Goal: Complete application form

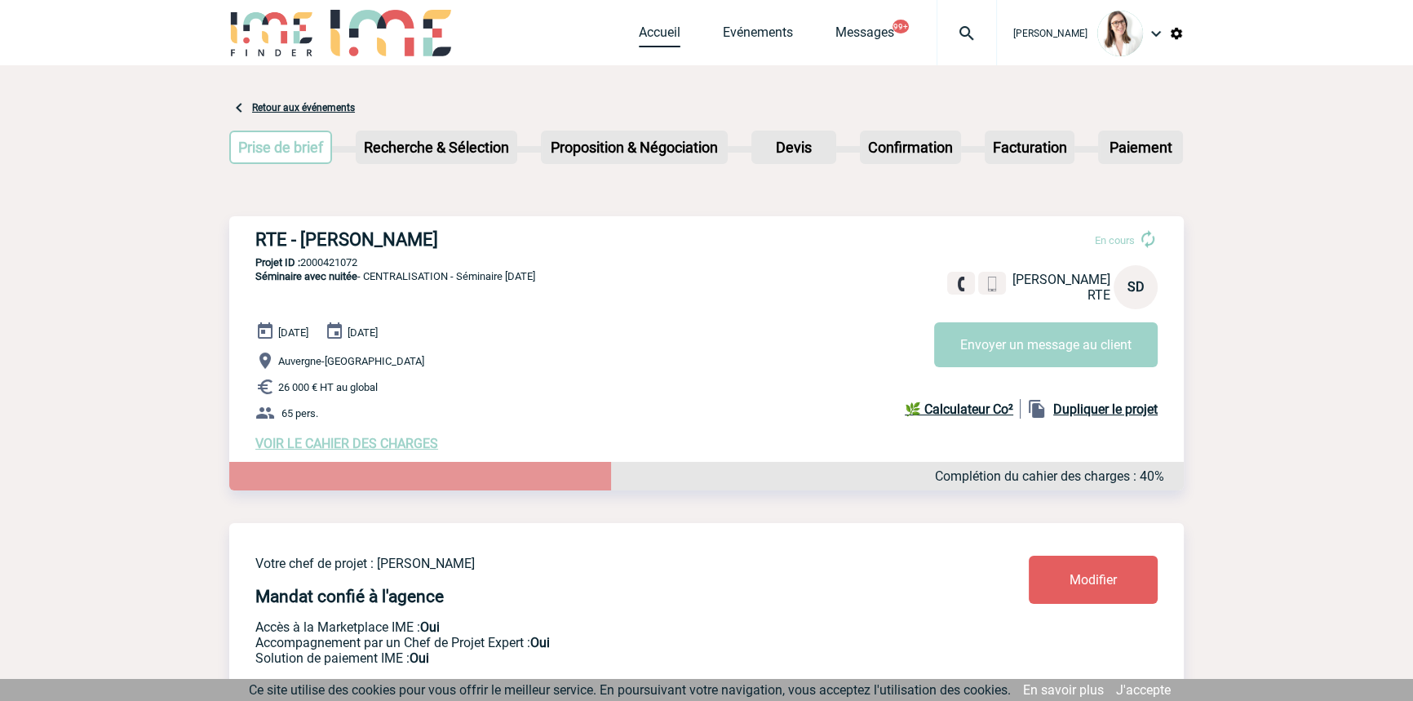
click at [639, 35] on link "Accueil" at bounding box center [660, 35] width 42 height 23
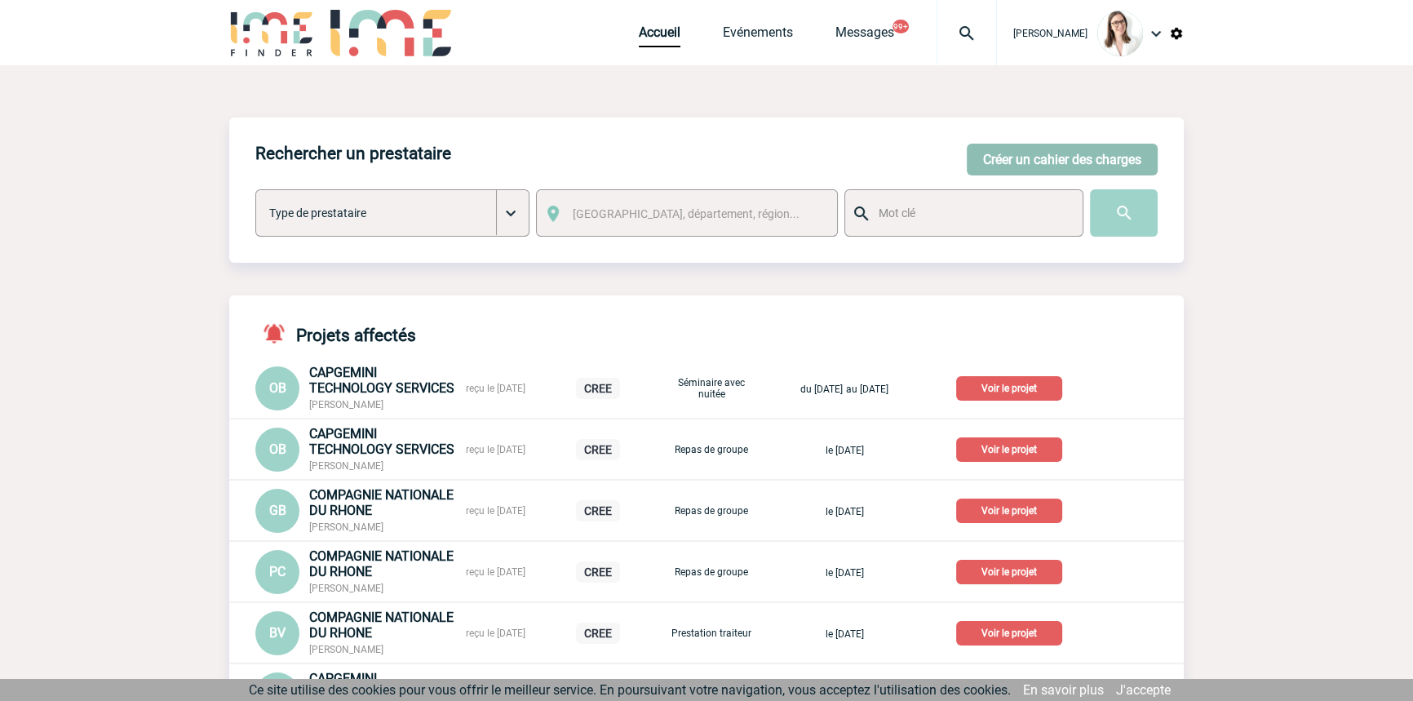
click at [1000, 171] on button "Créer un cahier des charges" at bounding box center [1062, 160] width 191 height 32
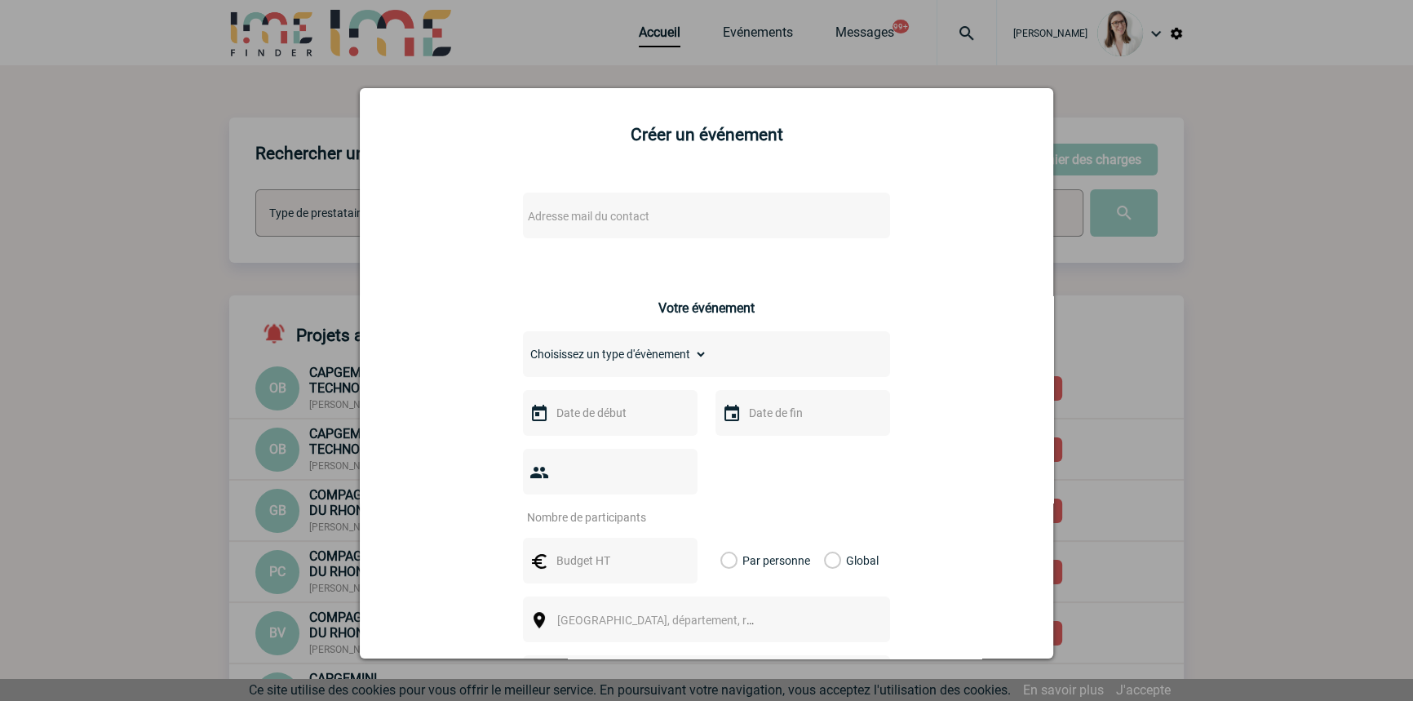
click at [555, 216] on span "Adresse mail du contact" at bounding box center [589, 216] width 122 height 13
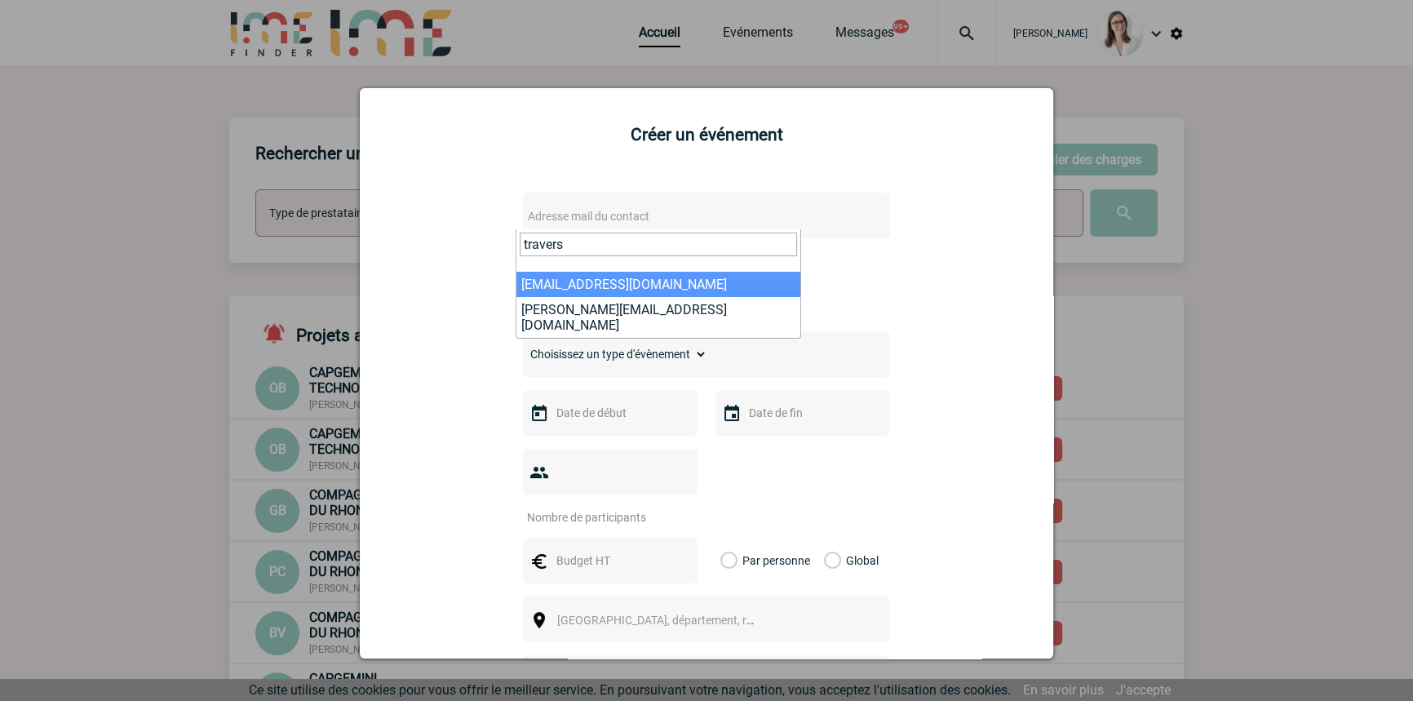
type input "travers"
select select "114631"
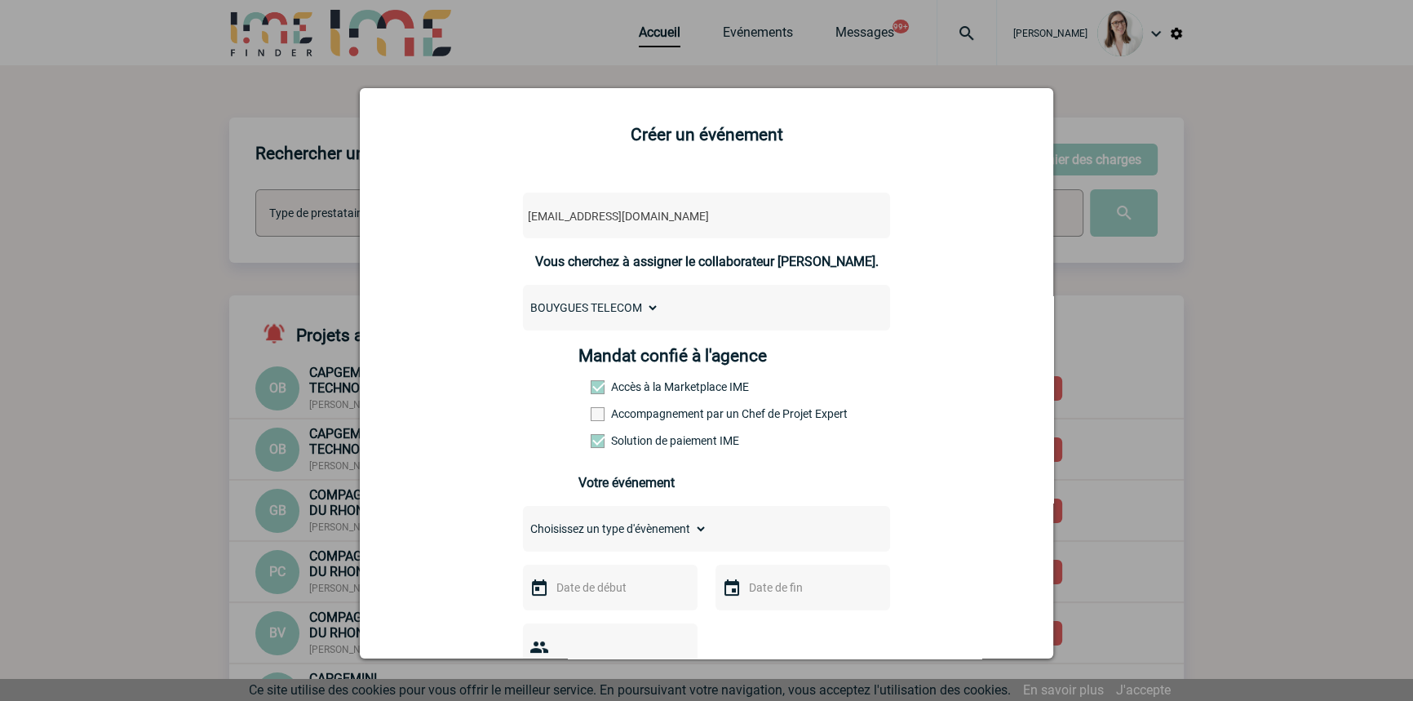
click at [623, 415] on label "Accompagnement par un Chef de Projet Expert" at bounding box center [627, 413] width 72 height 13
click at [0, 0] on input "Accompagnement par un Chef de Projet Expert" at bounding box center [0, 0] width 0 height 0
click at [618, 540] on select "Choisissez un type d'évènement Séminaire avec nuitée Séminaire sans nuitée Repa…" at bounding box center [615, 528] width 184 height 23
select select "5"
click at [523, 522] on select "Choisissez un type d'évènement Séminaire avec nuitée Séminaire sans nuitée Repa…" at bounding box center [615, 528] width 184 height 23
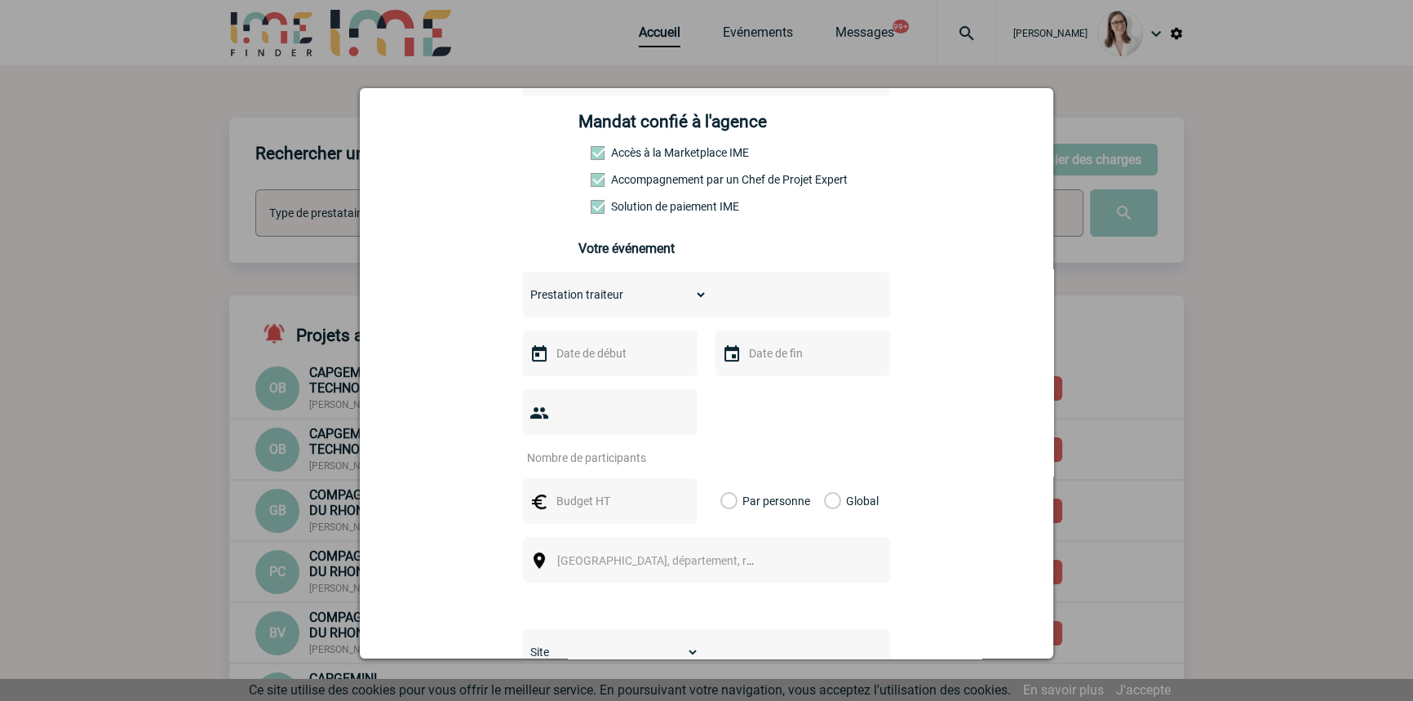
scroll to position [246, 0]
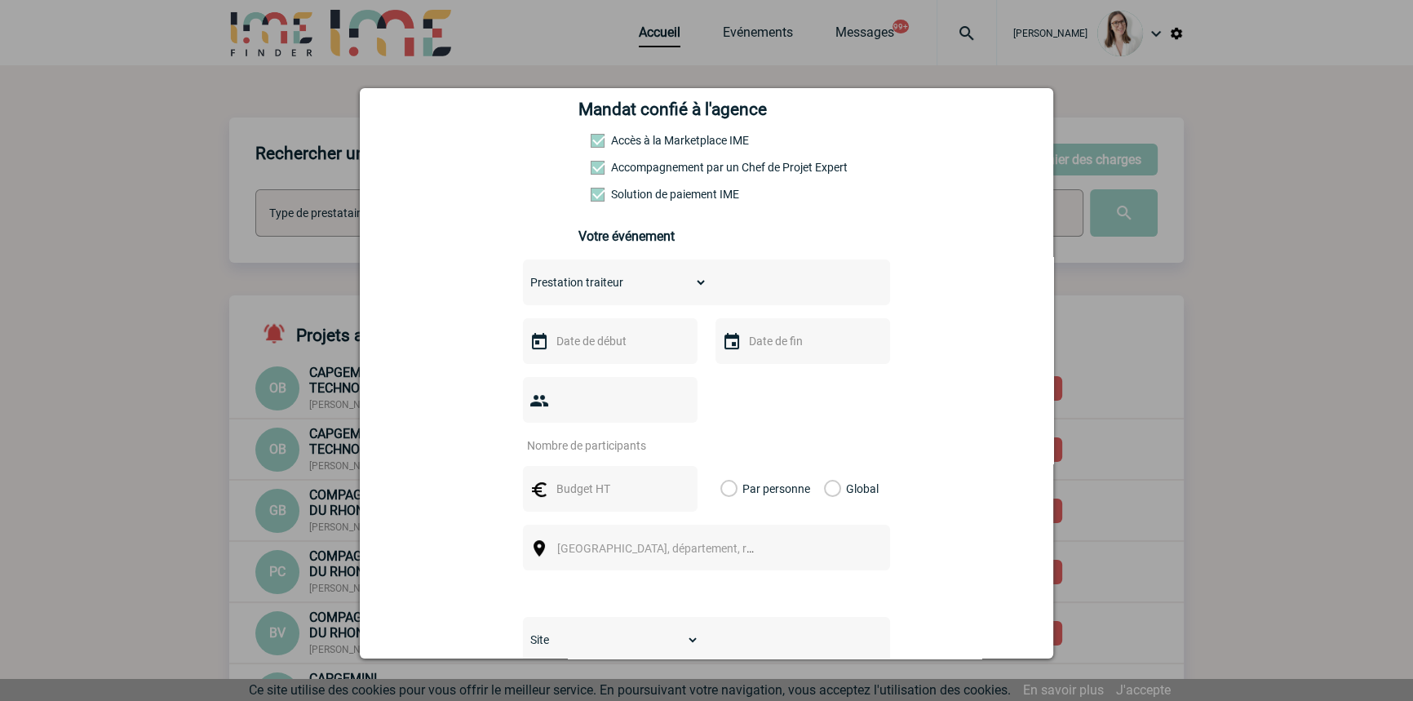
click at [610, 339] on input "text" at bounding box center [608, 340] width 113 height 21
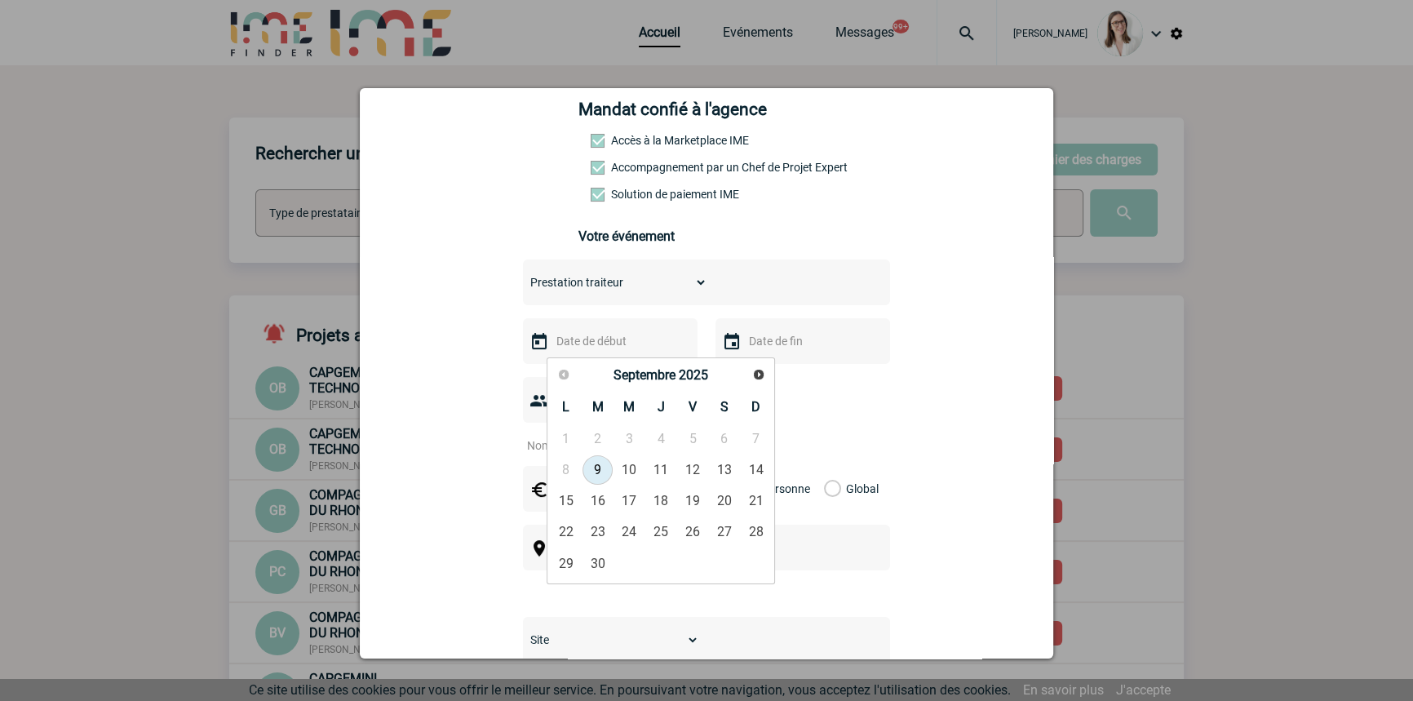
click at [763, 377] on span "Suivant" at bounding box center [758, 374] width 13 height 13
click at [595, 470] on link "7" at bounding box center [598, 469] width 30 height 29
type input "07-10-2025"
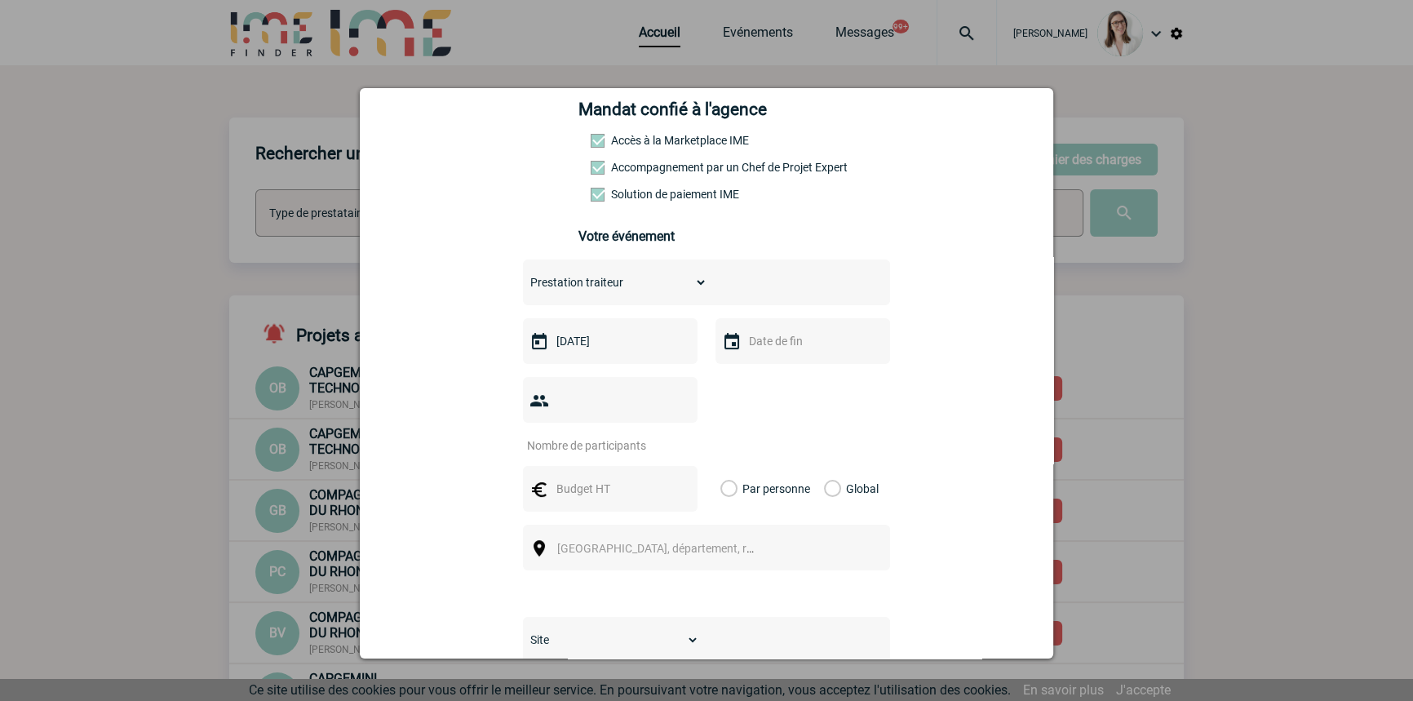
click at [772, 348] on input "text" at bounding box center [801, 340] width 113 height 21
click at [857, 472] on link "9" at bounding box center [854, 469] width 30 height 29
type input "09-10-2025"
click at [591, 423] on div at bounding box center [610, 400] width 175 height 46
click at [600, 435] on input "number" at bounding box center [599, 445] width 153 height 21
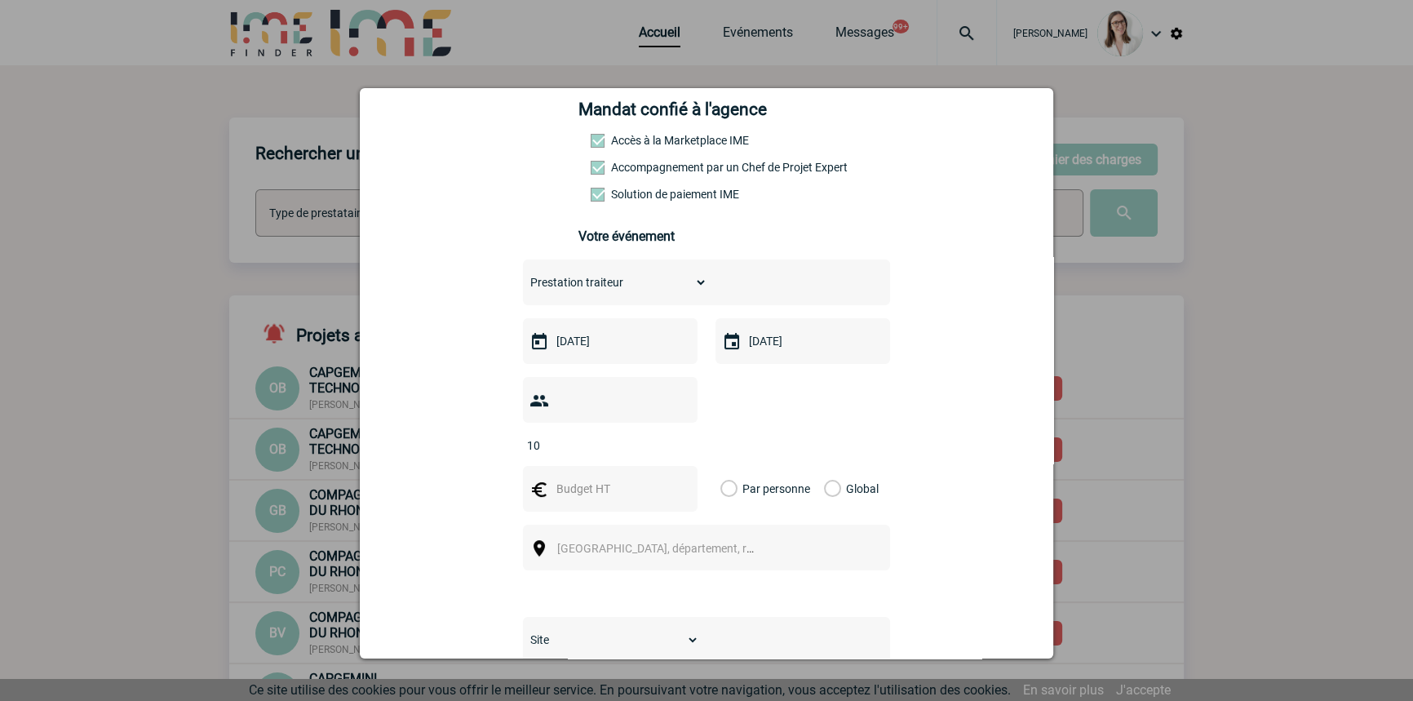
type input "10"
click at [556, 478] on input "text" at bounding box center [608, 488] width 113 height 21
type input "400"
click at [827, 466] on label "Global" at bounding box center [829, 489] width 11 height 46
click at [0, 0] on input "Global" at bounding box center [0, 0] width 0 height 0
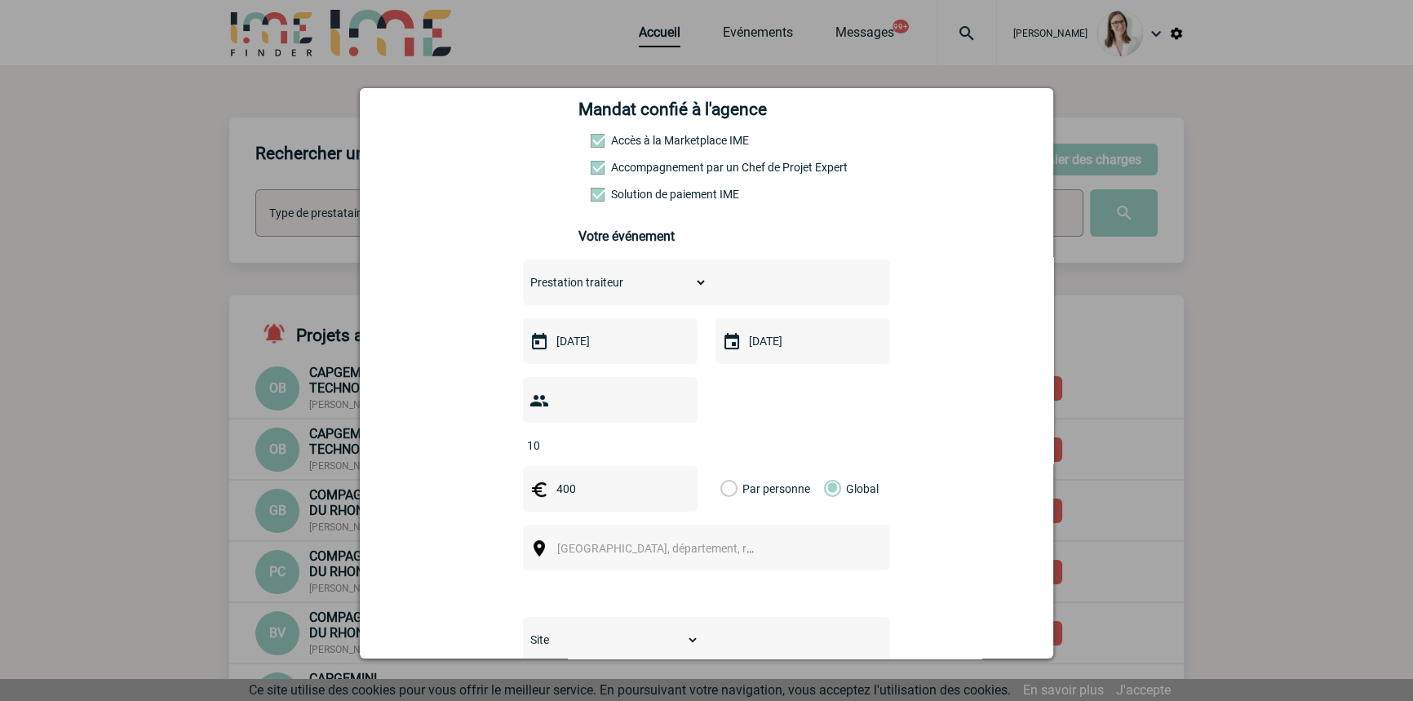
click at [559, 542] on span "Ville, département, région..." at bounding box center [670, 548] width 227 height 13
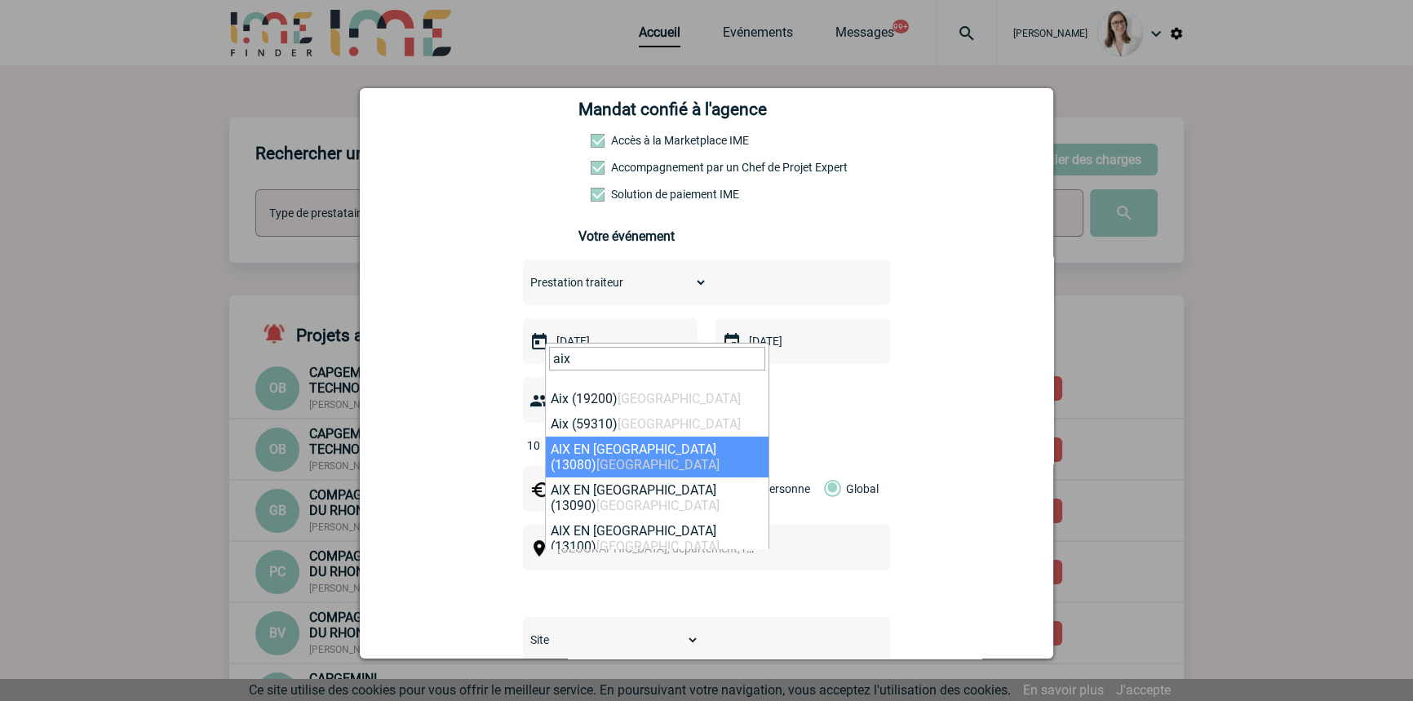
type input "aix"
select select "7194"
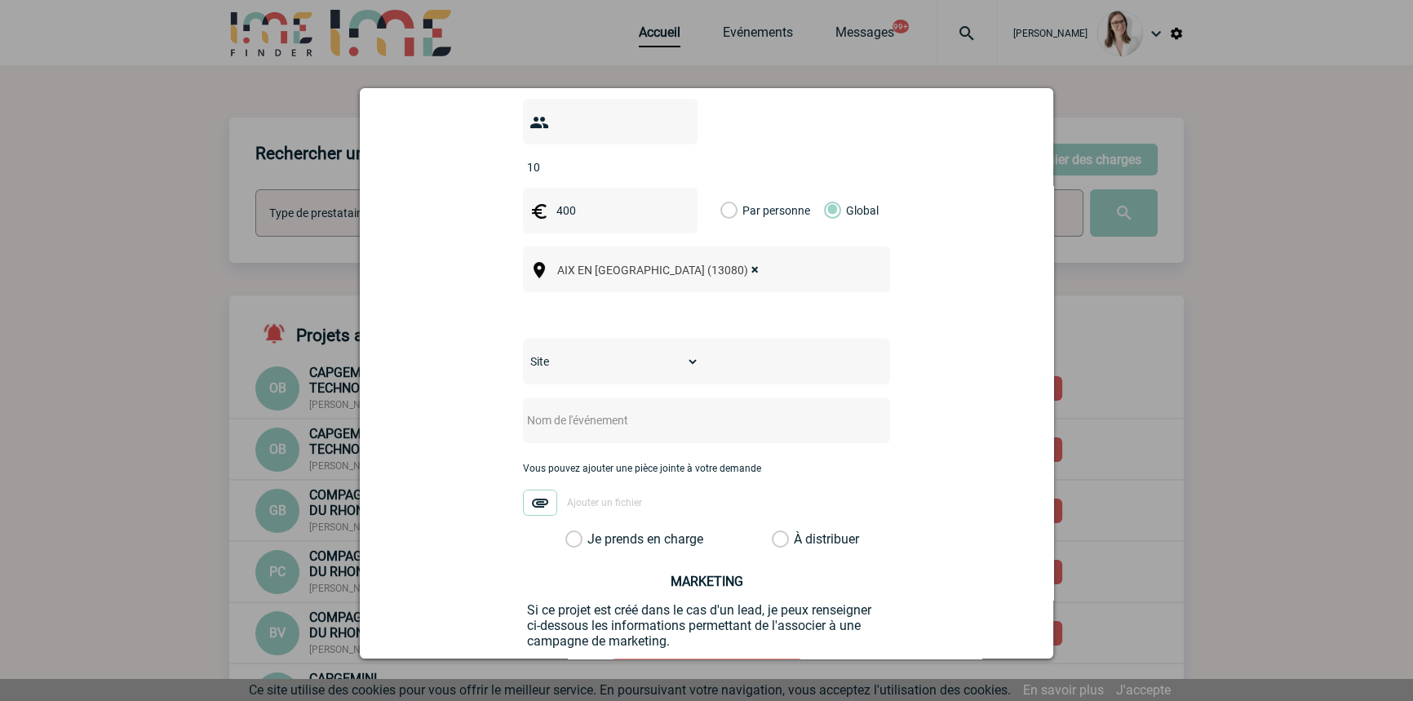
scroll to position [628, 0]
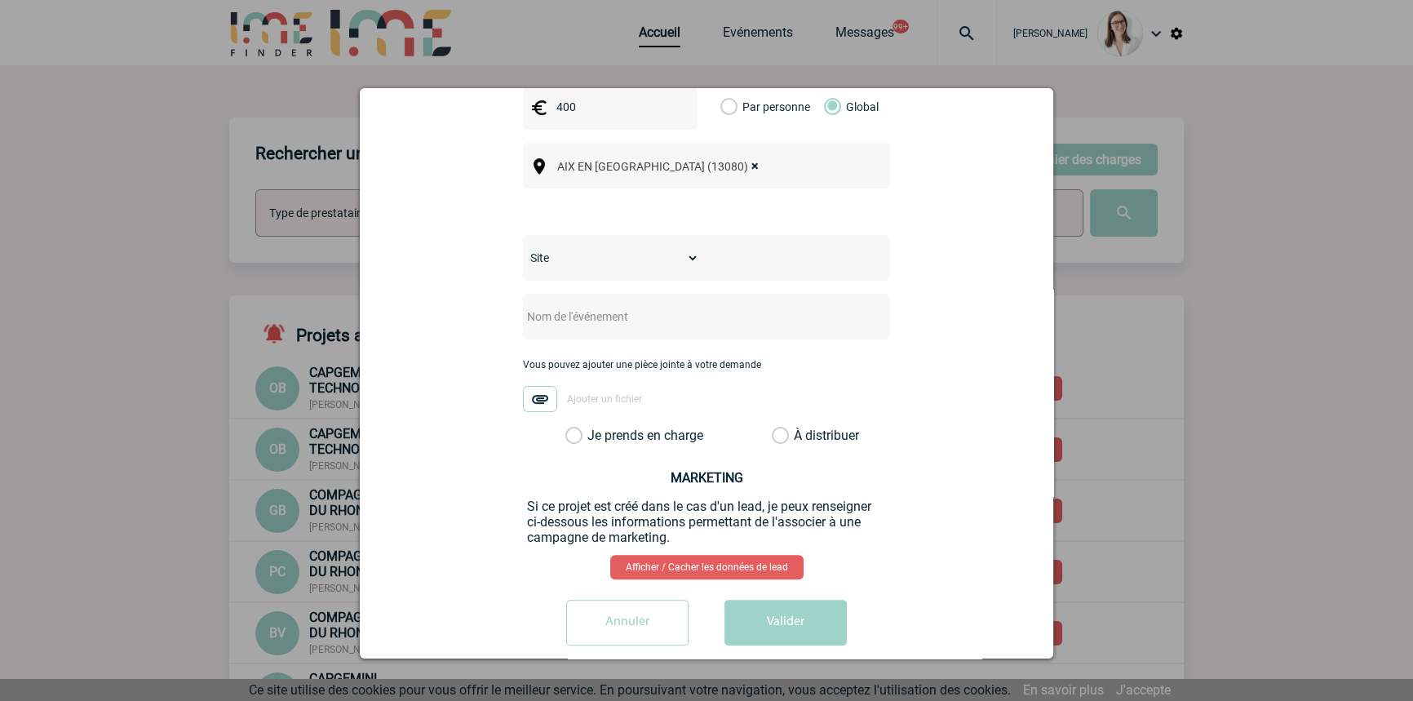
click at [628, 246] on select "Site SITE DE BOULOGNE-BILLANCOURT" at bounding box center [611, 257] width 176 height 23
select select "26"
click at [523, 246] on select "Site SITE DE BOULOGNE-BILLANCOURT" at bounding box center [611, 257] width 176 height 23
click at [620, 306] on input "text" at bounding box center [685, 316] width 324 height 21
click at [581, 305] on div at bounding box center [706, 317] width 367 height 46
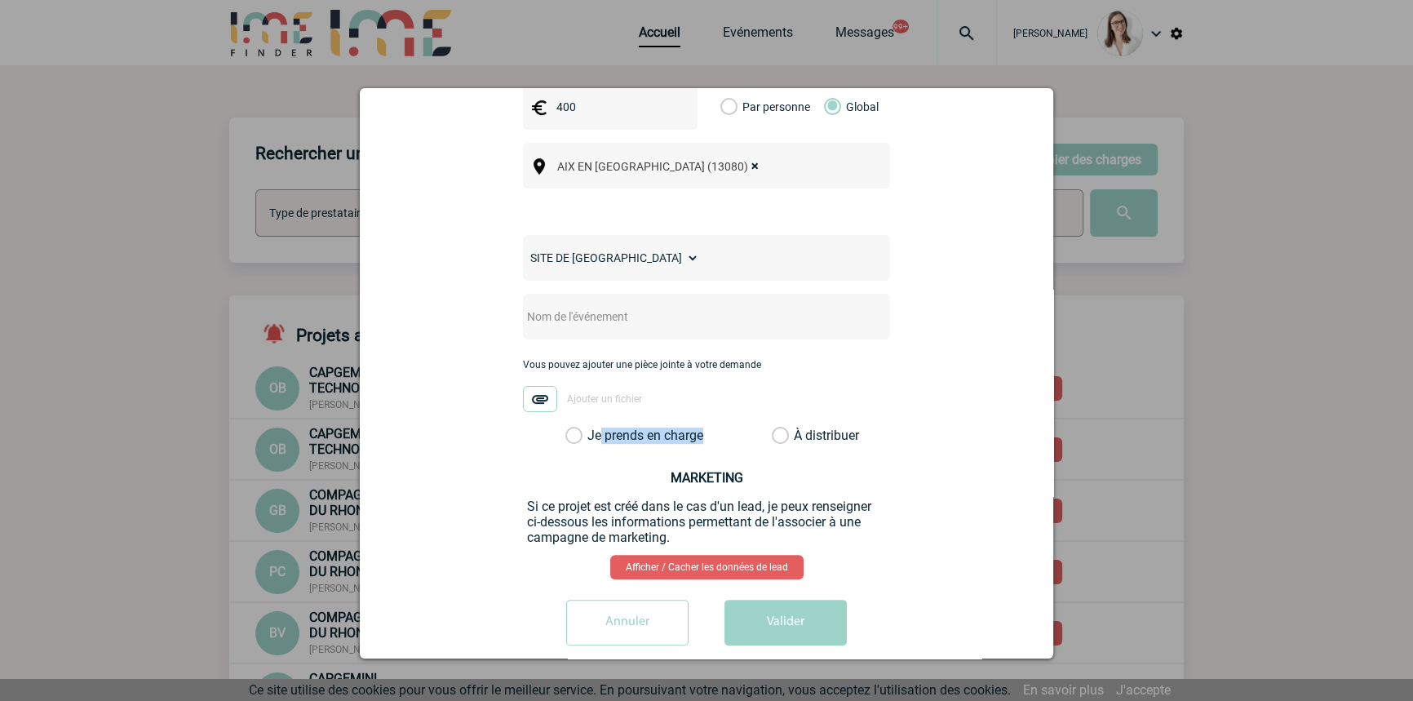
click at [592, 428] on div "Je prends en charge" at bounding box center [628, 436] width 138 height 16
click at [593, 428] on label "Je prends en charge" at bounding box center [579, 436] width 28 height 16
click at [0, 0] on input "Je prends en charge" at bounding box center [0, 0] width 0 height 0
click at [622, 306] on input "text" at bounding box center [685, 316] width 324 height 21
type input "Traiteur Aix-en-Provence"
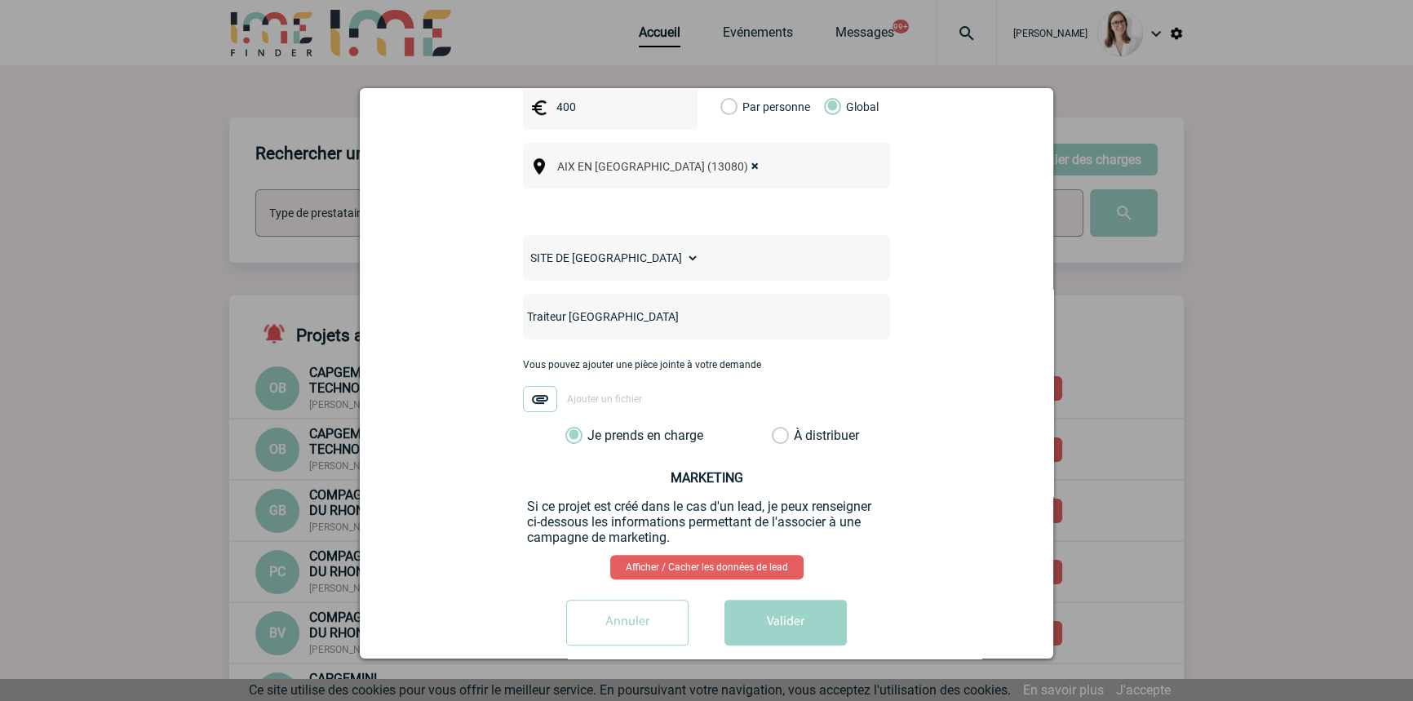
click at [794, 604] on button "Valider" at bounding box center [786, 623] width 122 height 46
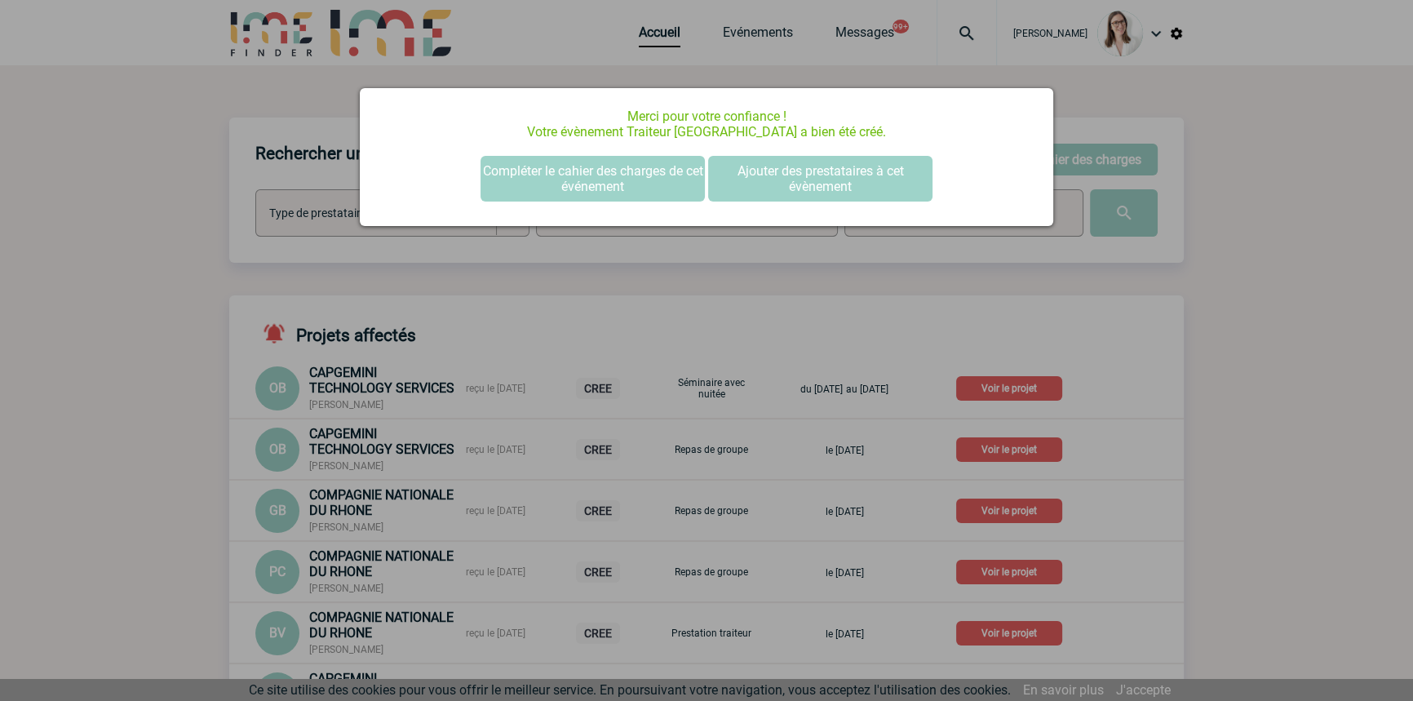
scroll to position [0, 0]
click at [599, 168] on button "Compléter le cahier des charges de cet événement" at bounding box center [593, 179] width 224 height 46
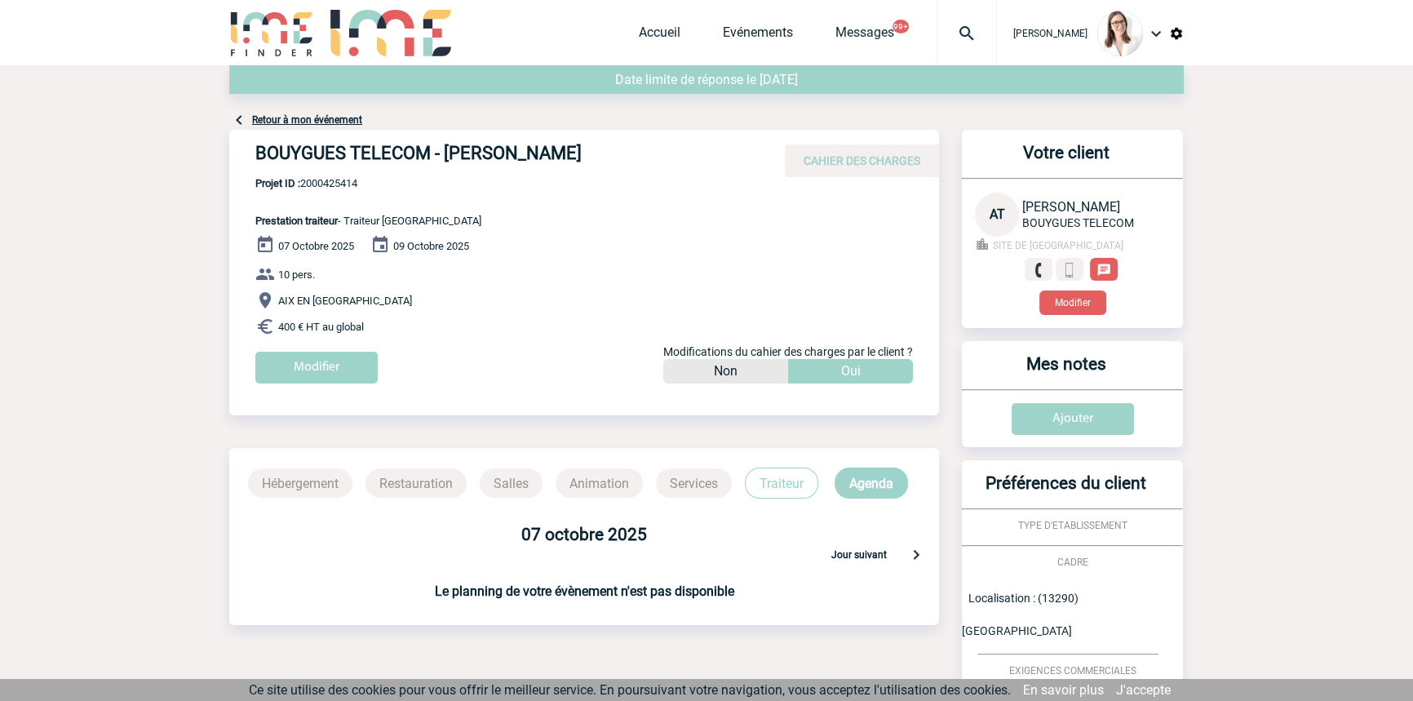
click at [358, 179] on span "Projet ID : 2000425414" at bounding box center [368, 183] width 226 height 12
copy span "2000425414"
click at [640, 36] on link "Accueil" at bounding box center [660, 35] width 42 height 23
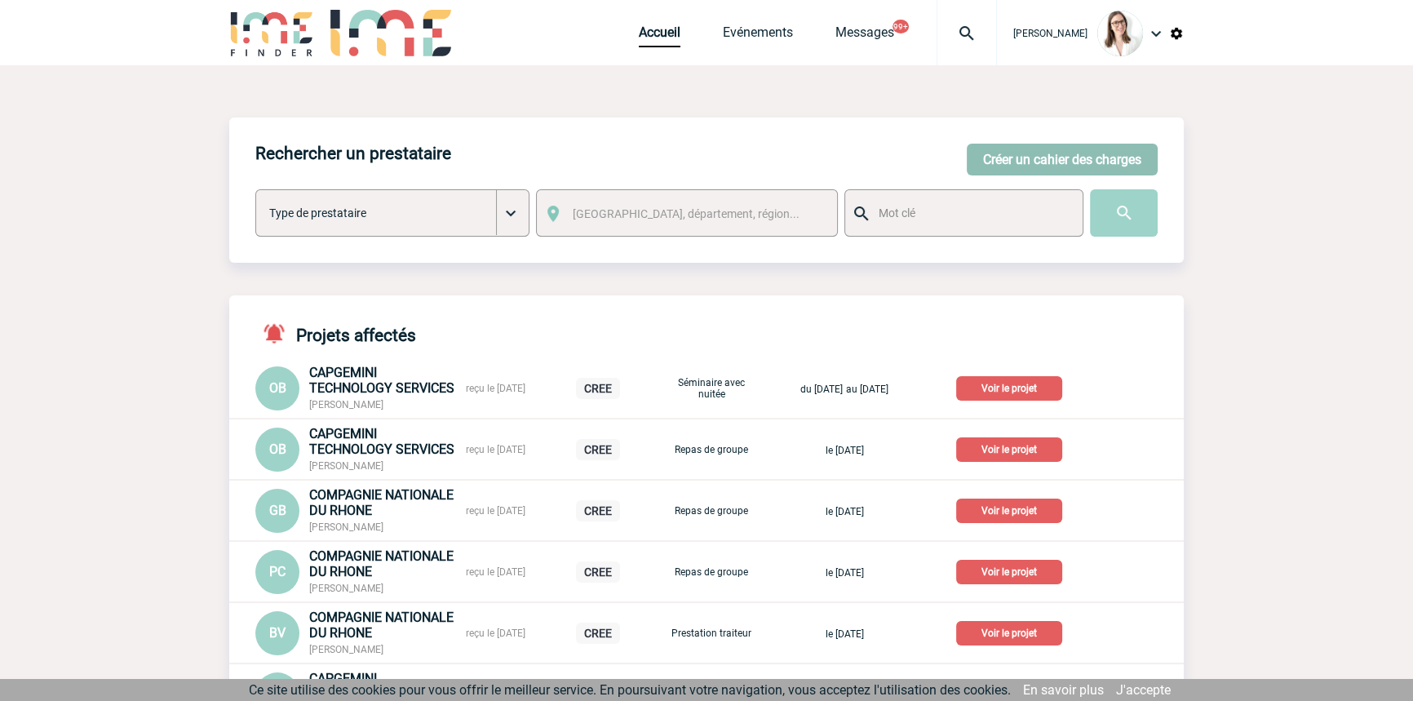
click at [1102, 159] on button "Créer un cahier des charges" at bounding box center [1062, 160] width 191 height 32
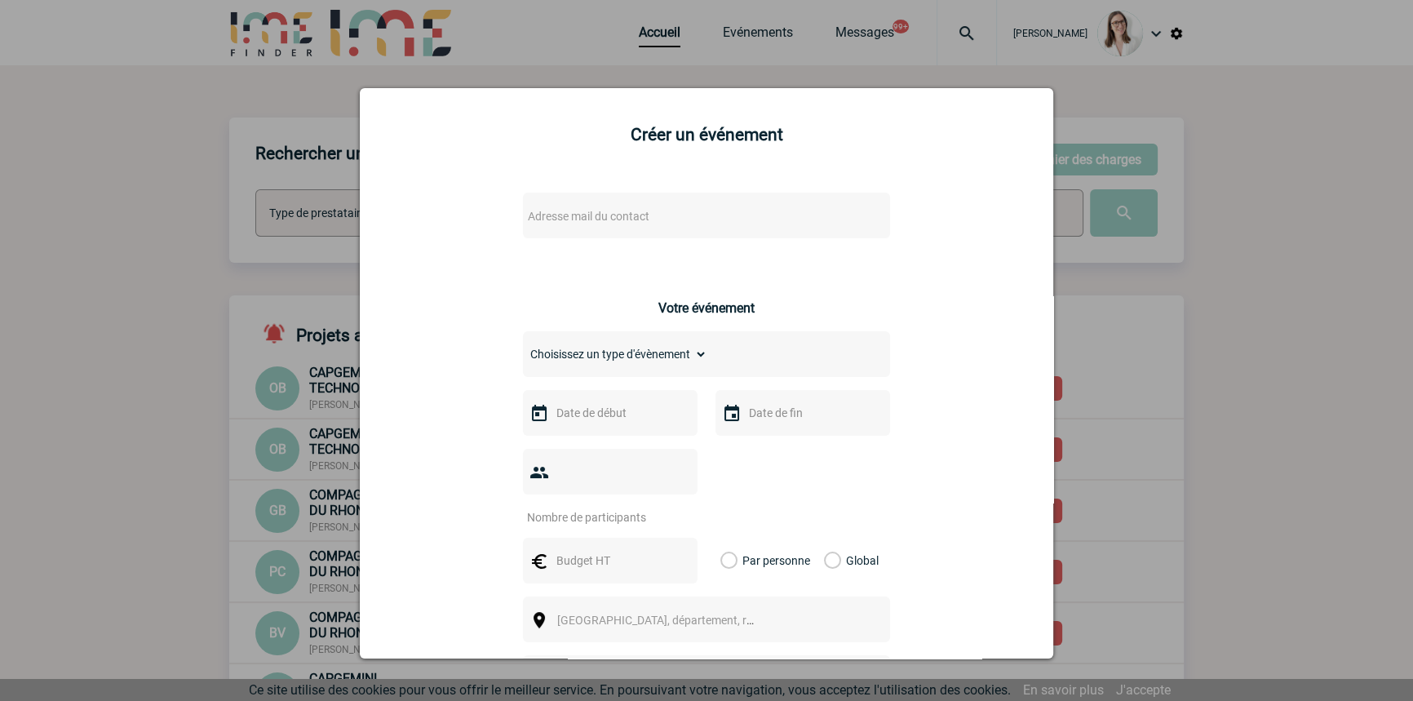
click at [621, 224] on span "Adresse mail du contact" at bounding box center [664, 216] width 286 height 23
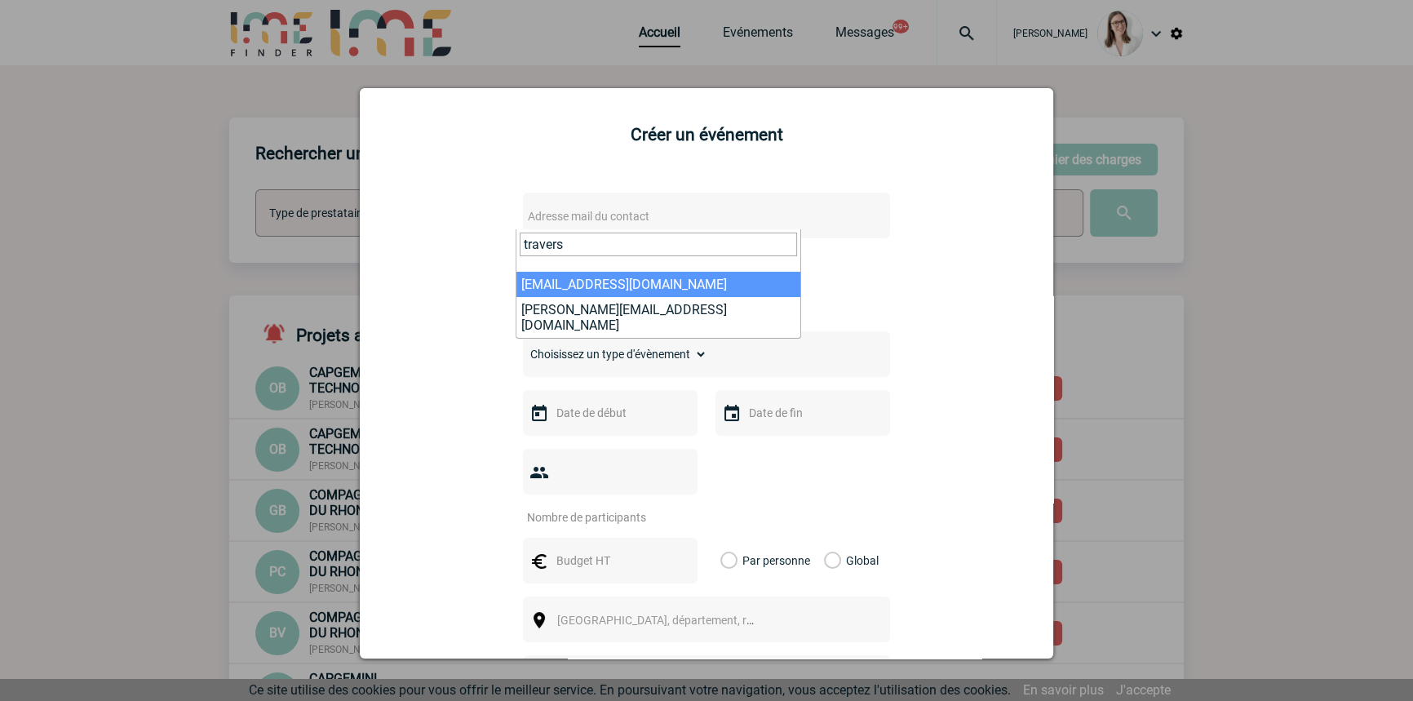
type input "travers"
select select "114631"
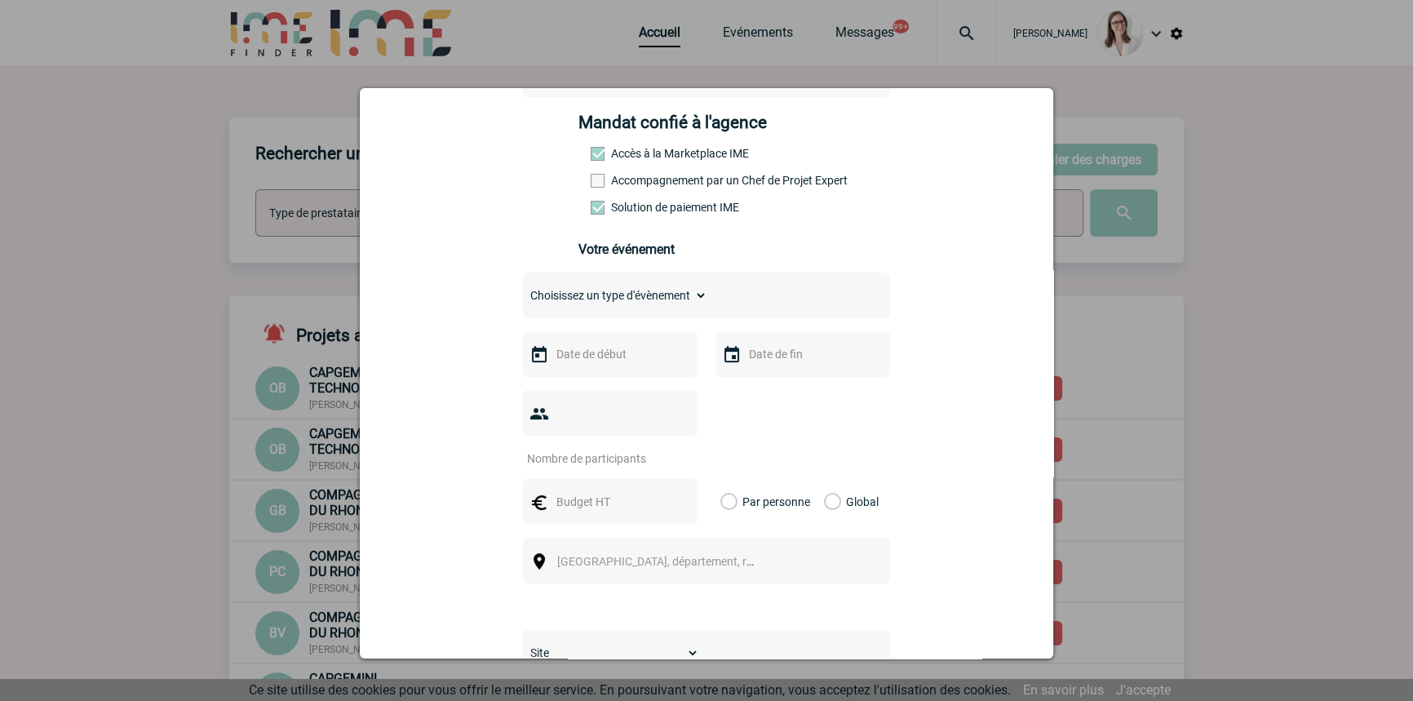
scroll to position [246, 0]
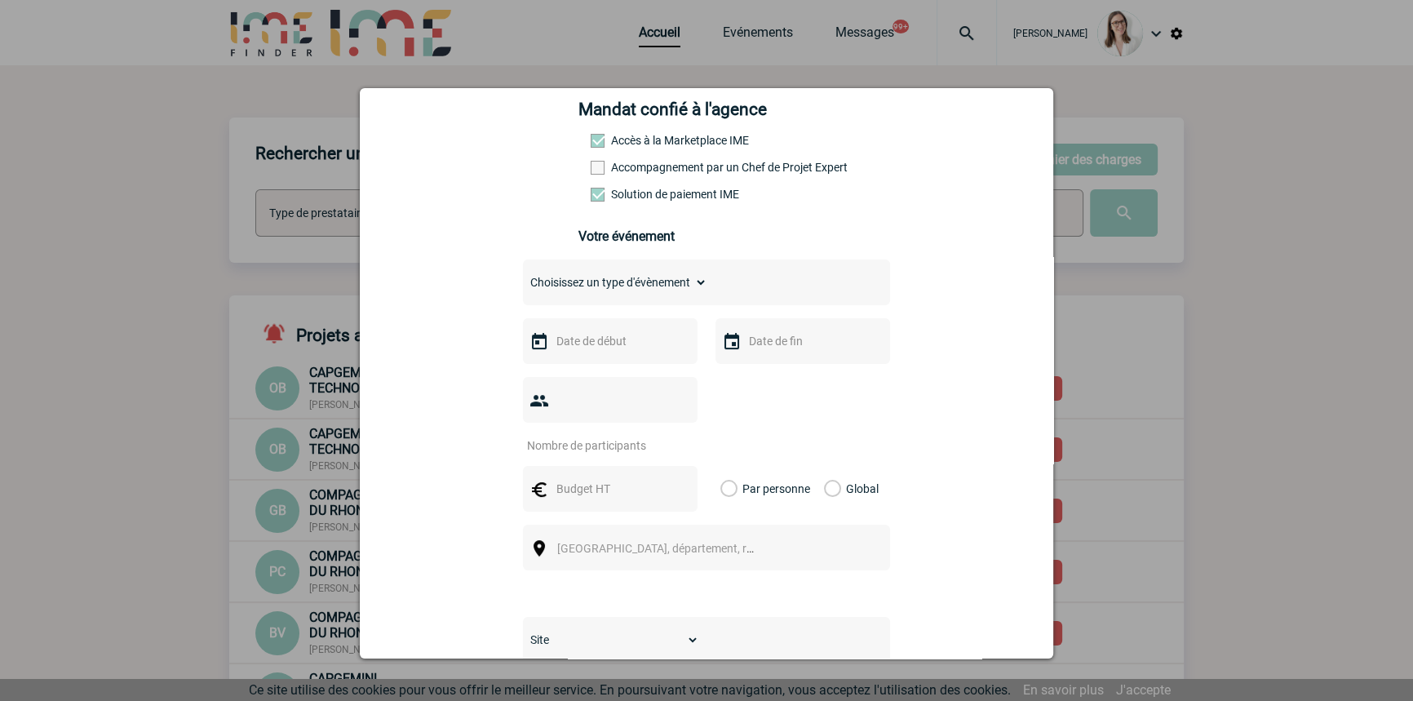
click at [663, 174] on label "Accompagnement par un Chef de Projet Expert" at bounding box center [627, 167] width 72 height 13
click at [0, 0] on input "Accompagnement par un Chef de Projet Expert" at bounding box center [0, 0] width 0 height 0
click at [620, 283] on select "Choisissez un type d'évènement Séminaire avec nuitée Séminaire sans nuitée Repa…" at bounding box center [615, 282] width 184 height 23
select select "5"
click at [523, 276] on select "Choisissez un type d'évènement Séminaire avec nuitée Séminaire sans nuitée Repa…" at bounding box center [615, 282] width 184 height 23
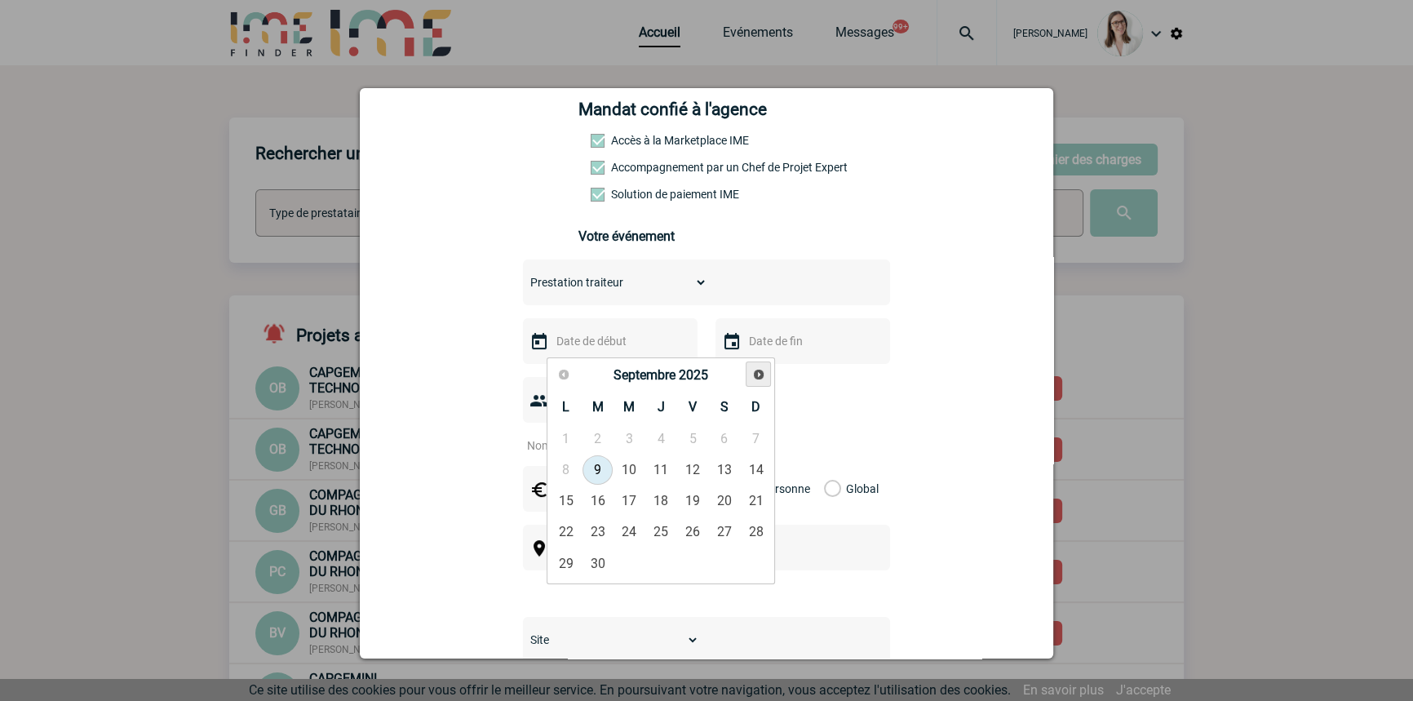
click at [766, 381] on link "Suivant" at bounding box center [758, 373] width 25 height 25
click at [632, 526] on link "22" at bounding box center [629, 531] width 30 height 29
type input "22-10-2025"
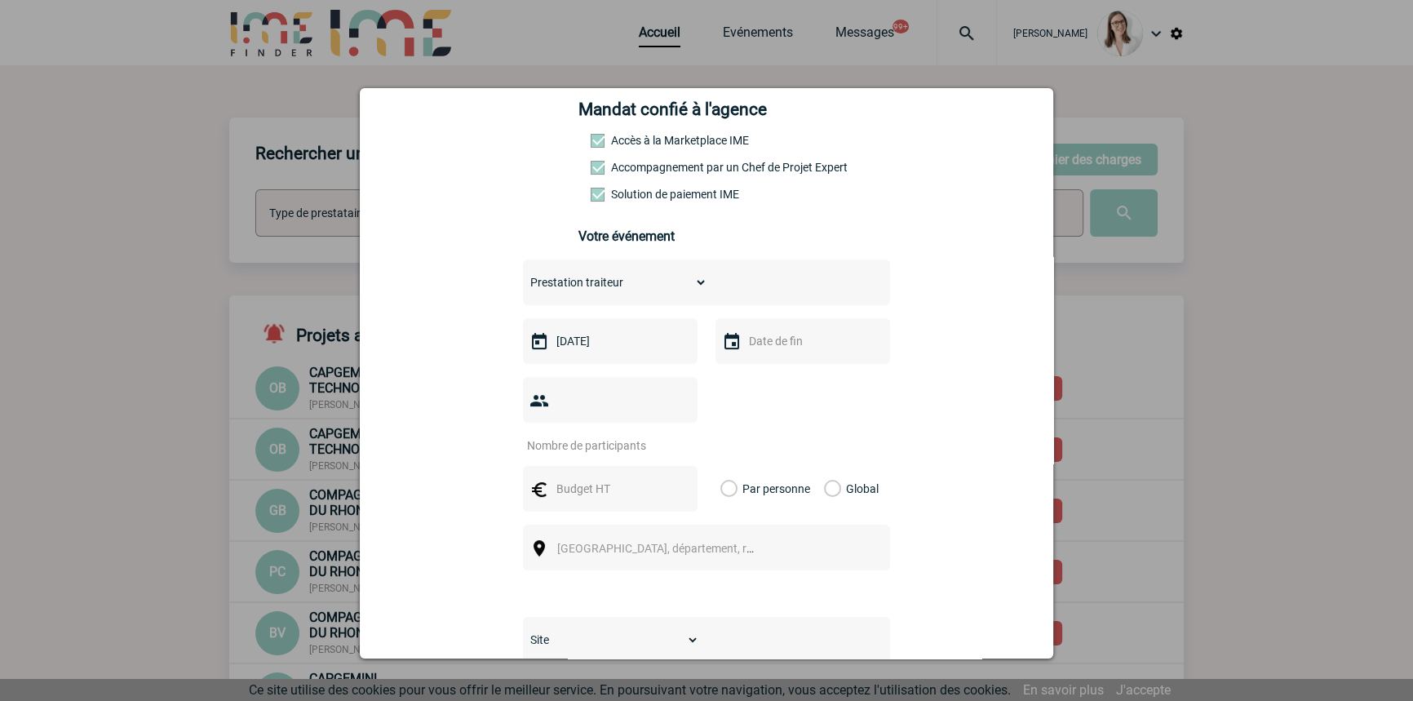
click at [786, 352] on input "text" at bounding box center [801, 340] width 113 height 21
drag, startPoint x: 849, startPoint y: 522, endPoint x: 835, endPoint y: 516, distance: 15.8
click at [849, 522] on link "23" at bounding box center [854, 531] width 30 height 29
type input "23-10-2025"
click at [576, 391] on div at bounding box center [610, 400] width 175 height 46
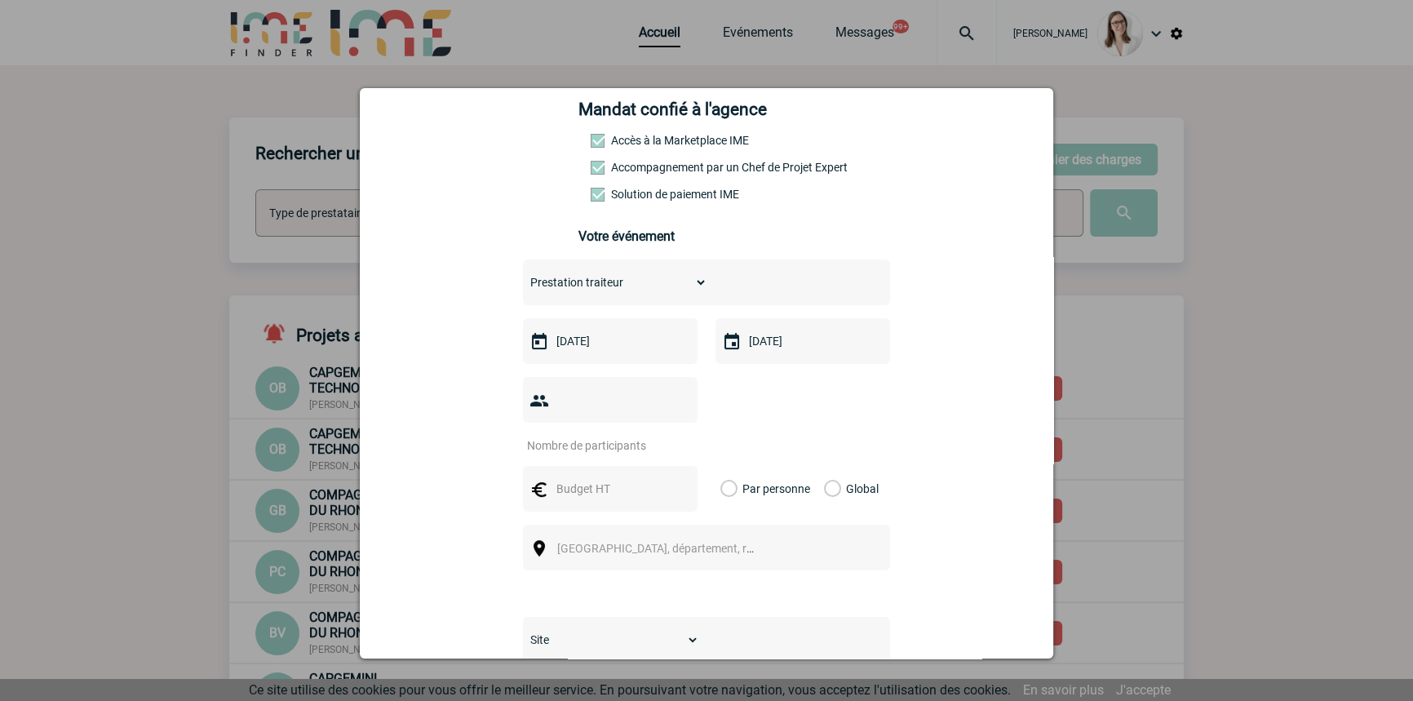
click at [588, 435] on input "number" at bounding box center [599, 445] width 153 height 21
type input "11"
click at [563, 478] on input "text" at bounding box center [608, 488] width 113 height 21
type input "6"
type input "500"
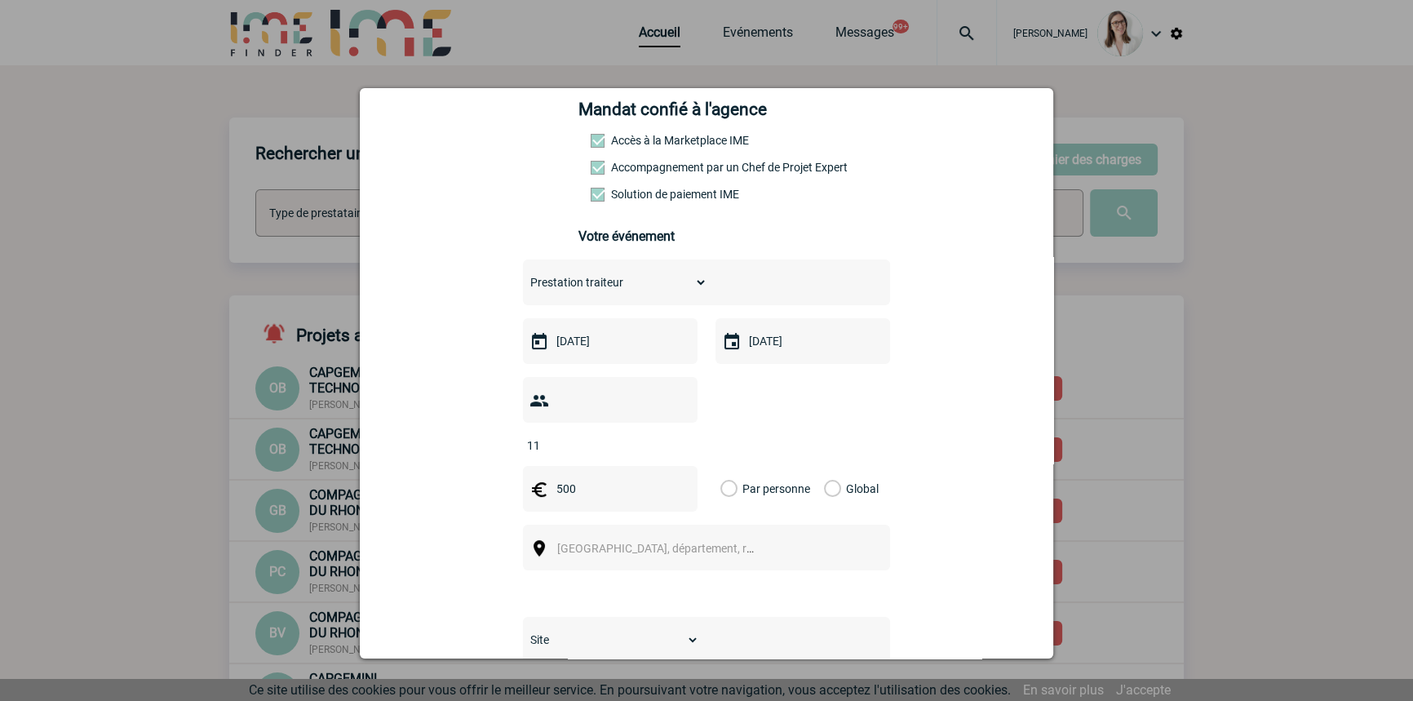
click at [824, 468] on label "Global" at bounding box center [829, 489] width 11 height 46
click at [0, 0] on input "Global" at bounding box center [0, 0] width 0 height 0
click at [641, 542] on span "[GEOGRAPHIC_DATA], département, région..." at bounding box center [670, 548] width 227 height 13
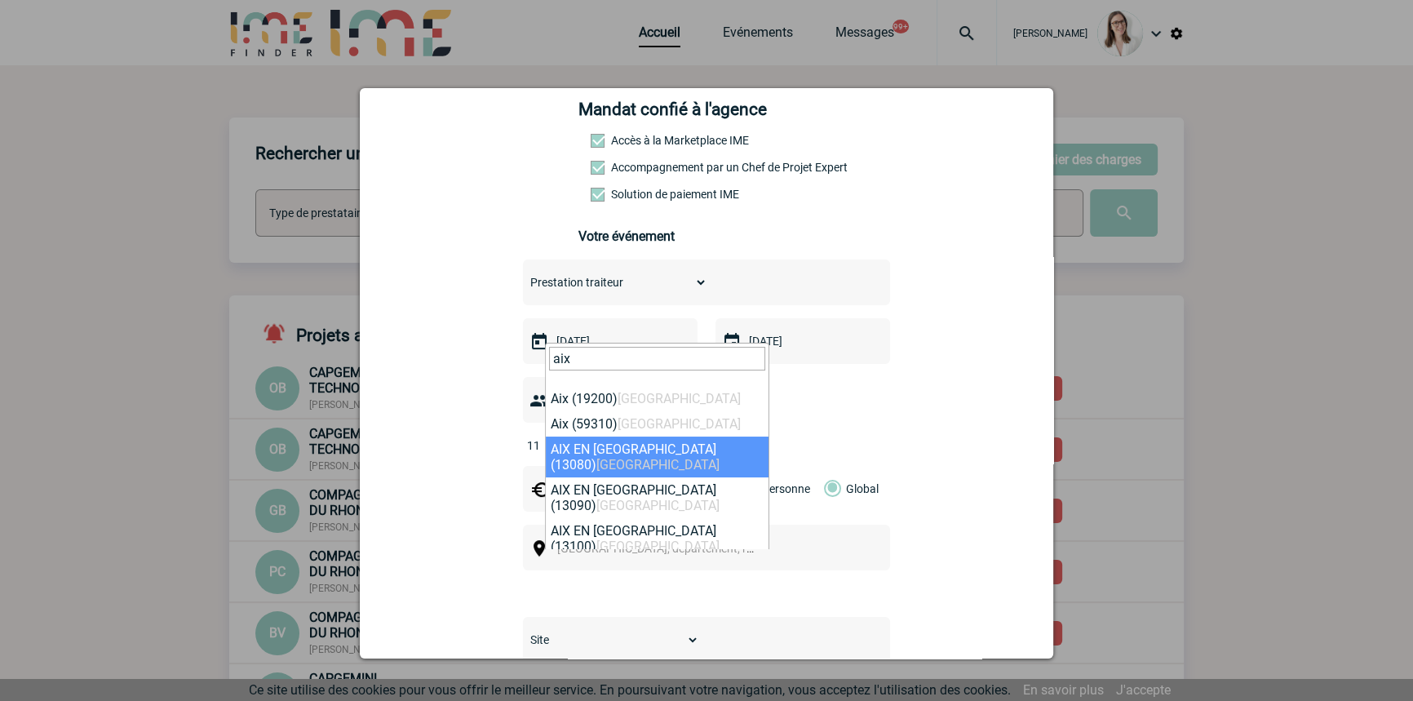
type input "aix"
select select "7194"
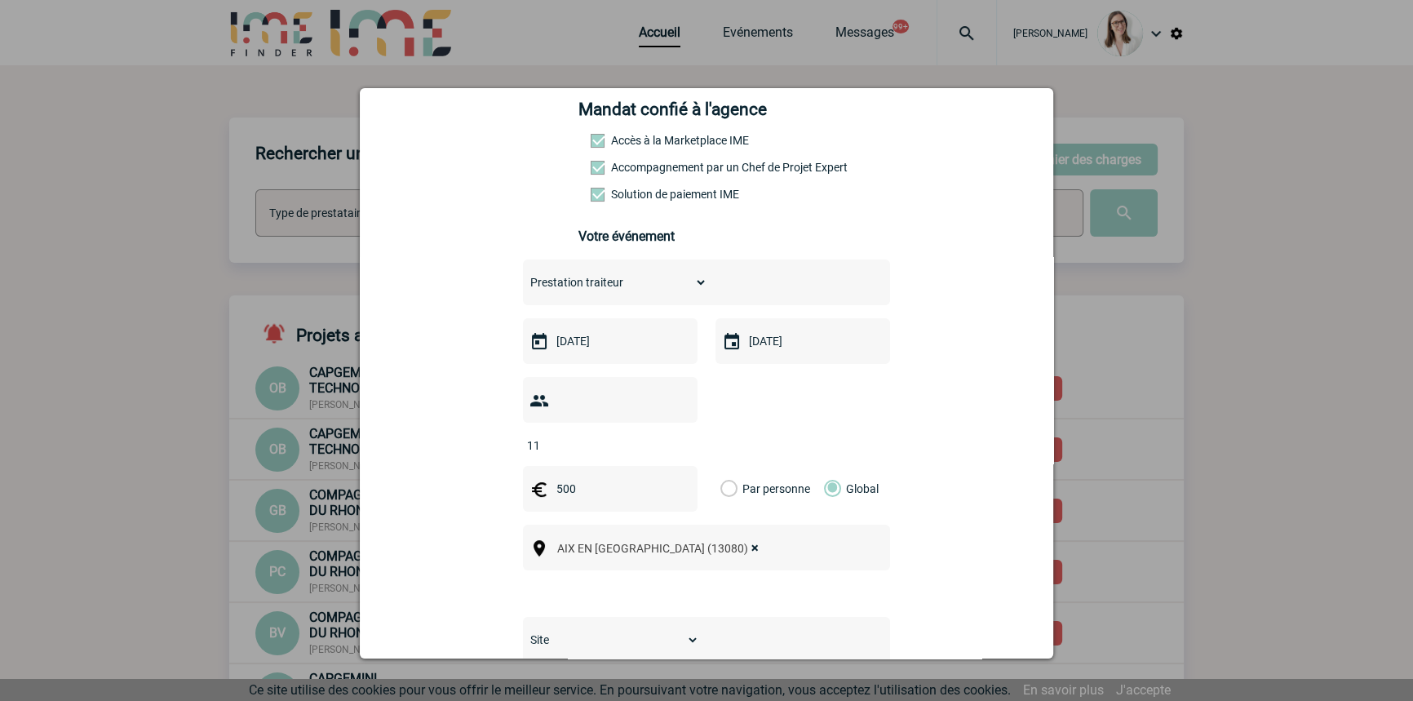
scroll to position [494, 0]
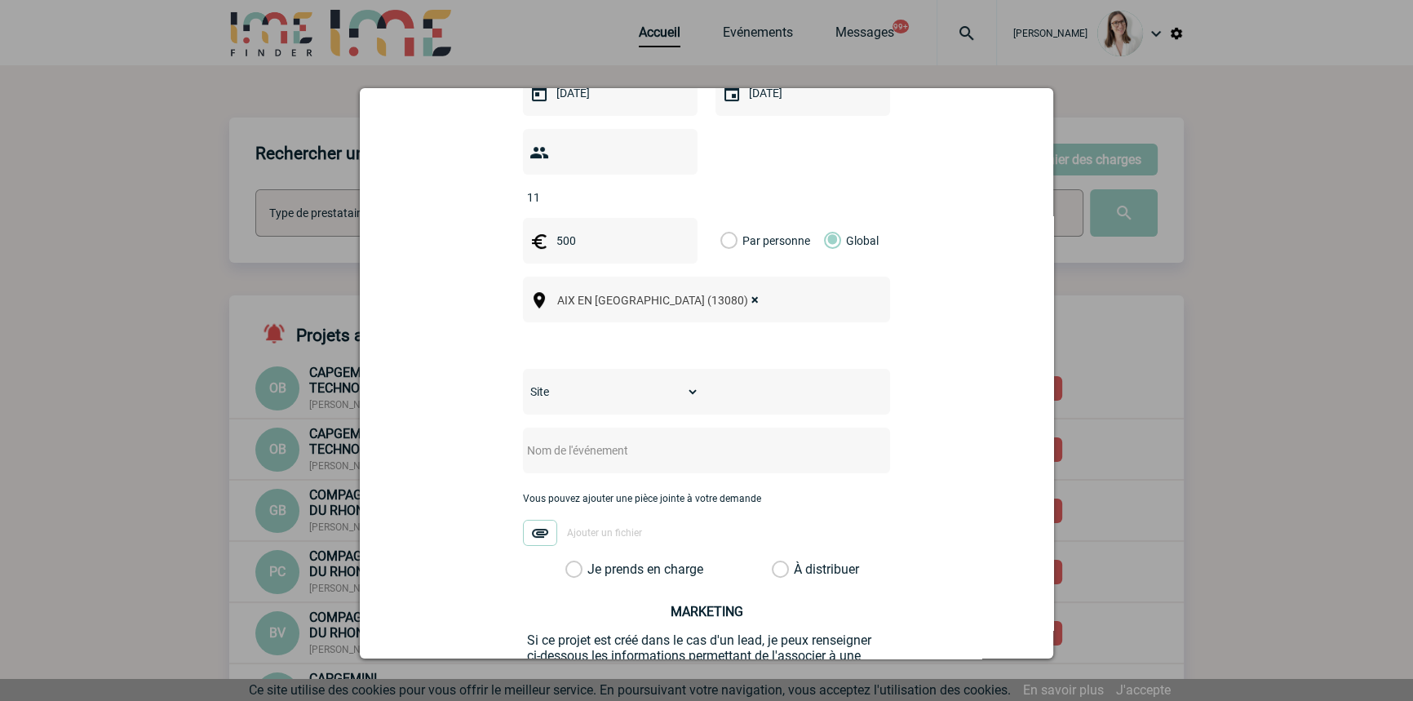
click at [639, 383] on div "Site SITE DE [GEOGRAPHIC_DATA]" at bounding box center [706, 392] width 367 height 46
drag, startPoint x: 635, startPoint y: 357, endPoint x: 631, endPoint y: 377, distance: 20.8
click at [635, 380] on select "Site SITE DE [GEOGRAPHIC_DATA]" at bounding box center [611, 391] width 176 height 23
select select "26"
click at [523, 380] on select "Site SITE DE [GEOGRAPHIC_DATA]" at bounding box center [611, 391] width 176 height 23
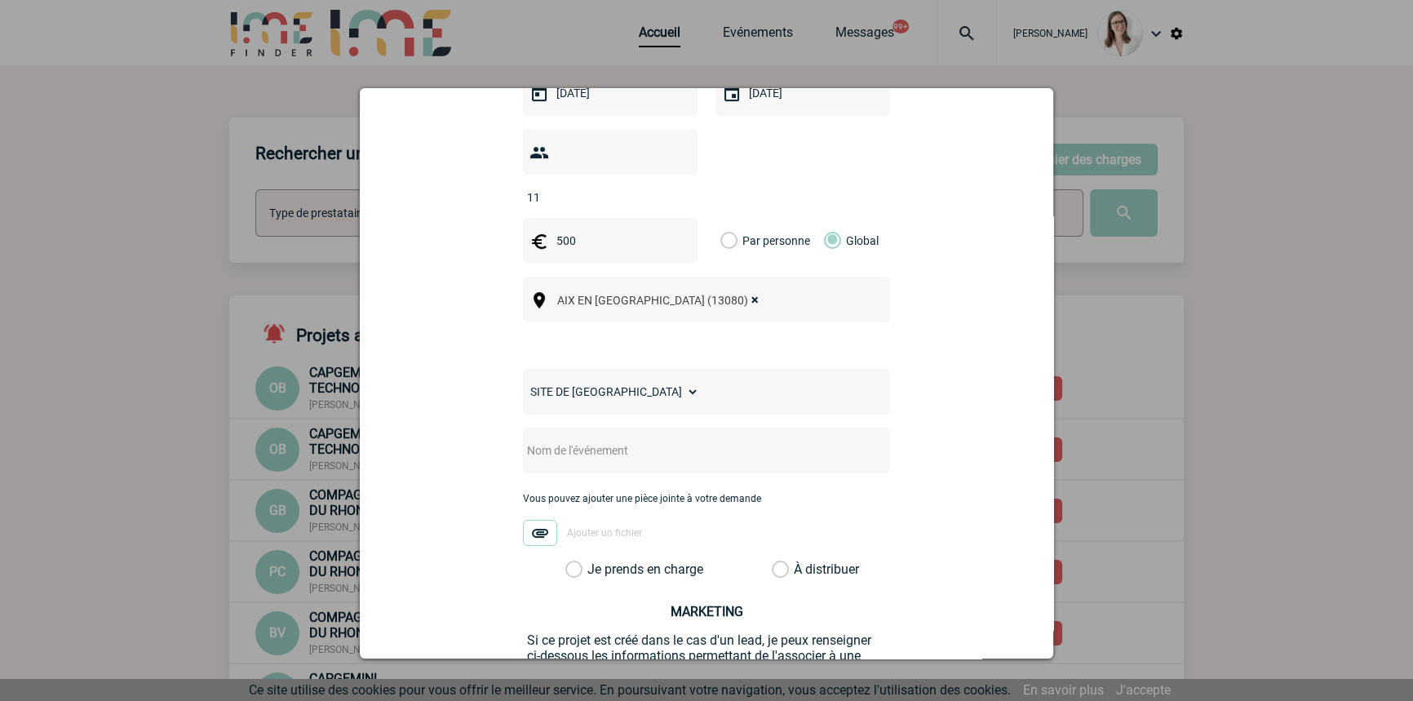
click at [636, 456] on div "Choisissez un type d'évènement Séminaire avec nuitée Séminaire sans nuitée Repa…" at bounding box center [706, 294] width 367 height 566
click at [648, 440] on input "text" at bounding box center [685, 450] width 324 height 21
type input "Traiteur Aix-en-Provence 22 et 23 octobre"
click at [593, 561] on label "Je prends en charge" at bounding box center [579, 569] width 28 height 16
click at [0, 0] on input "Je prends en charge" at bounding box center [0, 0] width 0 height 0
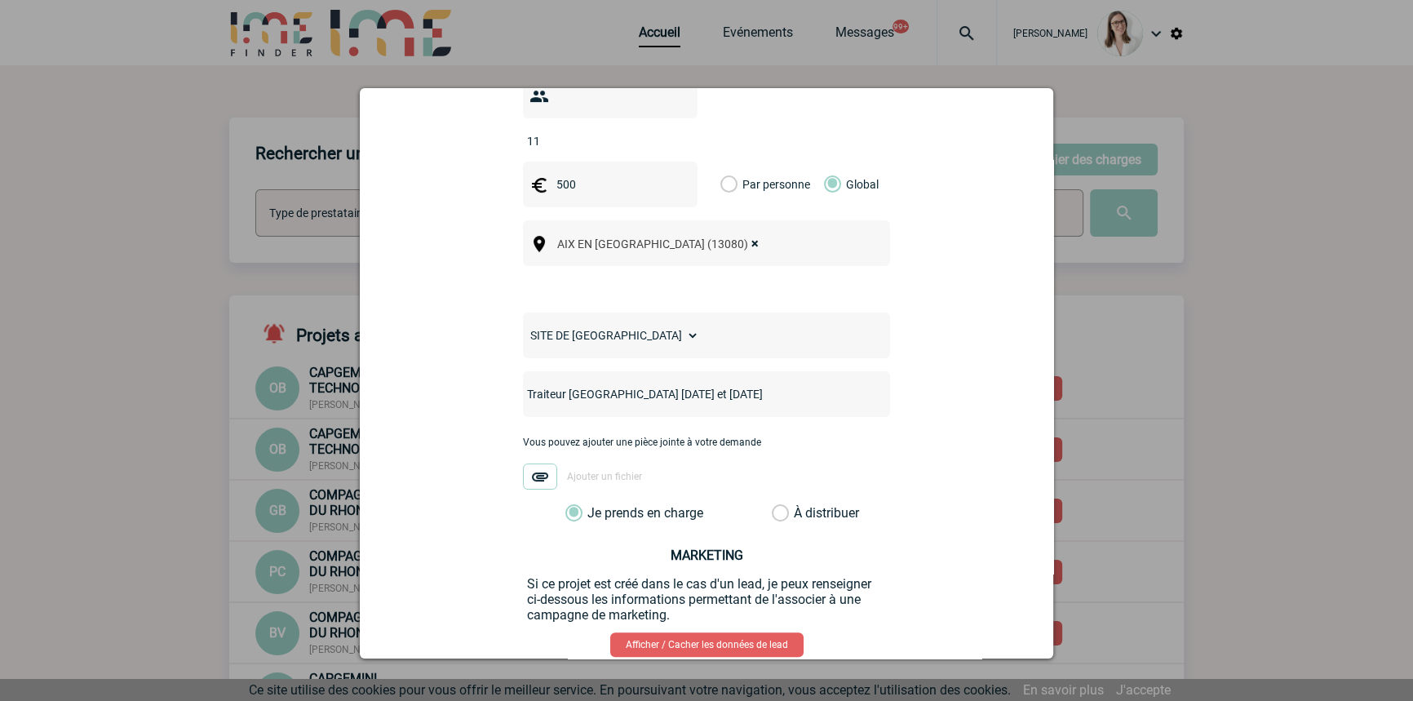
scroll to position [628, 0]
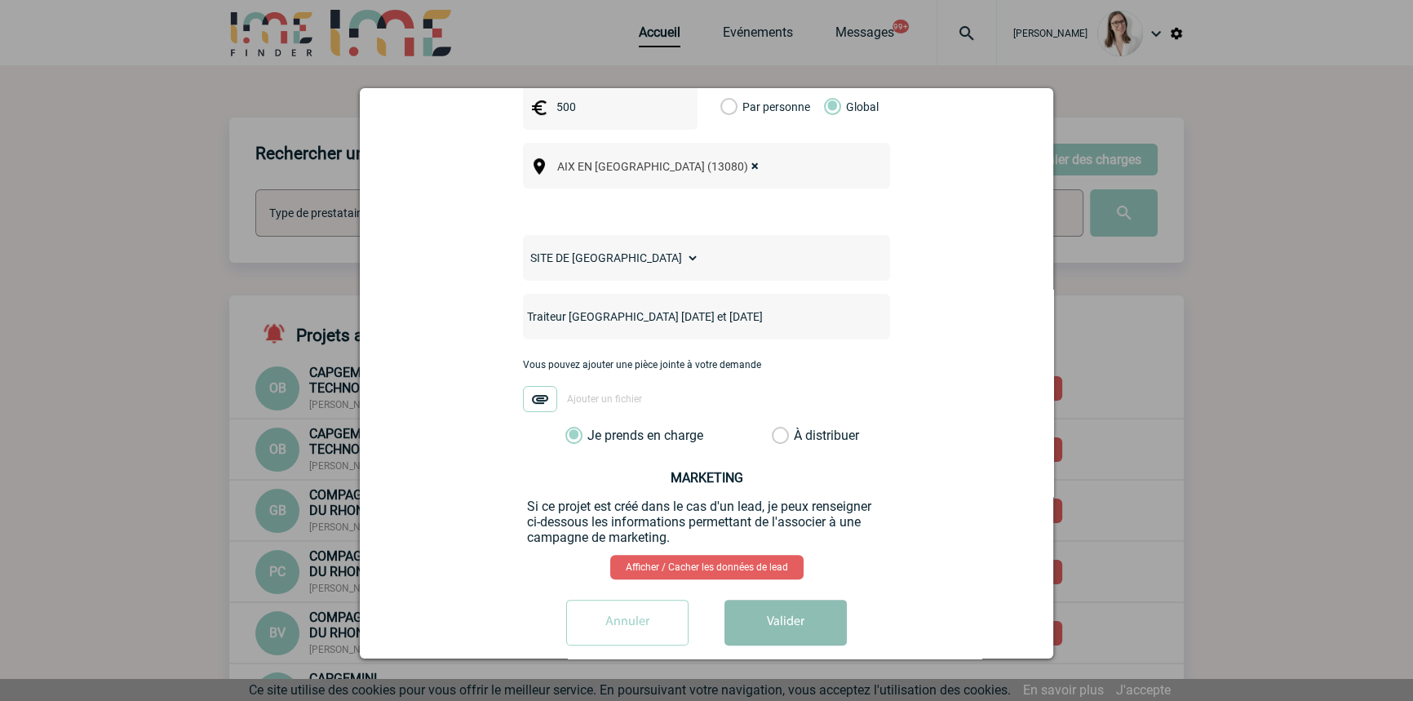
click at [836, 600] on button "Valider" at bounding box center [786, 623] width 122 height 46
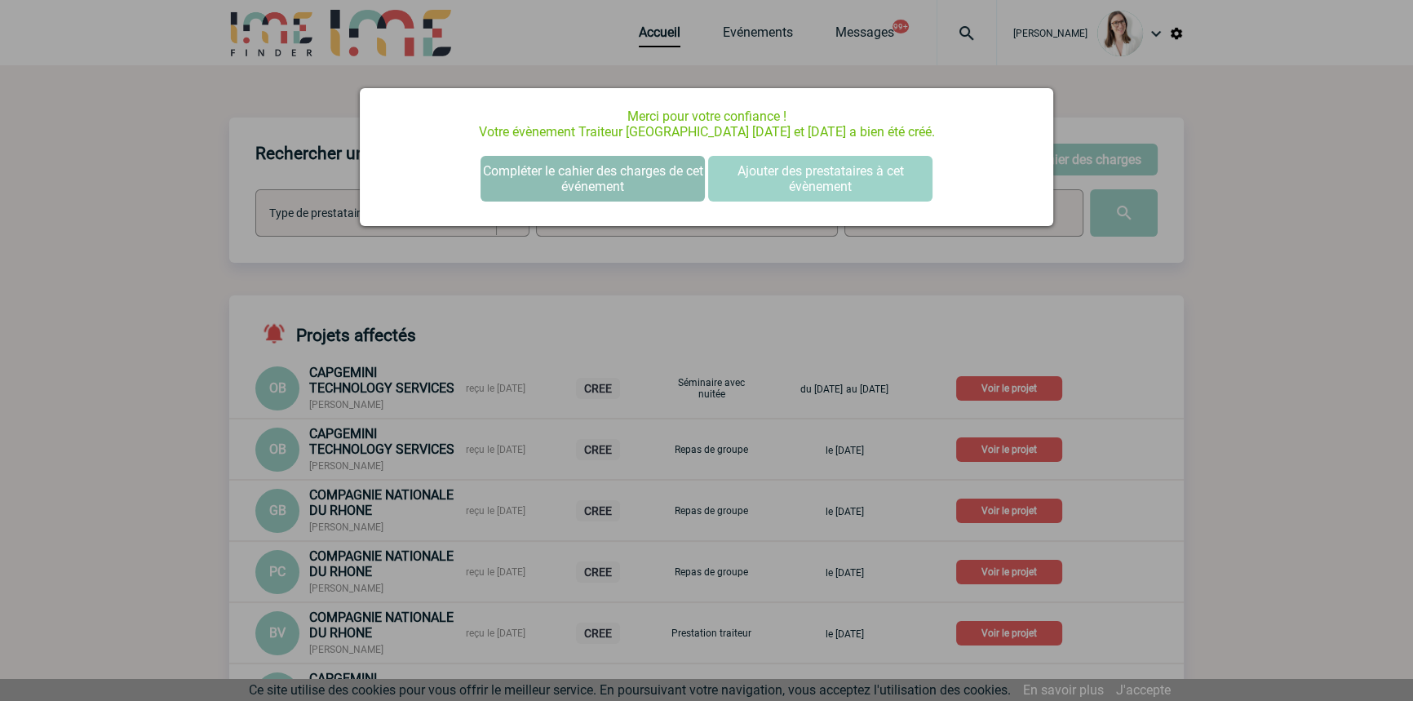
click at [679, 169] on button "Compléter le cahier des charges de cet événement" at bounding box center [593, 179] width 224 height 46
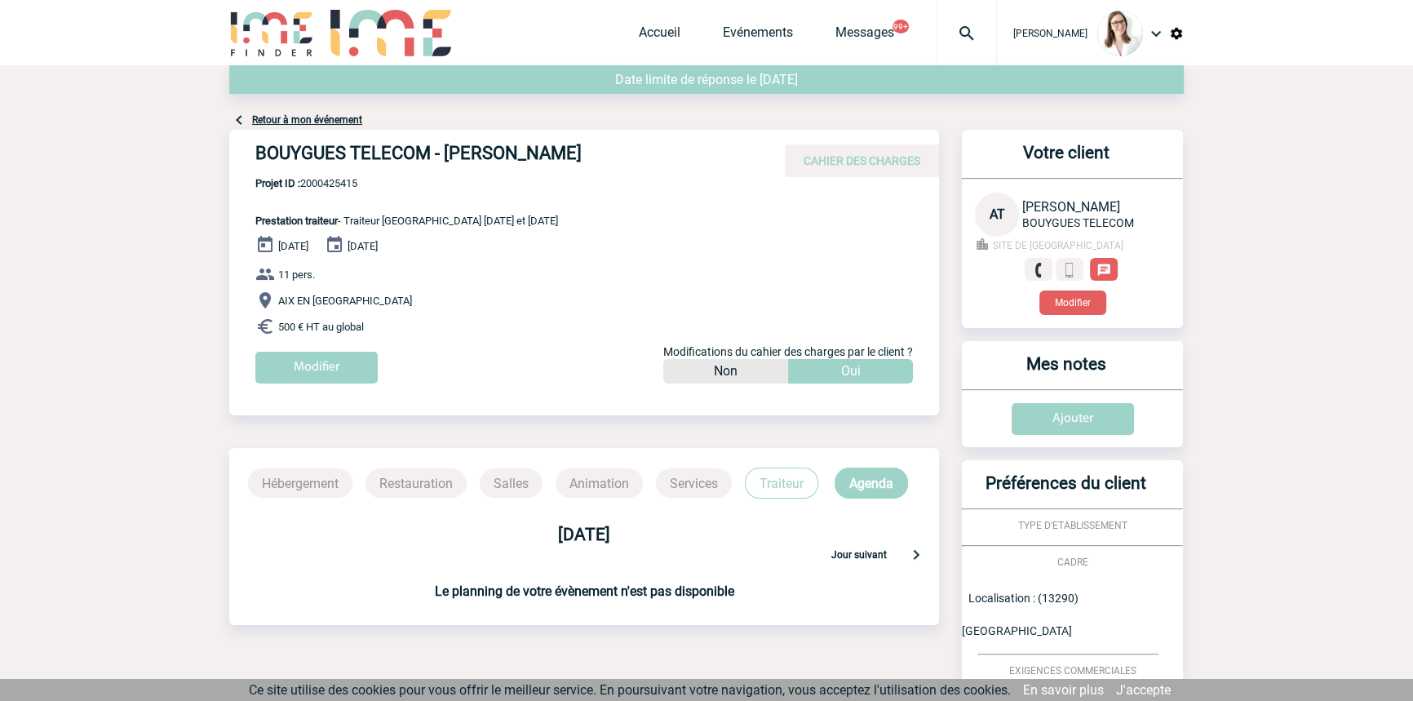
click at [338, 180] on span "Projet ID : 2000425415" at bounding box center [406, 183] width 303 height 12
click at [338, 179] on span "Projet ID : 2000425415" at bounding box center [406, 183] width 303 height 12
copy span "2000425415"
click at [641, 38] on link "Accueil" at bounding box center [660, 35] width 42 height 23
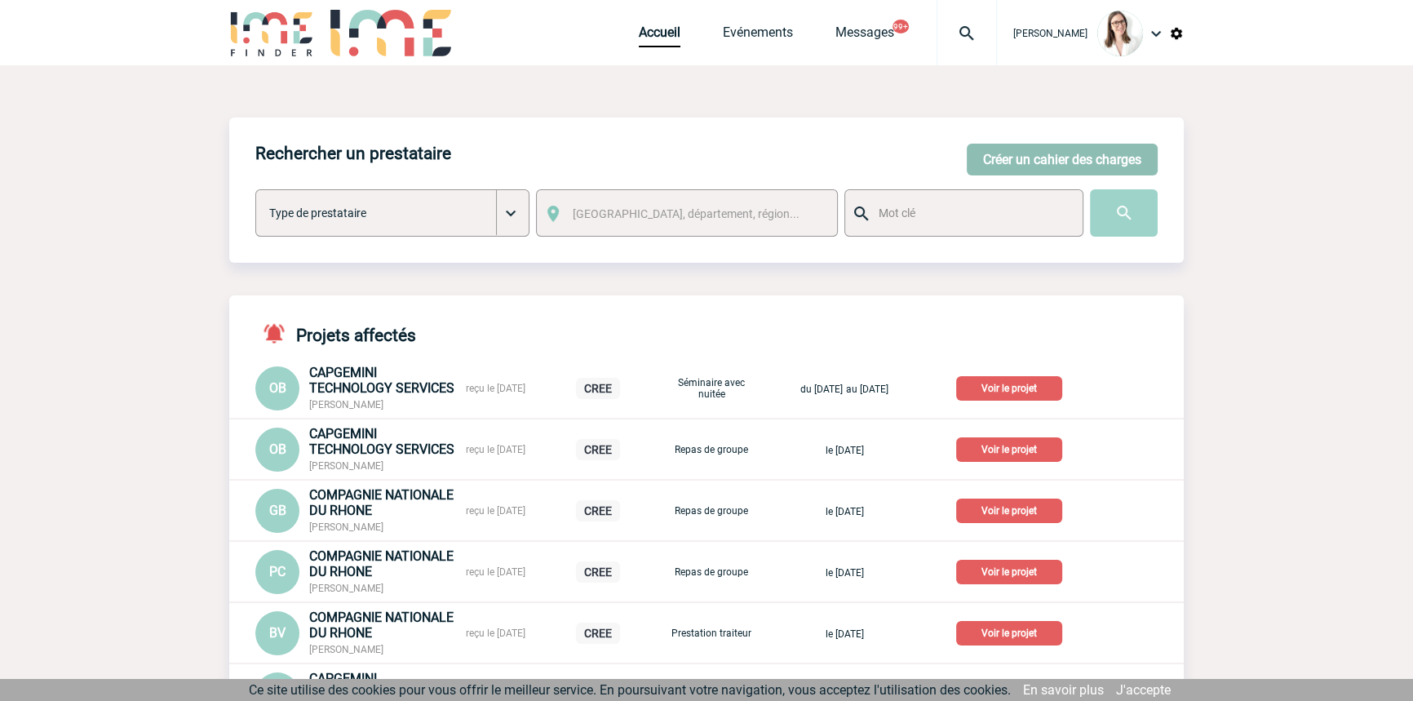
click at [1026, 162] on button "Créer un cahier des charges" at bounding box center [1062, 160] width 191 height 32
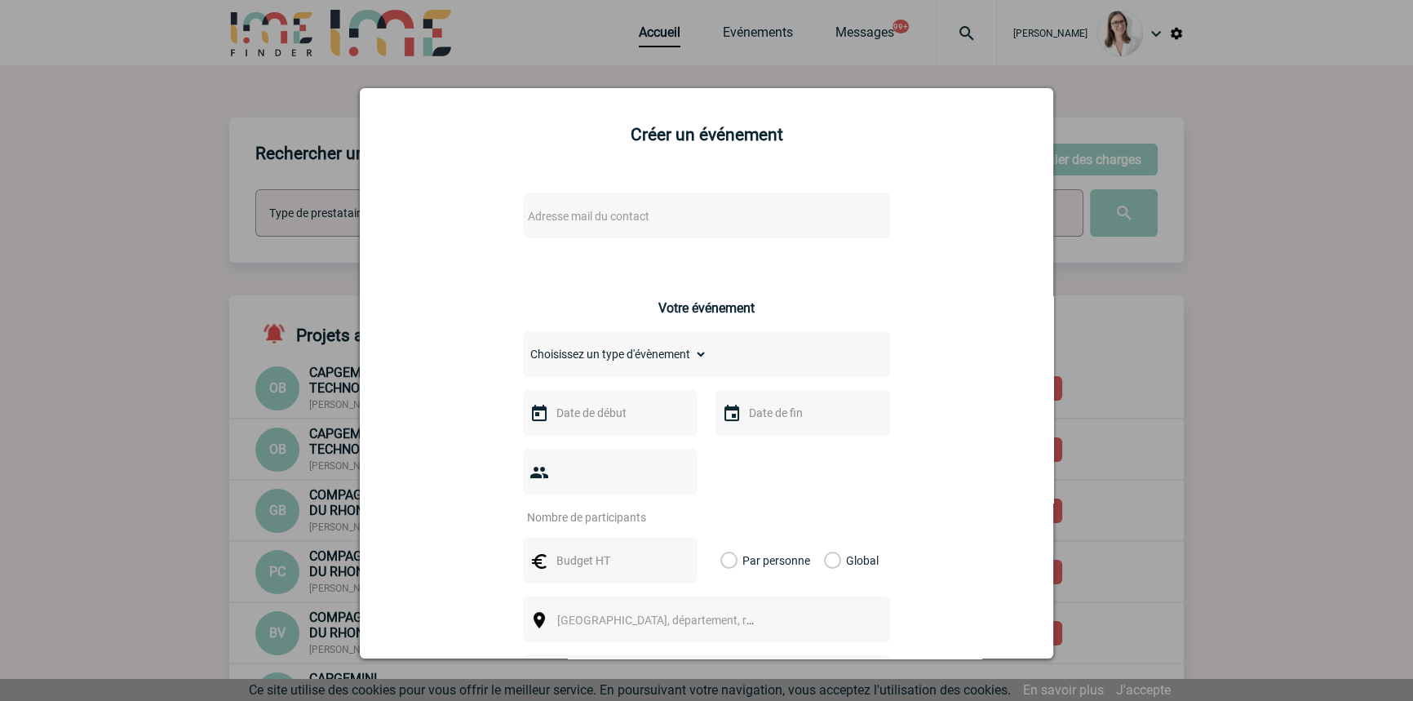
click at [587, 231] on div "Adresse mail du contact" at bounding box center [706, 216] width 367 height 46
click at [589, 223] on span "Adresse mail du contact" at bounding box center [589, 216] width 122 height 13
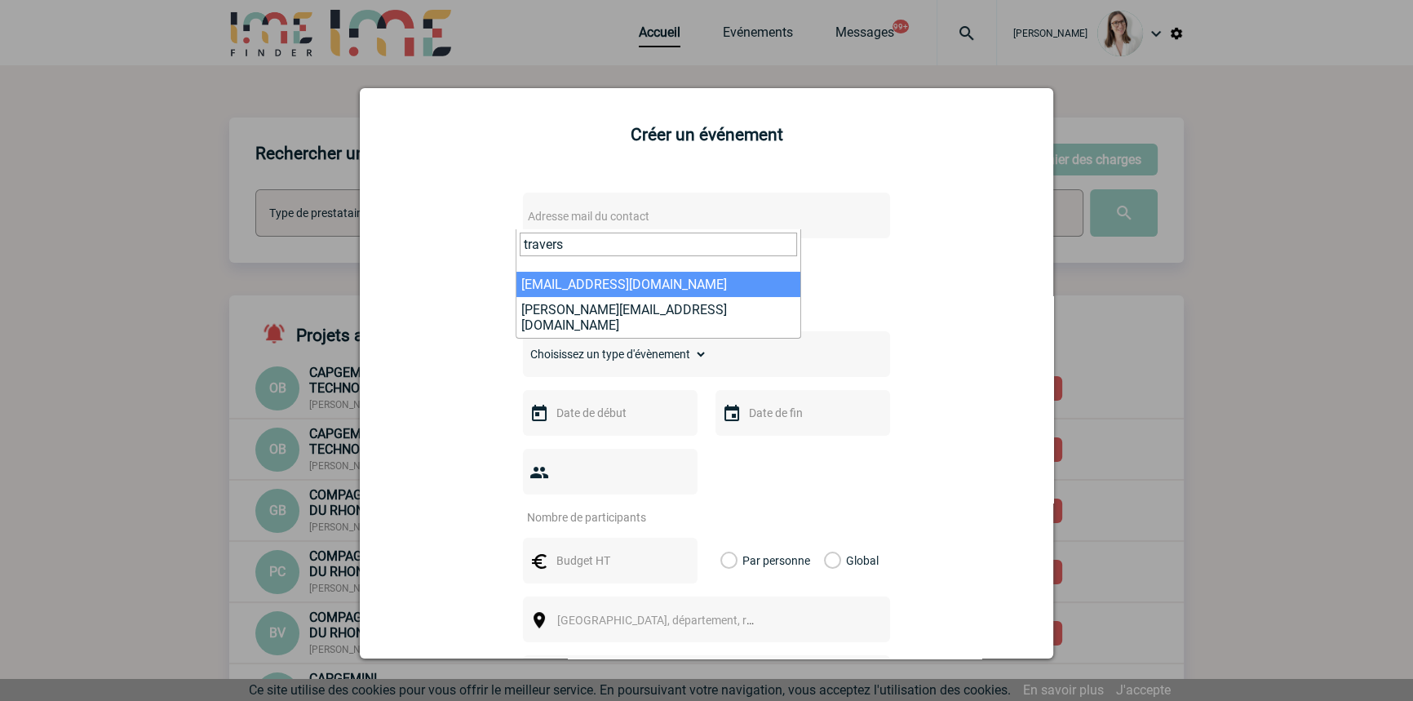
type input "travers"
select select "114631"
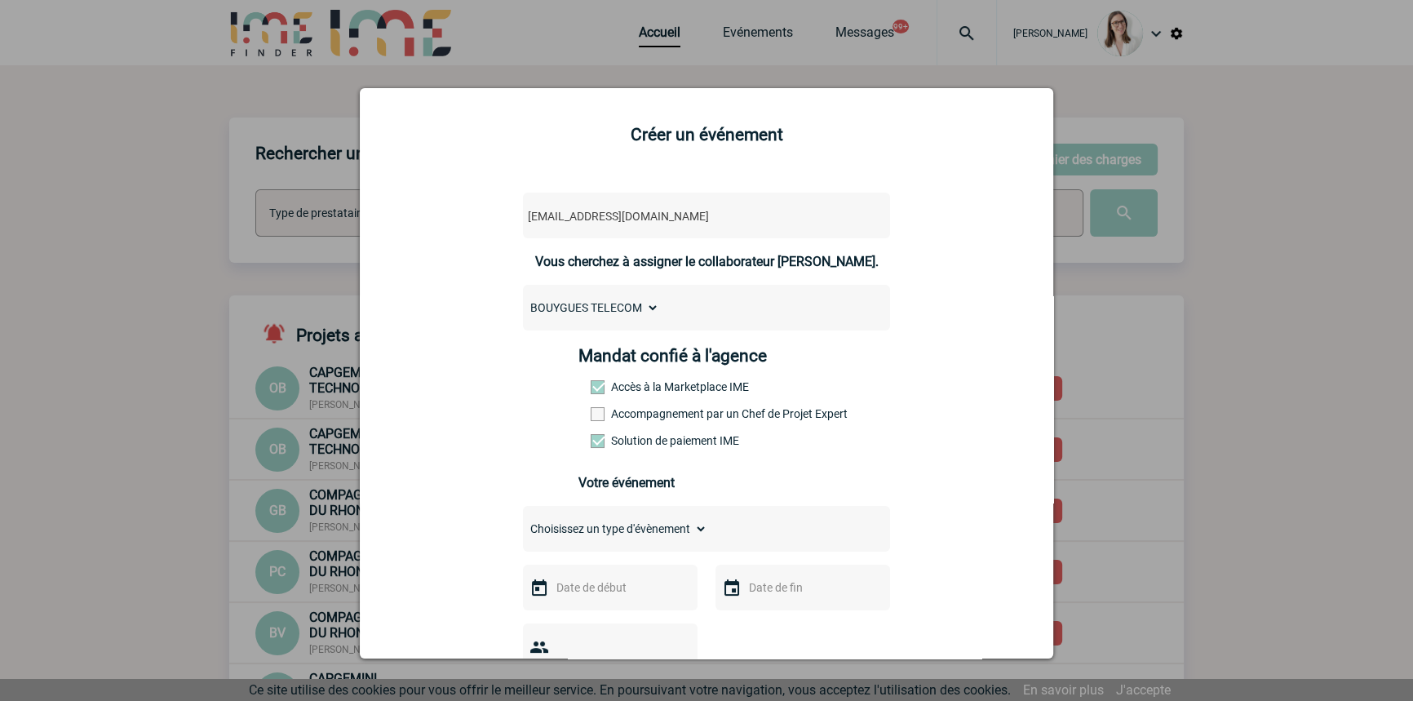
click at [663, 412] on label "Accompagnement par un Chef de Projet Expert" at bounding box center [627, 413] width 72 height 13
click at [0, 0] on input "Accompagnement par un Chef de Projet Expert" at bounding box center [0, 0] width 0 height 0
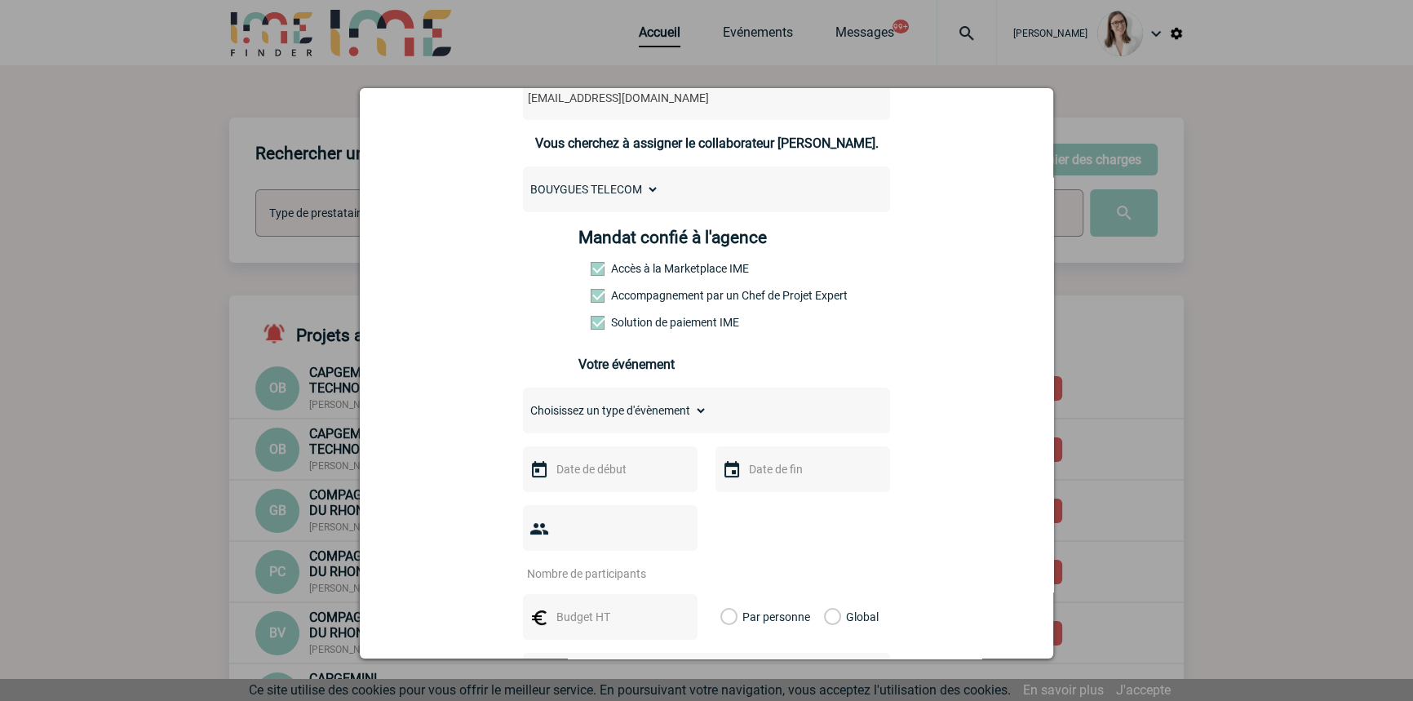
scroll to position [246, 0]
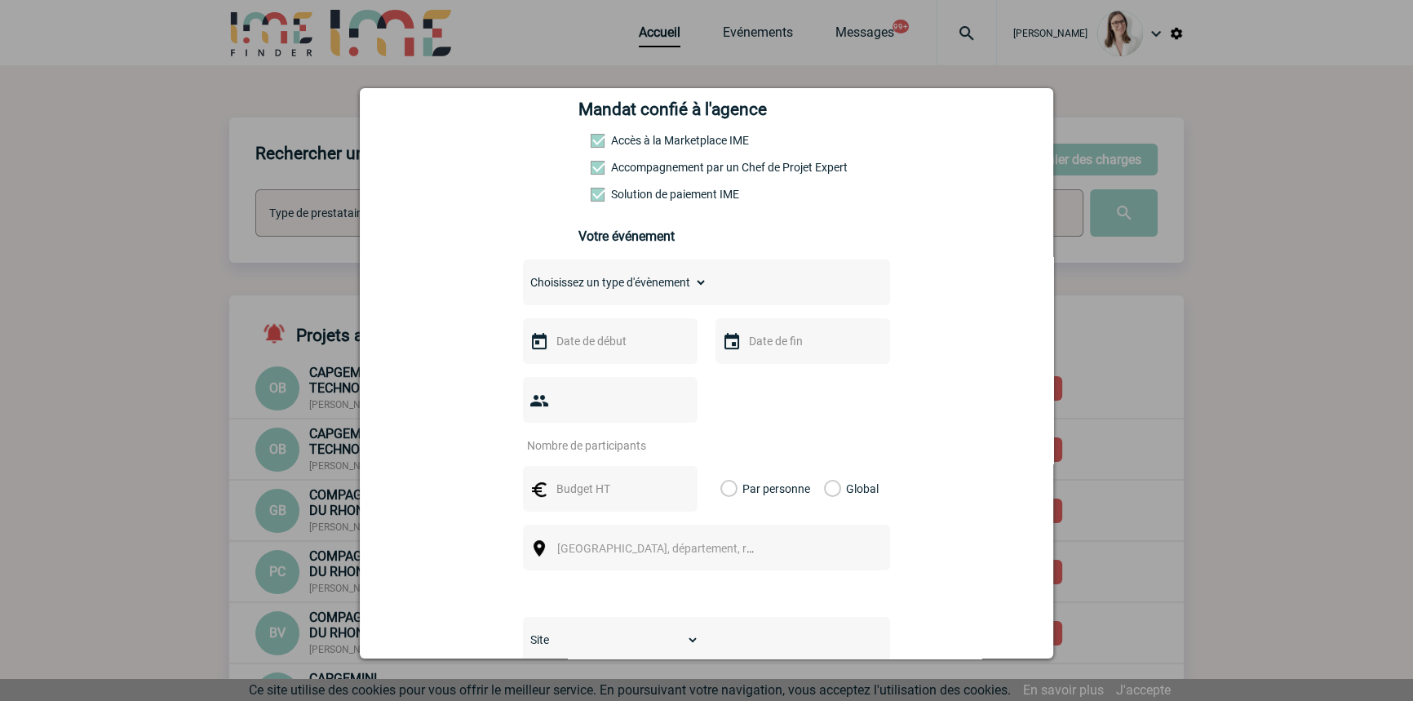
click at [689, 284] on select "Choisissez un type d'évènement Séminaire avec nuitée Séminaire sans nuitée Repa…" at bounding box center [615, 282] width 184 height 23
select select "5"
click at [523, 276] on select "Choisissez un type d'évènement Séminaire avec nuitée Séminaire sans nuitée Repa…" at bounding box center [615, 282] width 184 height 23
click at [627, 344] on input "text" at bounding box center [608, 340] width 113 height 21
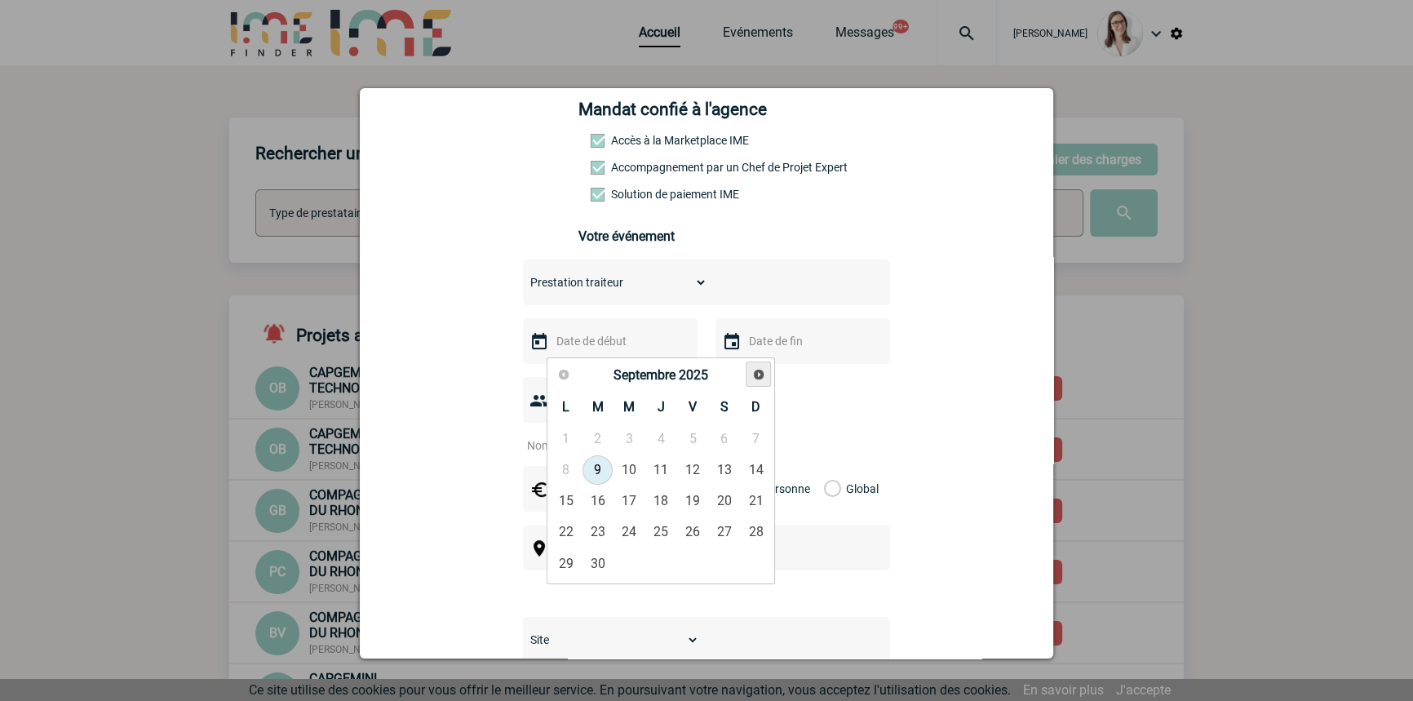
click at [755, 374] on span "Suivant" at bounding box center [758, 374] width 13 height 13
click at [628, 441] on link "1" at bounding box center [629, 438] width 30 height 29
type input "01-10-2025"
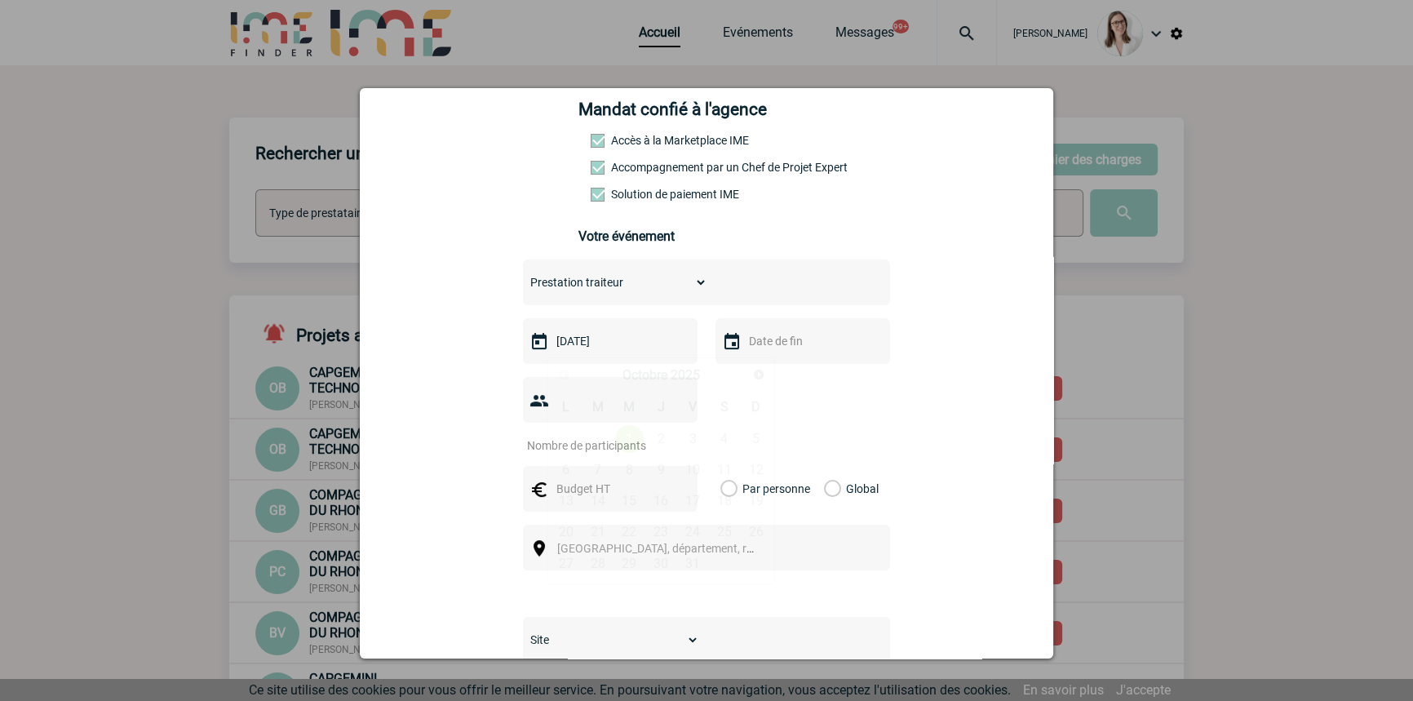
click at [773, 351] on input "text" at bounding box center [801, 340] width 113 height 21
click at [818, 441] on link "1" at bounding box center [822, 438] width 30 height 29
type input "01-10-2025"
click at [625, 435] on input "number" at bounding box center [599, 445] width 153 height 21
type input "8"
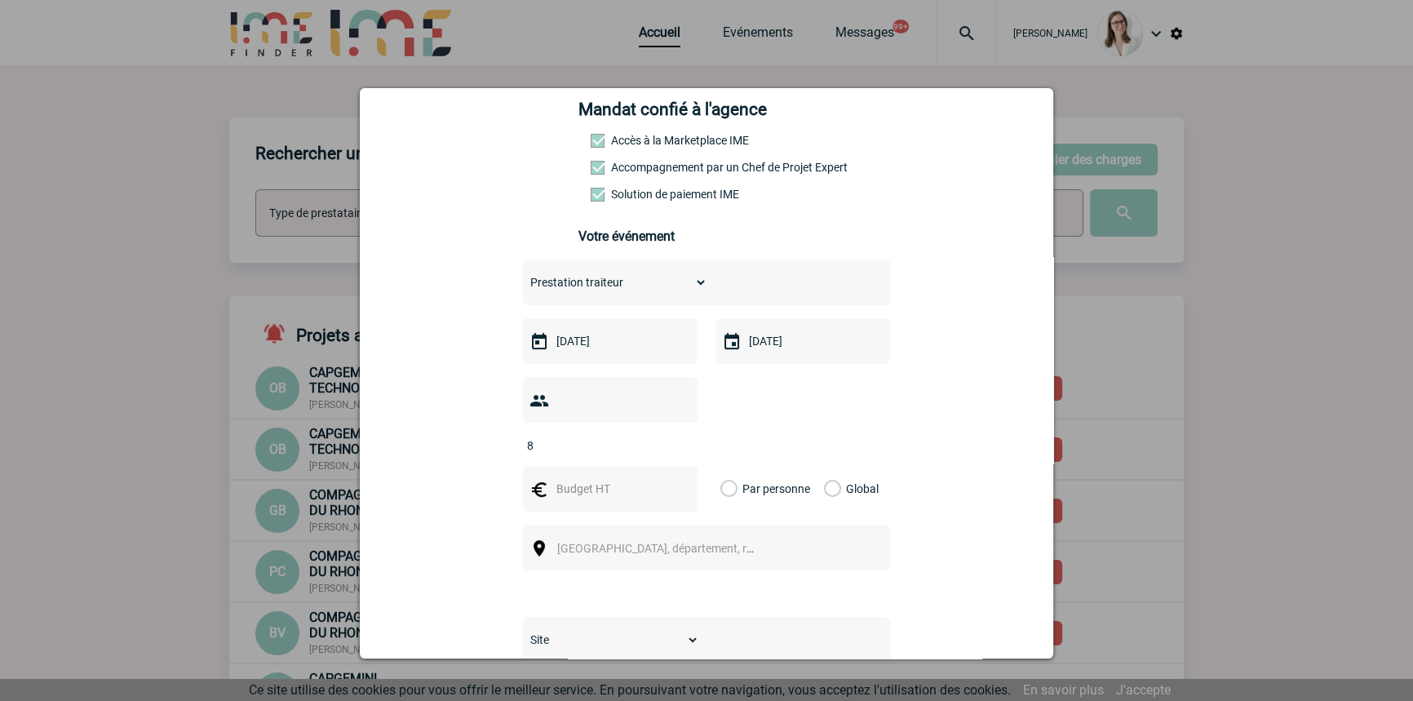
click at [566, 478] on input "text" at bounding box center [608, 488] width 113 height 21
type input "200"
drag, startPoint x: 830, startPoint y: 463, endPoint x: 599, endPoint y: 517, distance: 237.1
click at [828, 466] on label "Global" at bounding box center [829, 489] width 11 height 46
click at [0, 0] on input "Global" at bounding box center [0, 0] width 0 height 0
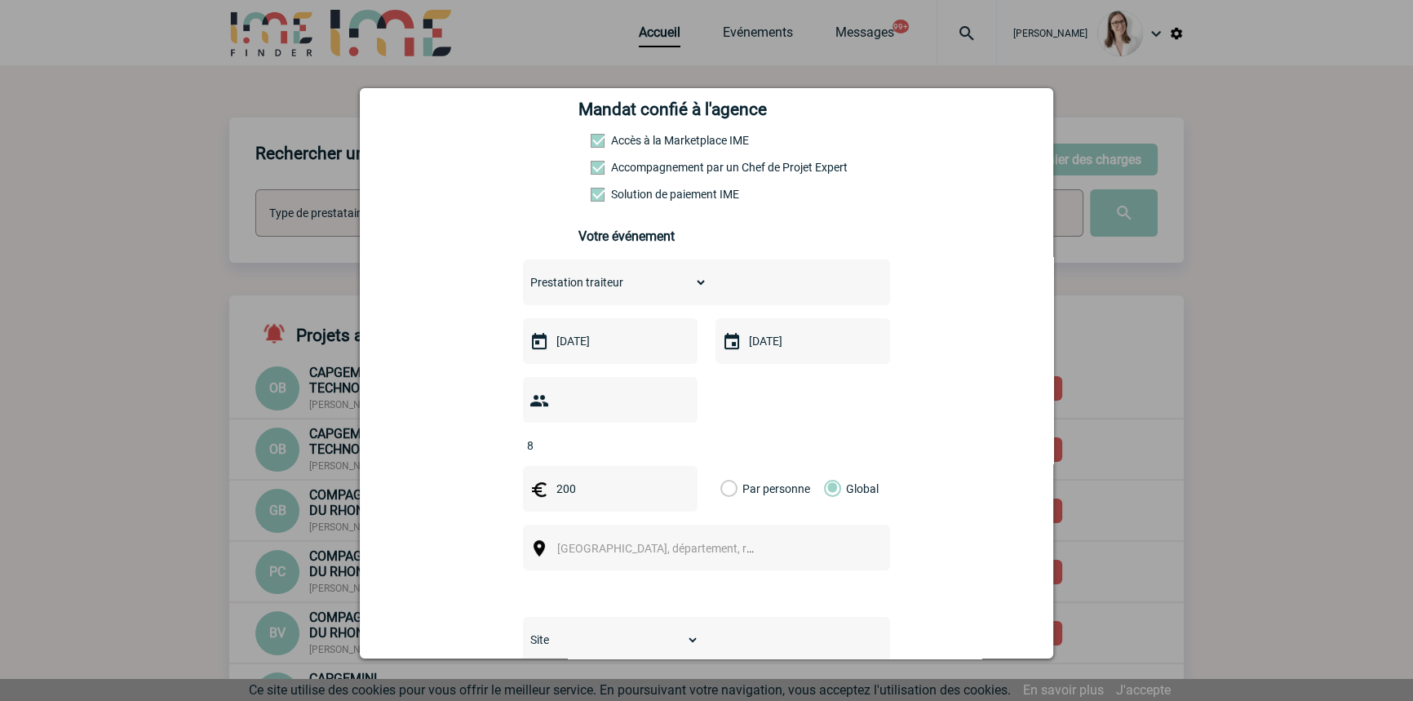
click at [596, 542] on span "[GEOGRAPHIC_DATA], département, région..." at bounding box center [670, 548] width 227 height 13
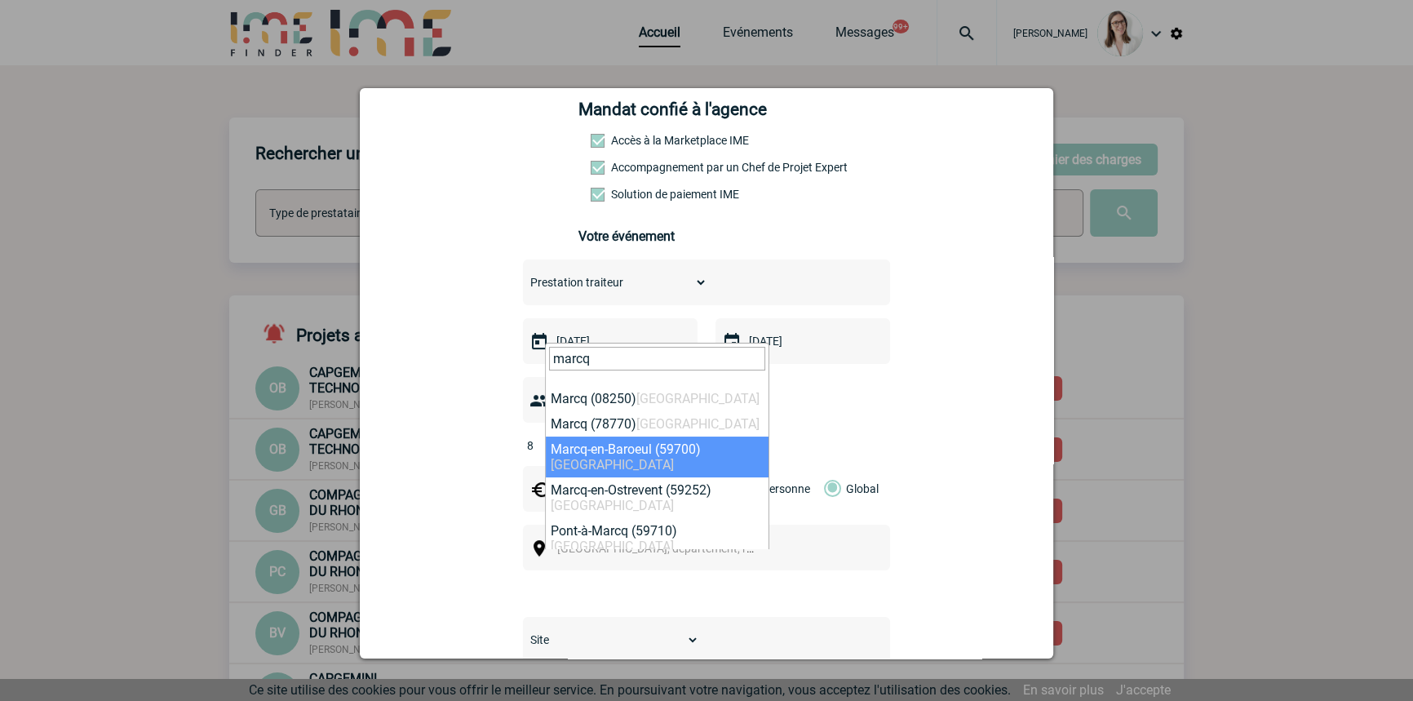
type input "marcq"
select select "15109"
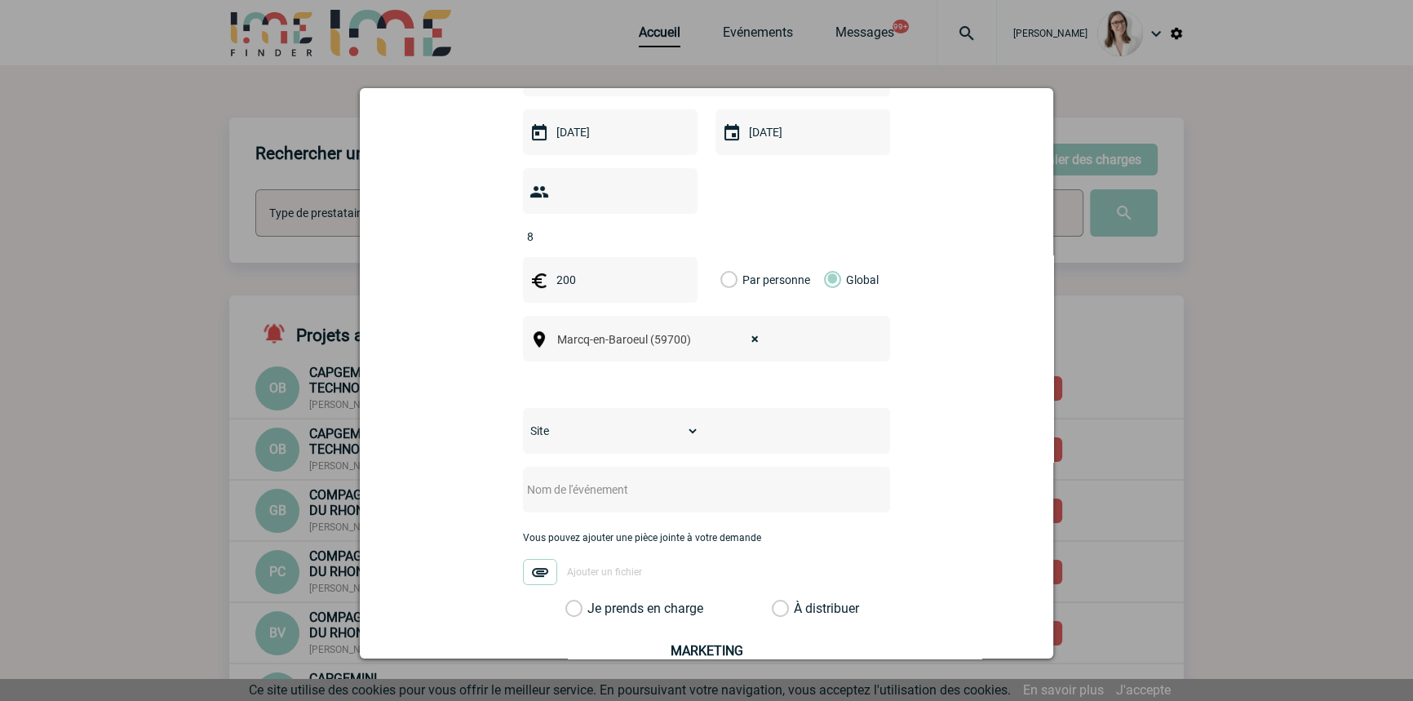
scroll to position [494, 0]
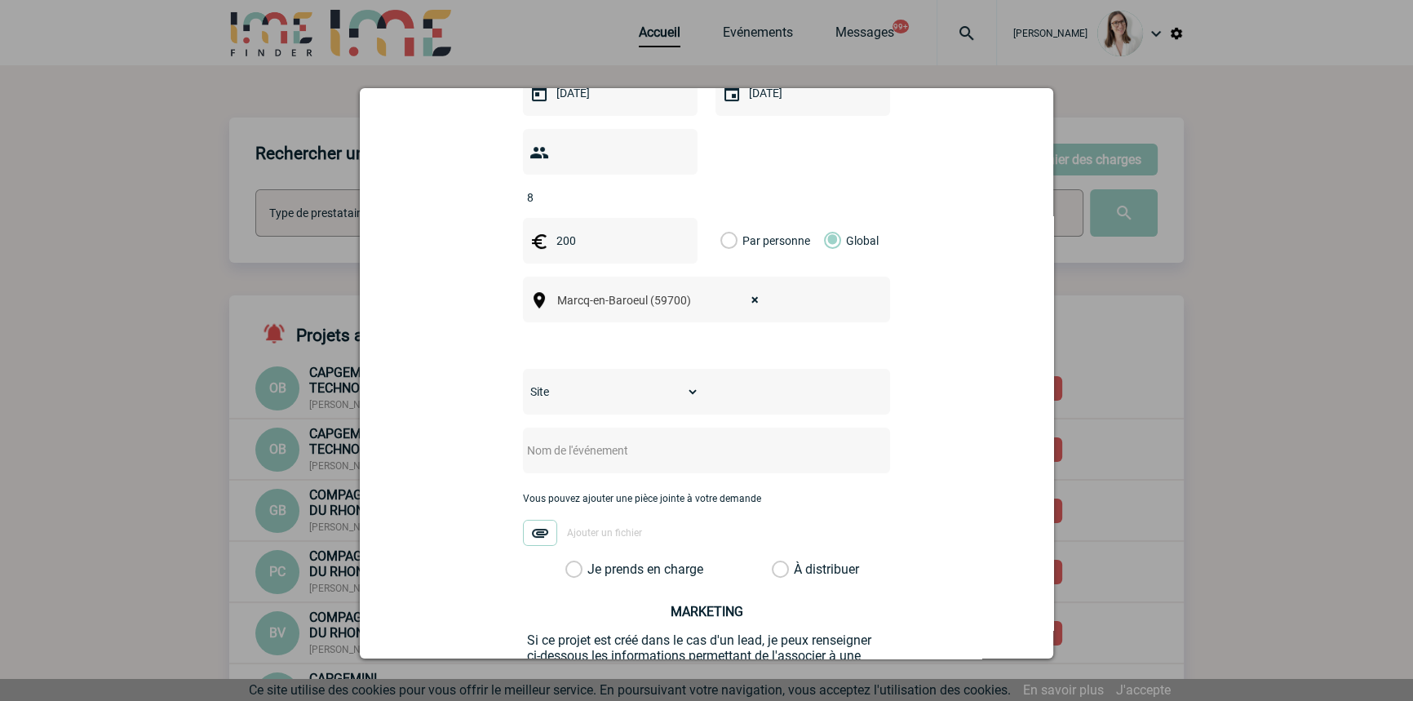
click at [605, 380] on select "Site SITE DE [GEOGRAPHIC_DATA]" at bounding box center [611, 391] width 176 height 23
select select "26"
click at [523, 380] on select "Site SITE DE [GEOGRAPHIC_DATA]" at bounding box center [611, 391] width 176 height 23
click at [612, 440] on input "text" at bounding box center [685, 450] width 324 height 21
type input "Traiteur Lille 1er octobre"
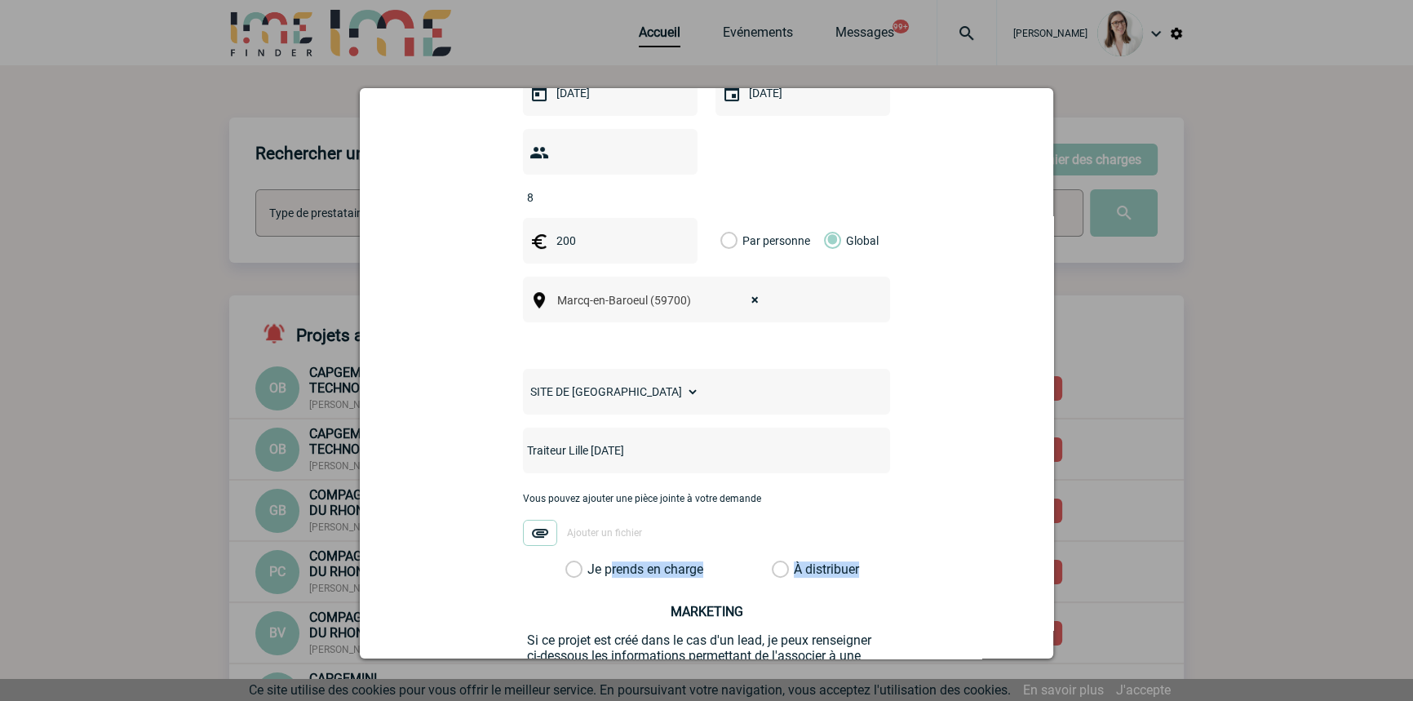
click at [593, 556] on div "atravers@bouyguestelecom.fr atravers@bouyguestelecom.fr Vous cherchez à assigne…" at bounding box center [706, 237] width 653 height 1109
click at [593, 561] on label "Je prends en charge" at bounding box center [579, 569] width 28 height 16
click at [0, 0] on input "Je prends en charge" at bounding box center [0, 0] width 0 height 0
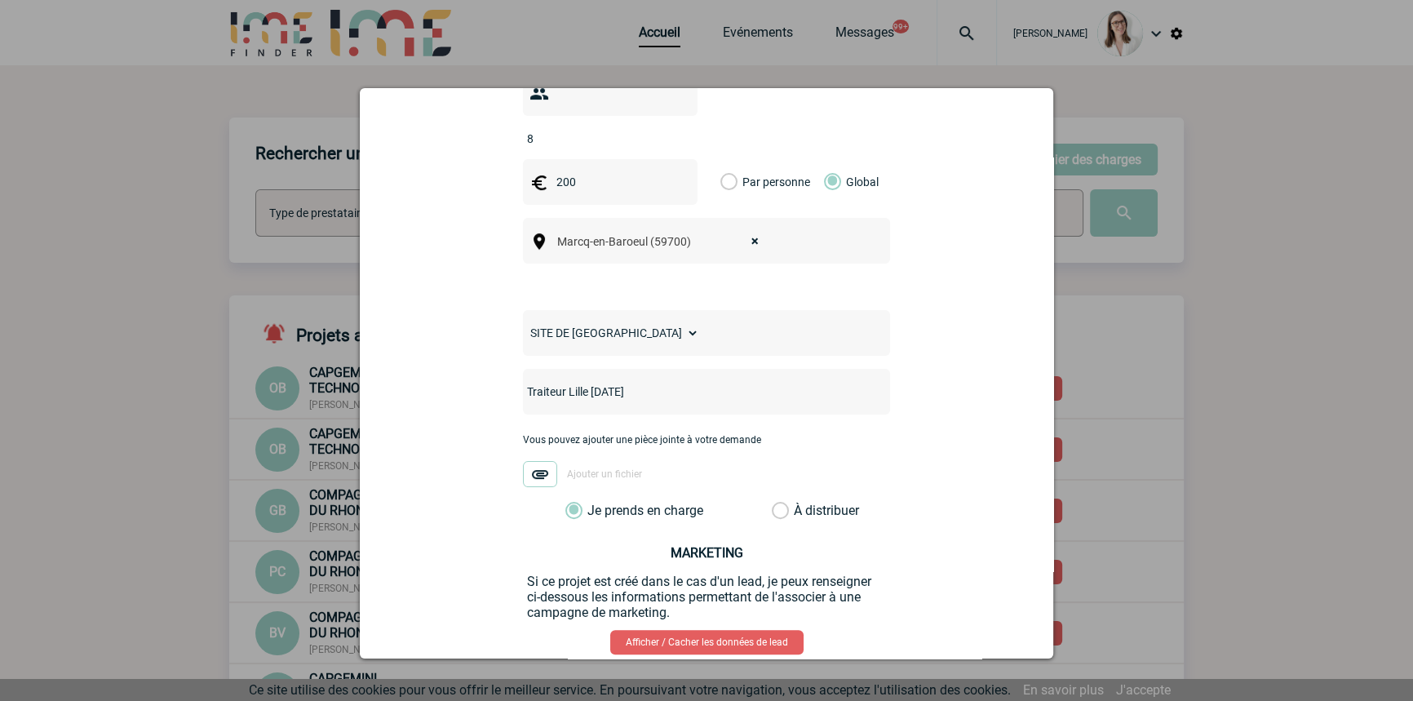
scroll to position [628, 0]
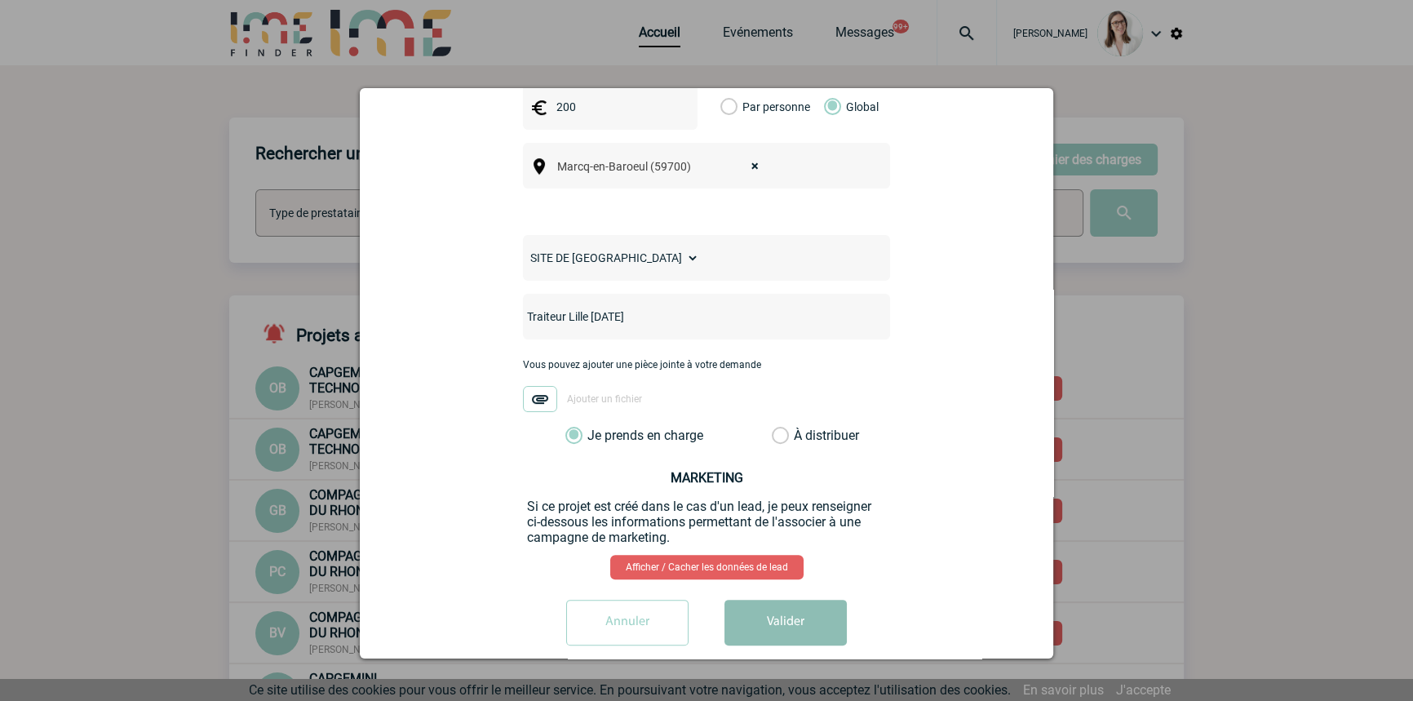
click at [778, 617] on button "Valider" at bounding box center [786, 623] width 122 height 46
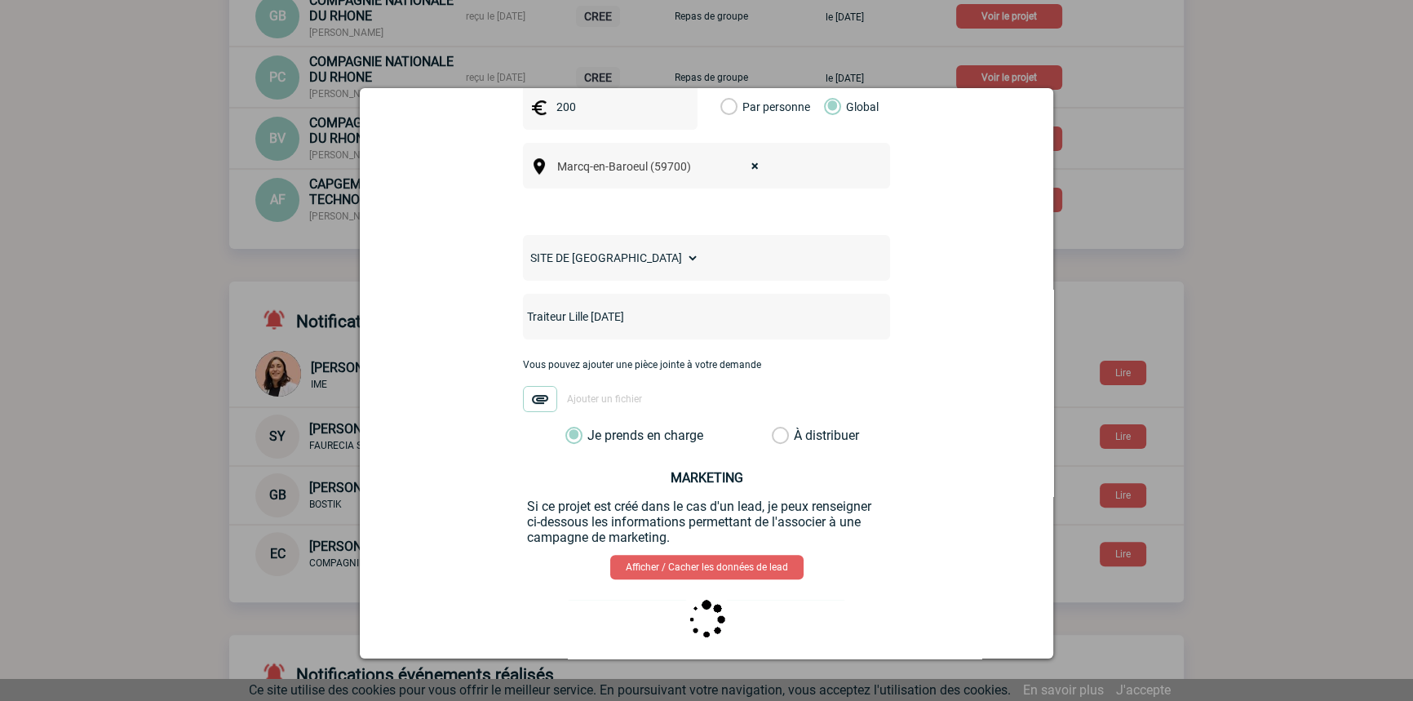
scroll to position [0, 0]
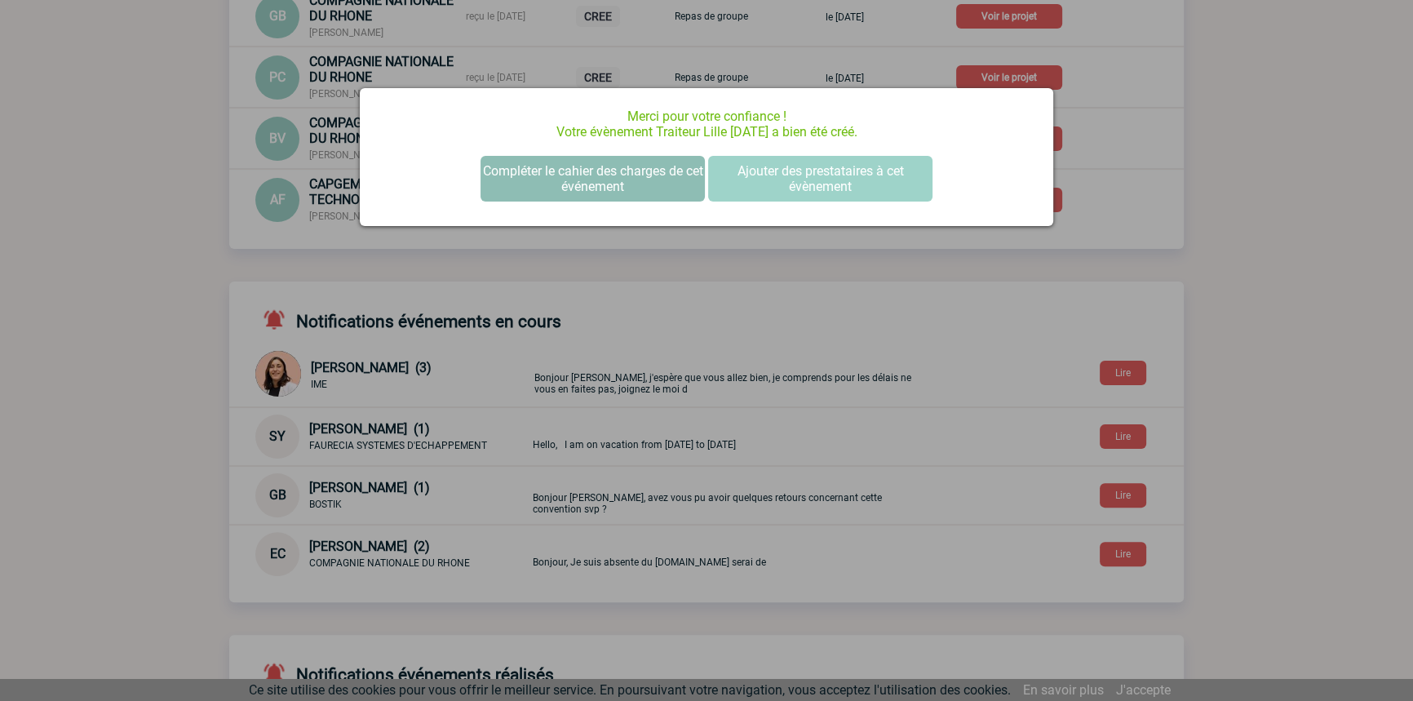
click at [628, 170] on button "Compléter le cahier des charges de cet événement" at bounding box center [593, 179] width 224 height 46
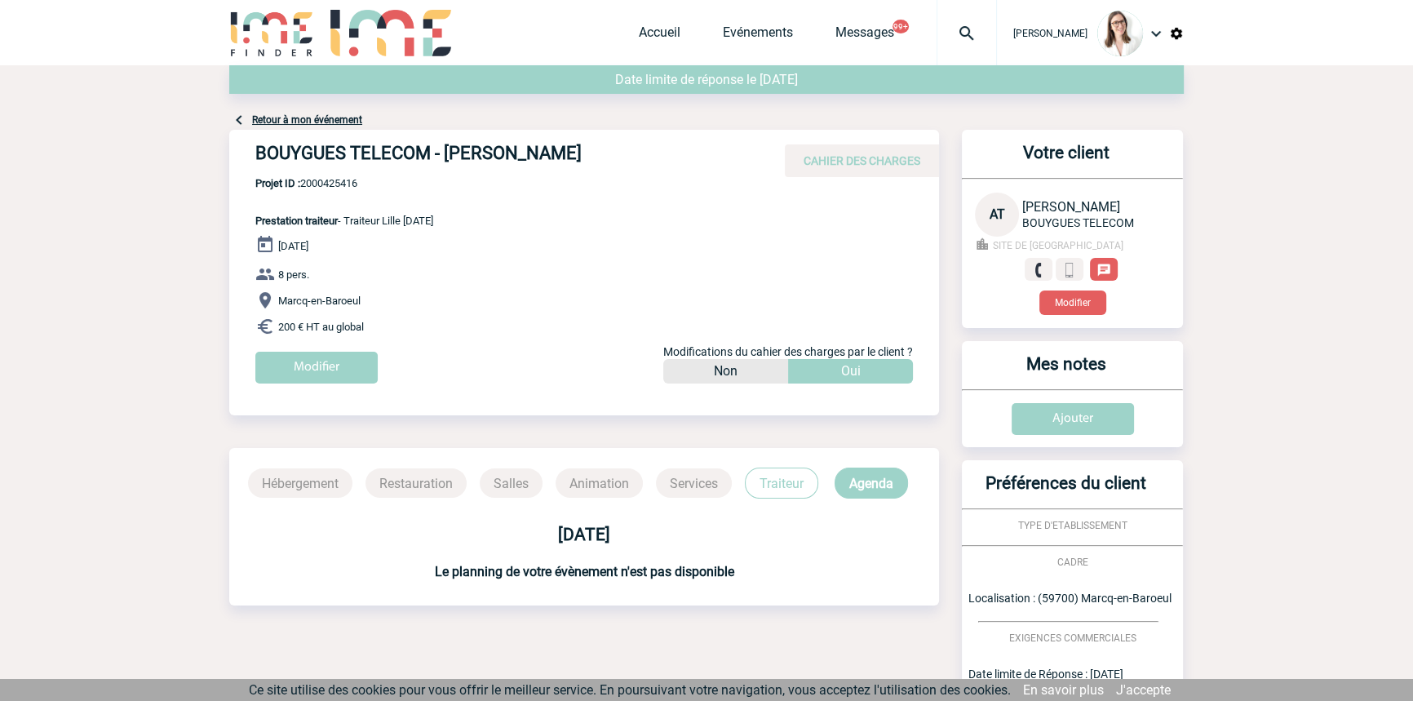
click at [340, 180] on span "Projet ID : 2000425416" at bounding box center [344, 183] width 178 height 12
click at [339, 180] on span "Projet ID : 2000425416" at bounding box center [344, 183] width 178 height 12
copy span "2000425416"
click at [639, 29] on link "Accueil" at bounding box center [660, 35] width 42 height 23
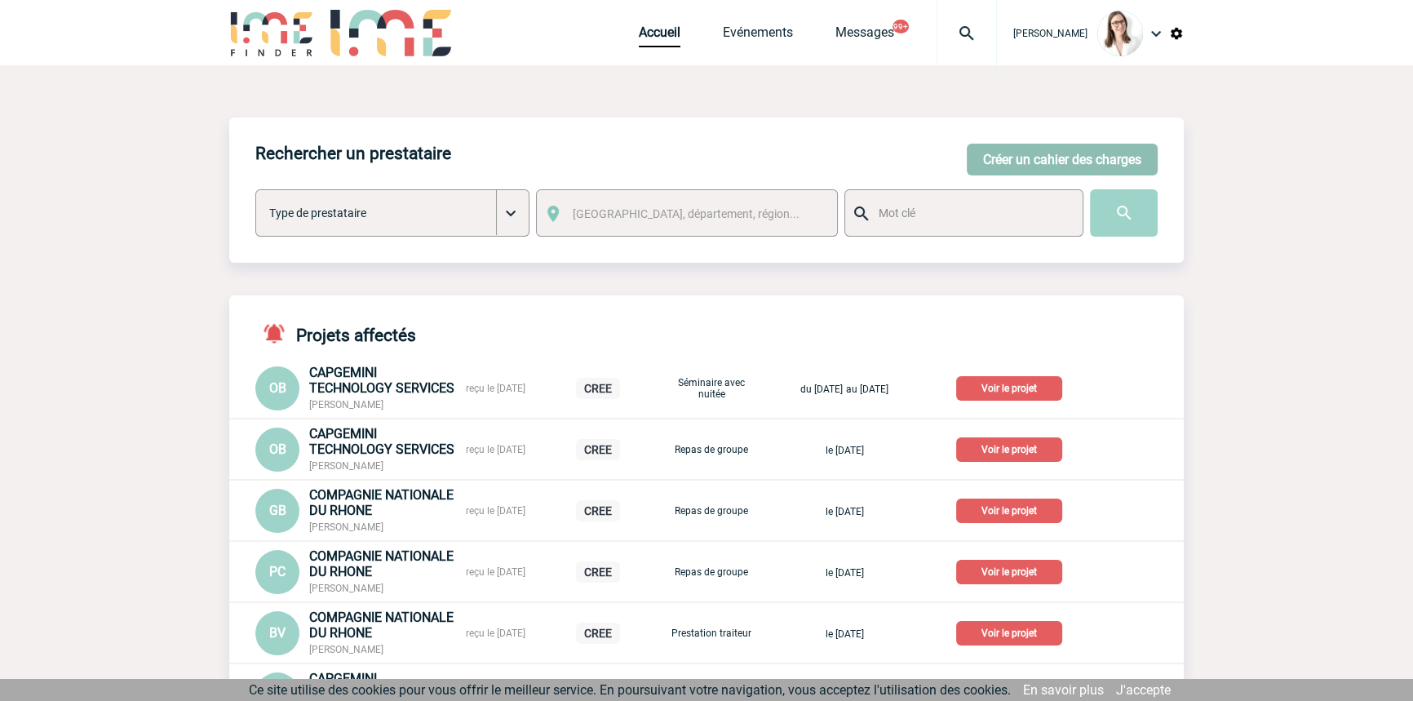
click at [1017, 163] on button "Créer un cahier des charges" at bounding box center [1062, 160] width 191 height 32
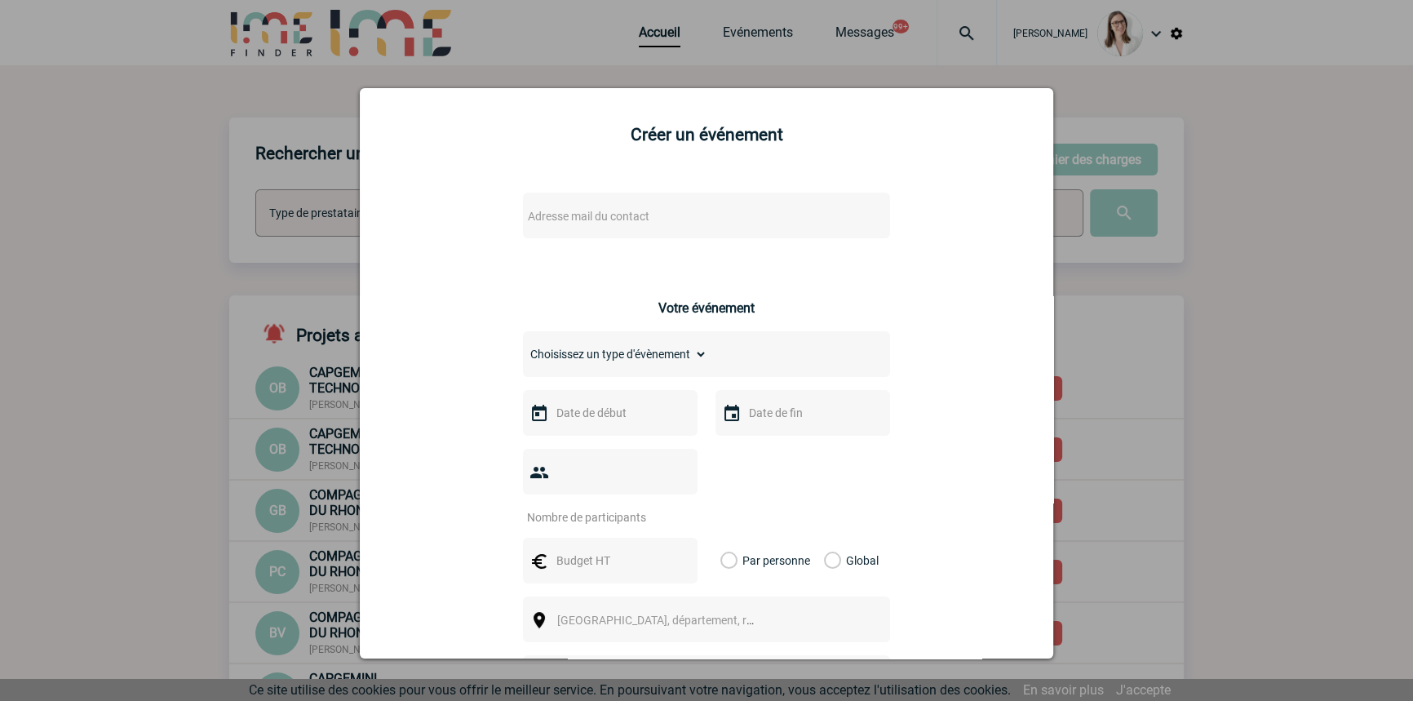
click at [601, 212] on span "Adresse mail du contact" at bounding box center [589, 216] width 122 height 13
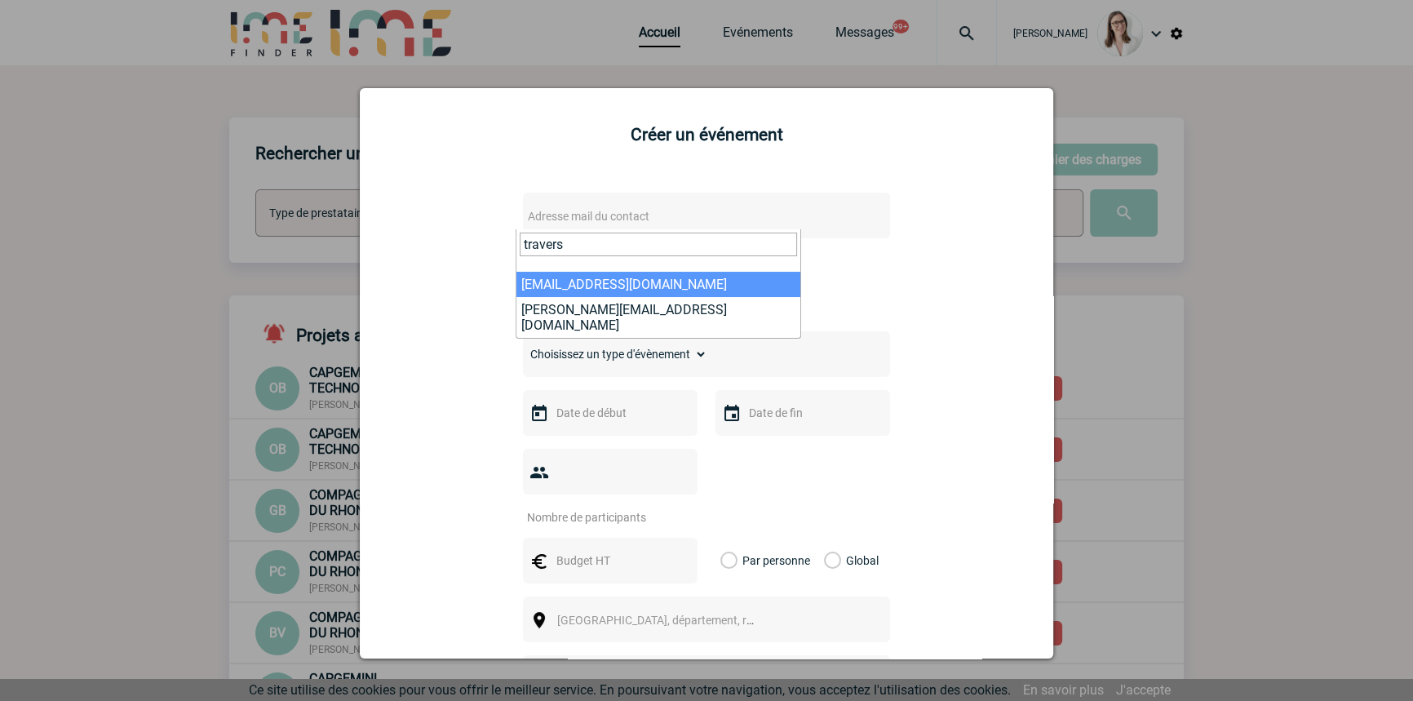
type input "travers"
select select "114631"
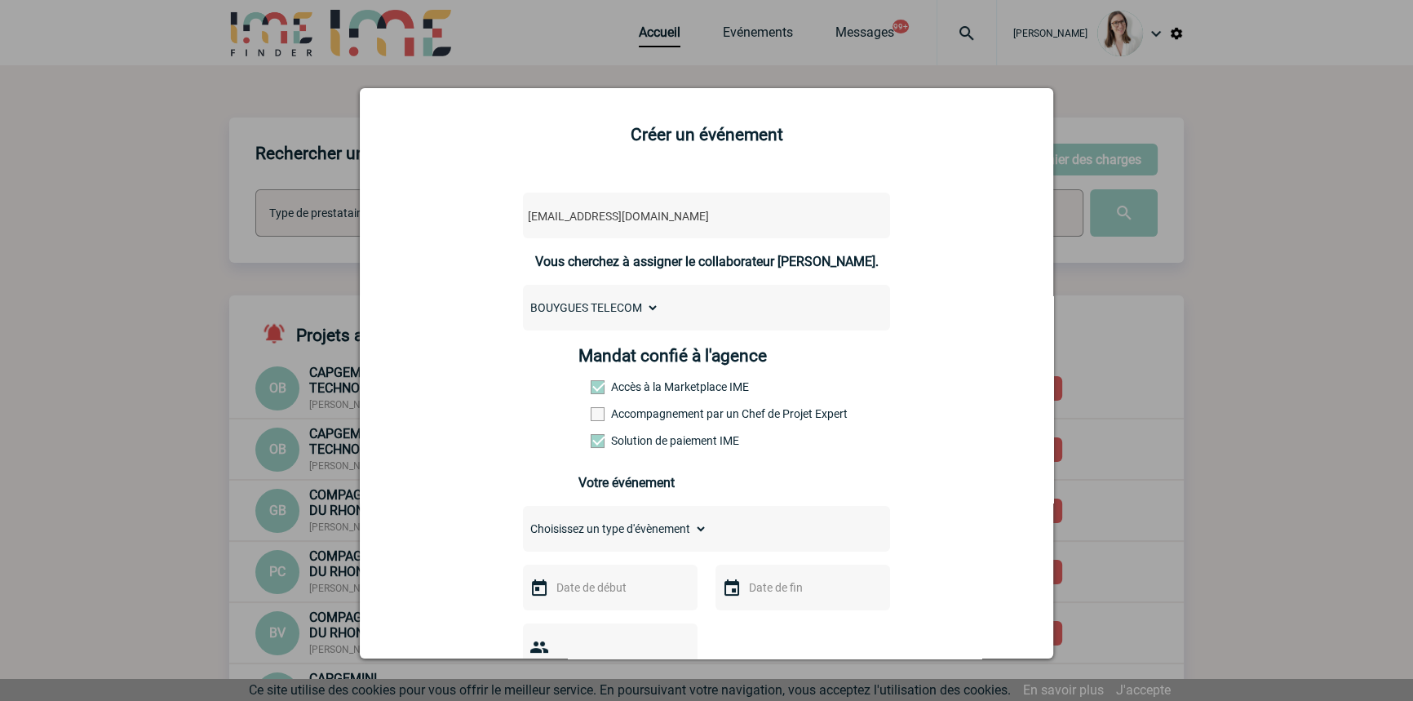
click at [653, 417] on label "Accompagnement par un Chef de Projet Expert" at bounding box center [627, 413] width 72 height 13
click at [0, 0] on input "Accompagnement par un Chef de Projet Expert" at bounding box center [0, 0] width 0 height 0
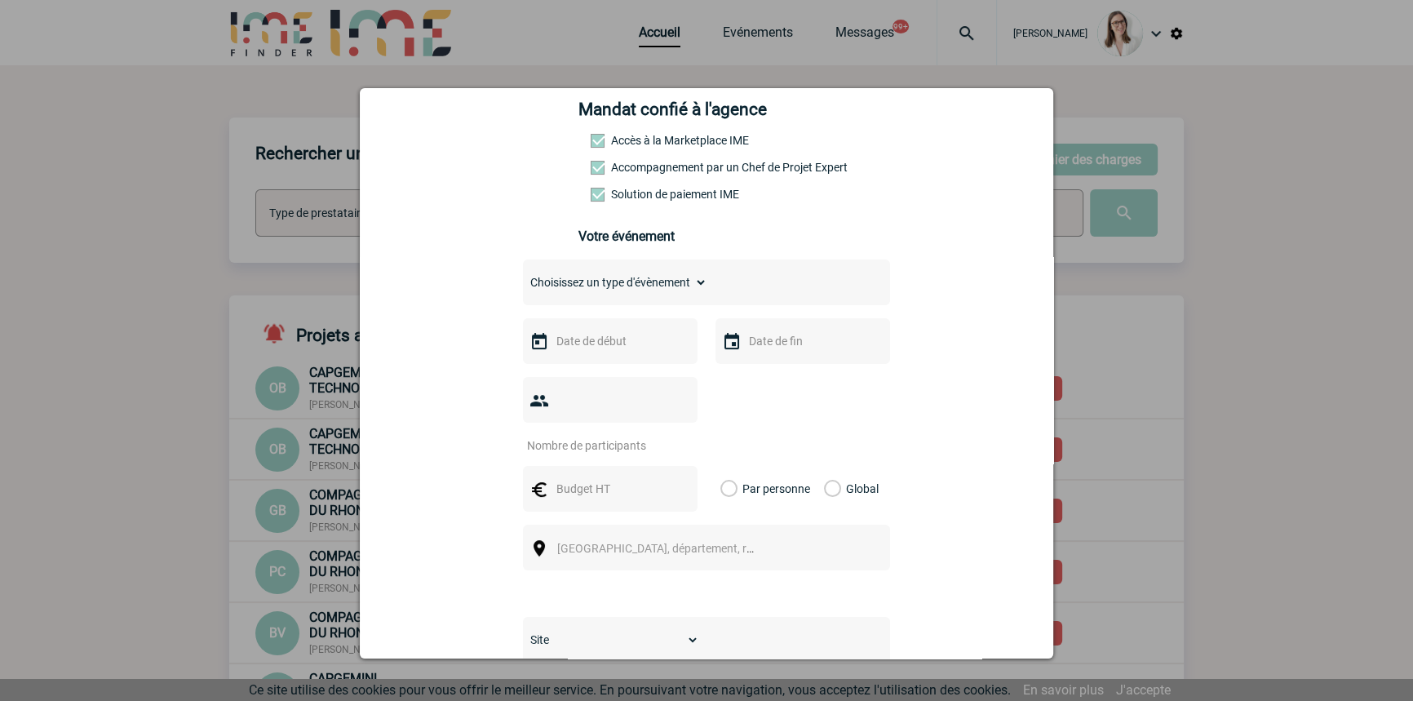
click at [635, 275] on div "Choisissez un type d'évènement Séminaire avec nuitée Séminaire sans nuitée Repa…" at bounding box center [706, 282] width 367 height 46
click at [634, 286] on select "Choisissez un type d'évènement Séminaire avec nuitée Séminaire sans nuitée Repa…" at bounding box center [615, 282] width 184 height 23
select select "5"
click at [523, 276] on select "Choisissez un type d'évènement Séminaire avec nuitée Séminaire sans nuitée Repa…" at bounding box center [615, 282] width 184 height 23
click at [587, 349] on input "text" at bounding box center [608, 340] width 113 height 21
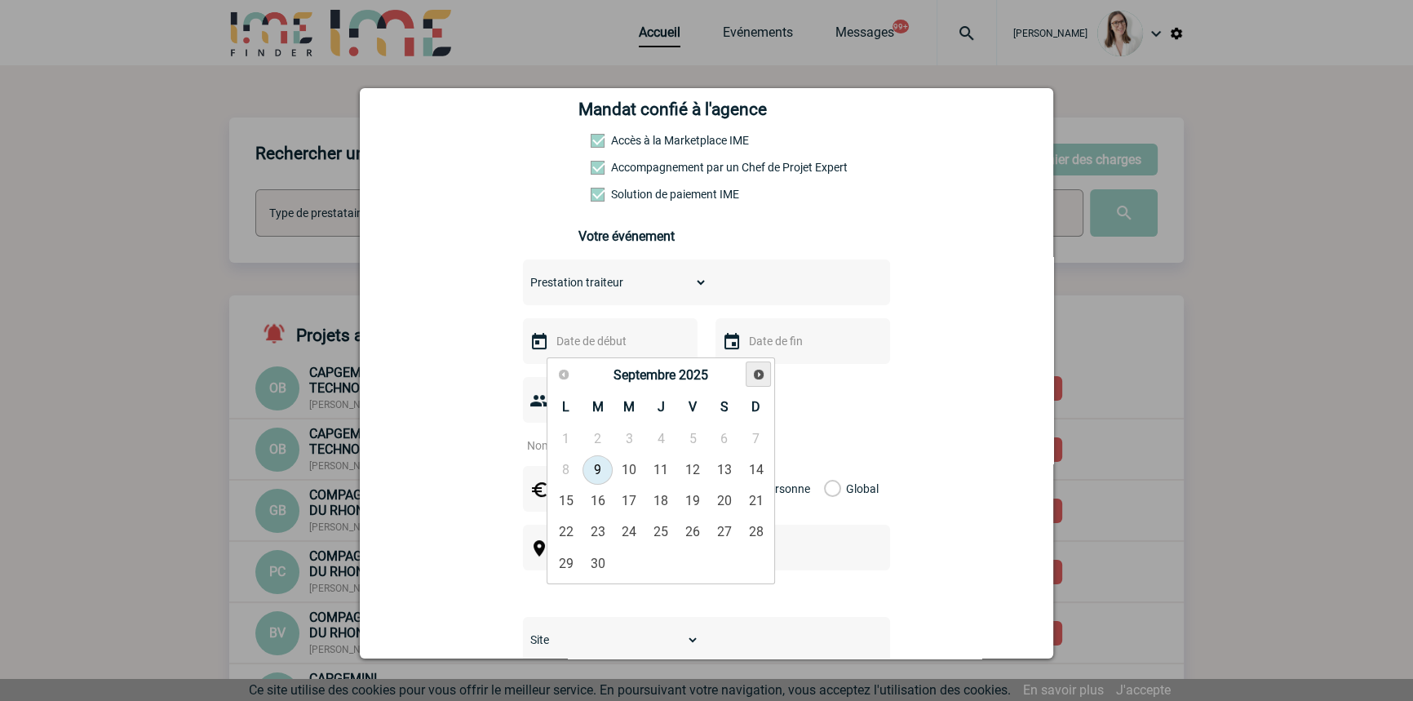
click at [752, 377] on span "Suivant" at bounding box center [758, 374] width 13 height 13
click at [657, 492] on link "16" at bounding box center [661, 500] width 30 height 29
type input "16-10-2025"
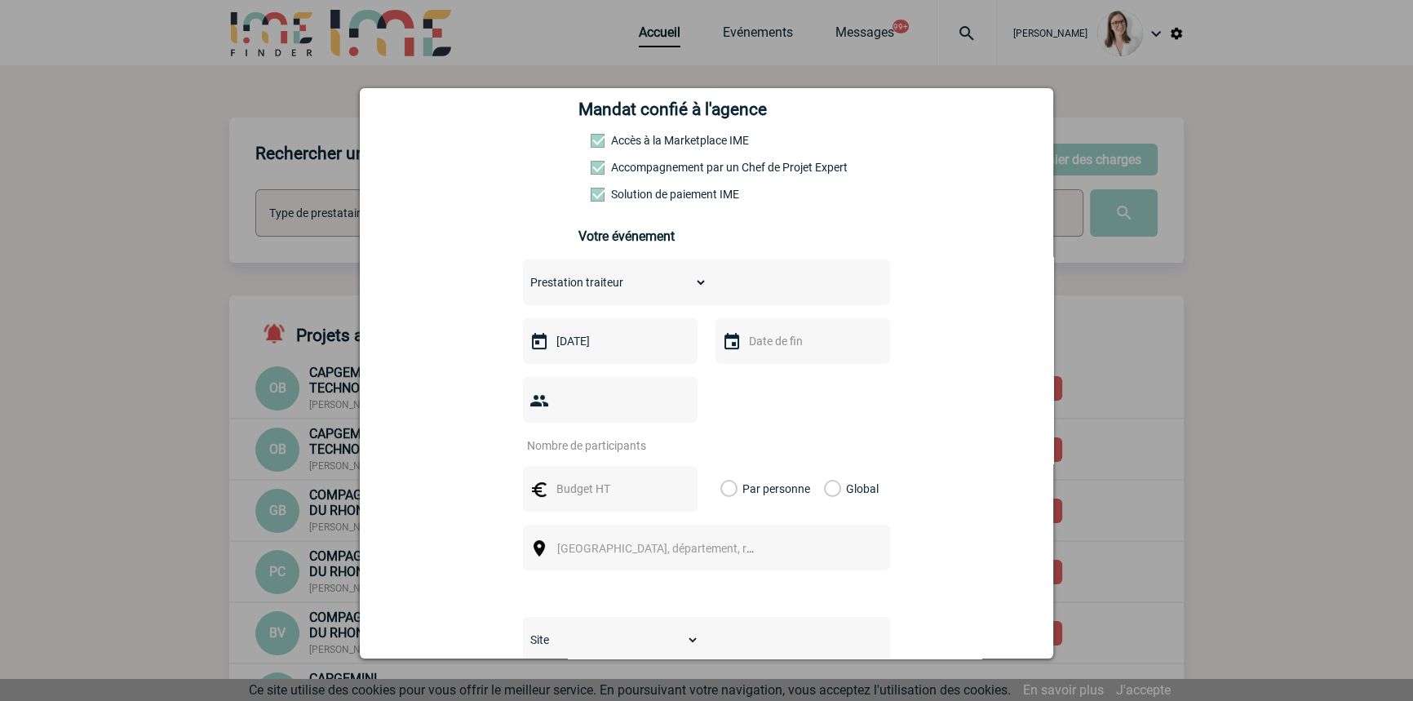
click at [760, 352] on input "text" at bounding box center [801, 340] width 113 height 21
click at [845, 494] on link "16" at bounding box center [854, 500] width 30 height 29
type input "16-10-2025"
click at [595, 435] on input "number" at bounding box center [599, 445] width 153 height 21
type input "5"
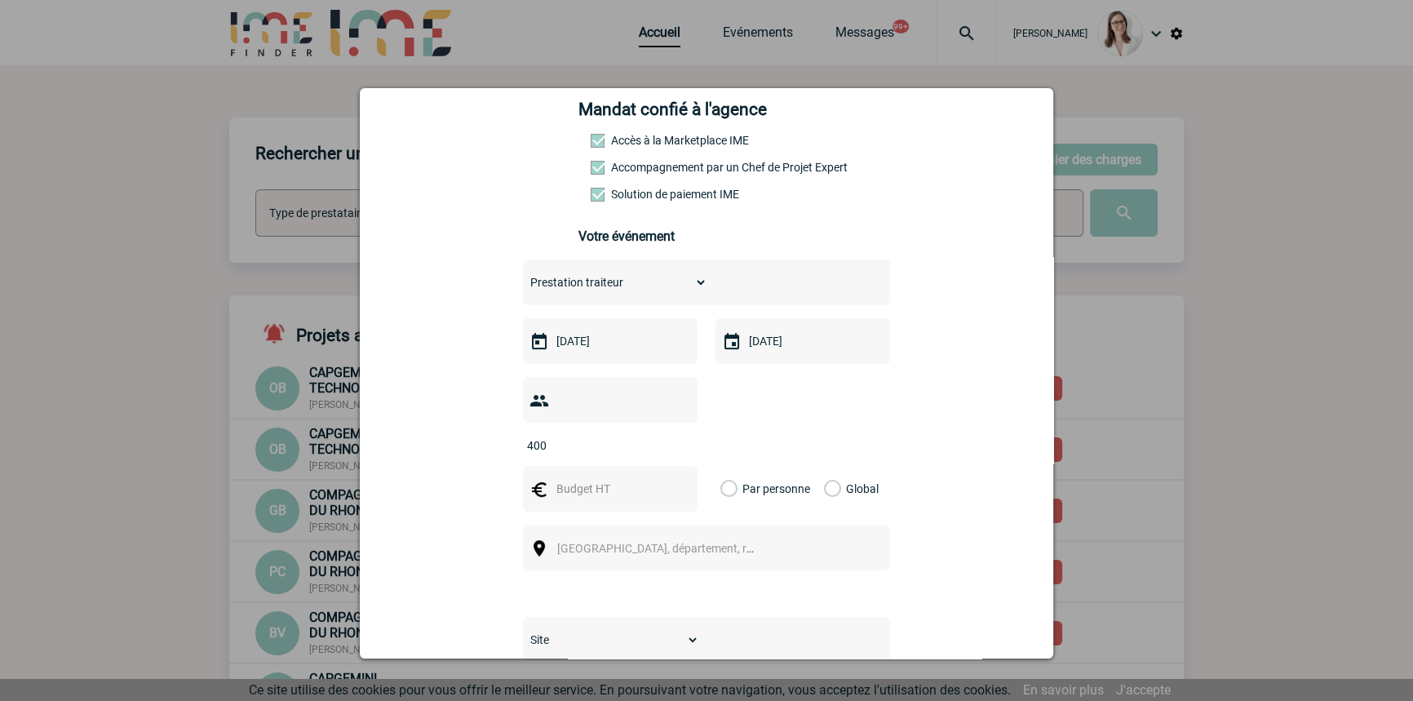
click at [641, 478] on input "text" at bounding box center [608, 488] width 113 height 21
drag, startPoint x: 602, startPoint y: 406, endPoint x: 507, endPoint y: 399, distance: 95.7
click at [507, 399] on div "atravers@bouyguestelecom.fr atravers@bouyguestelecom.fr Vous cherchez à assigne…" at bounding box center [706, 485] width 653 height 1109
type input "5"
type input "6"
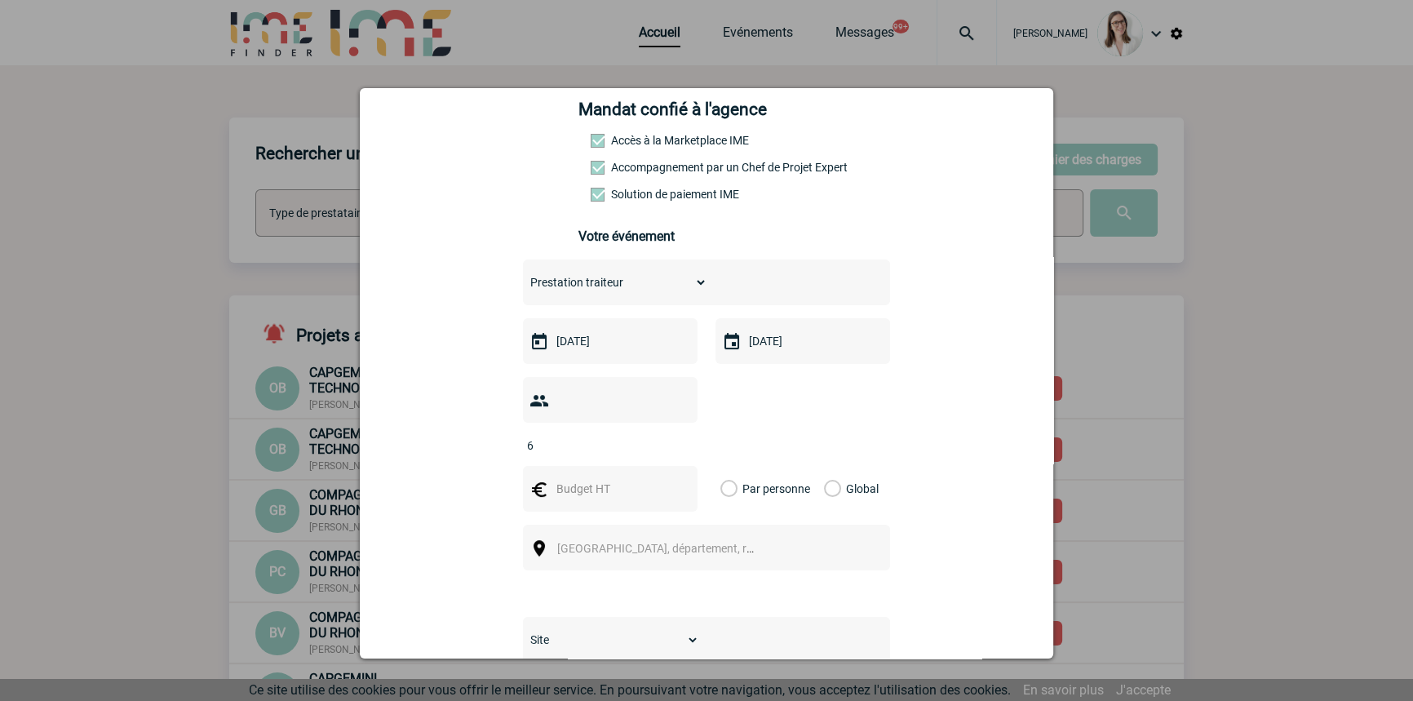
click at [556, 478] on input "text" at bounding box center [608, 488] width 113 height 21
type input "400"
click at [813, 466] on div "Par personne Global" at bounding box center [803, 489] width 175 height 46
click at [825, 466] on label "Global" at bounding box center [829, 489] width 11 height 46
click at [0, 0] on input "Global" at bounding box center [0, 0] width 0 height 0
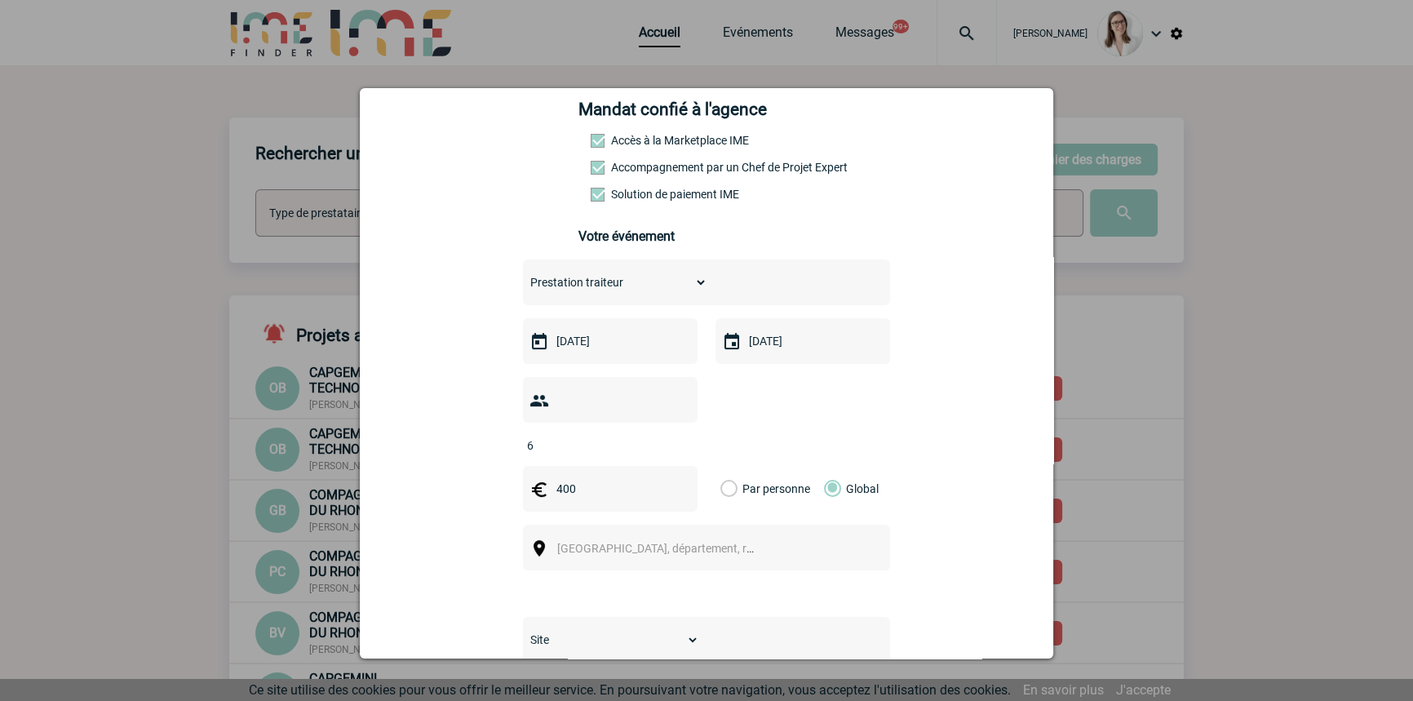
click at [665, 542] on span "Ville, département, région..." at bounding box center [670, 548] width 227 height 13
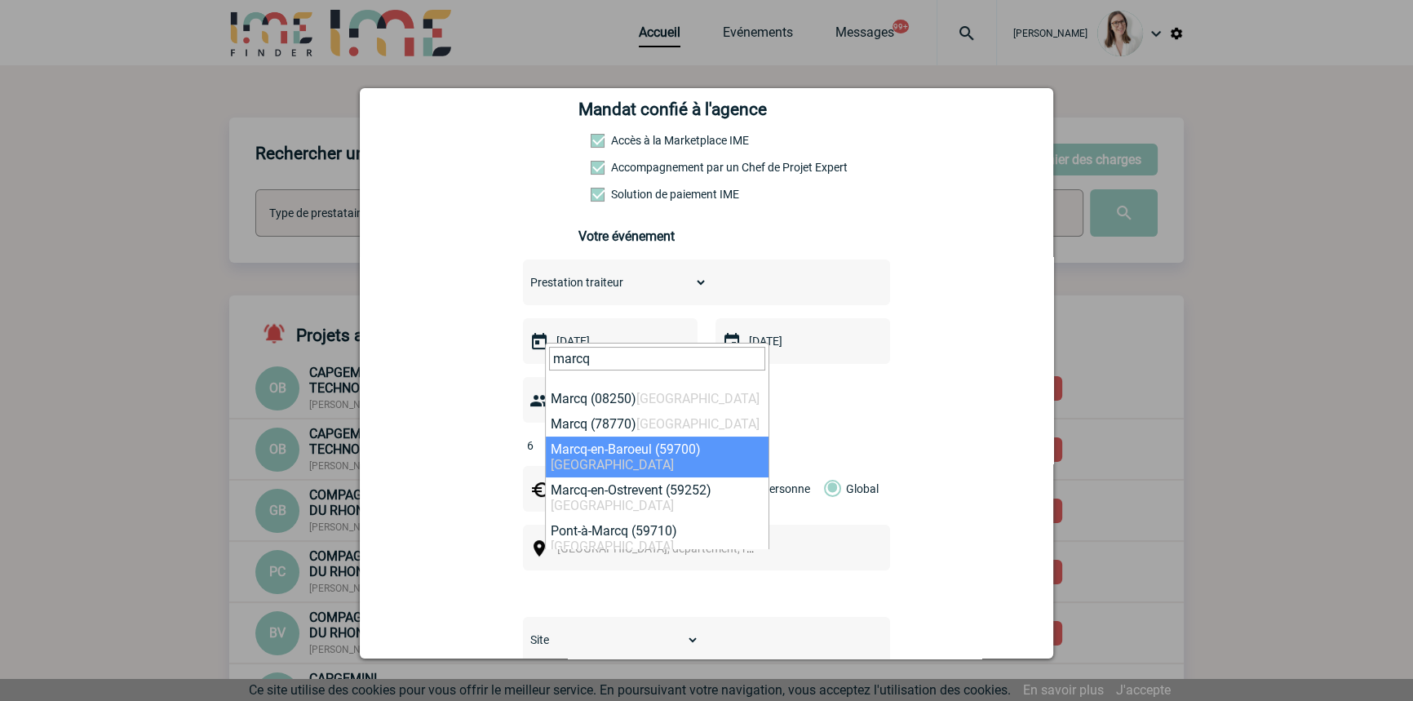
type input "marcq"
select select "15109"
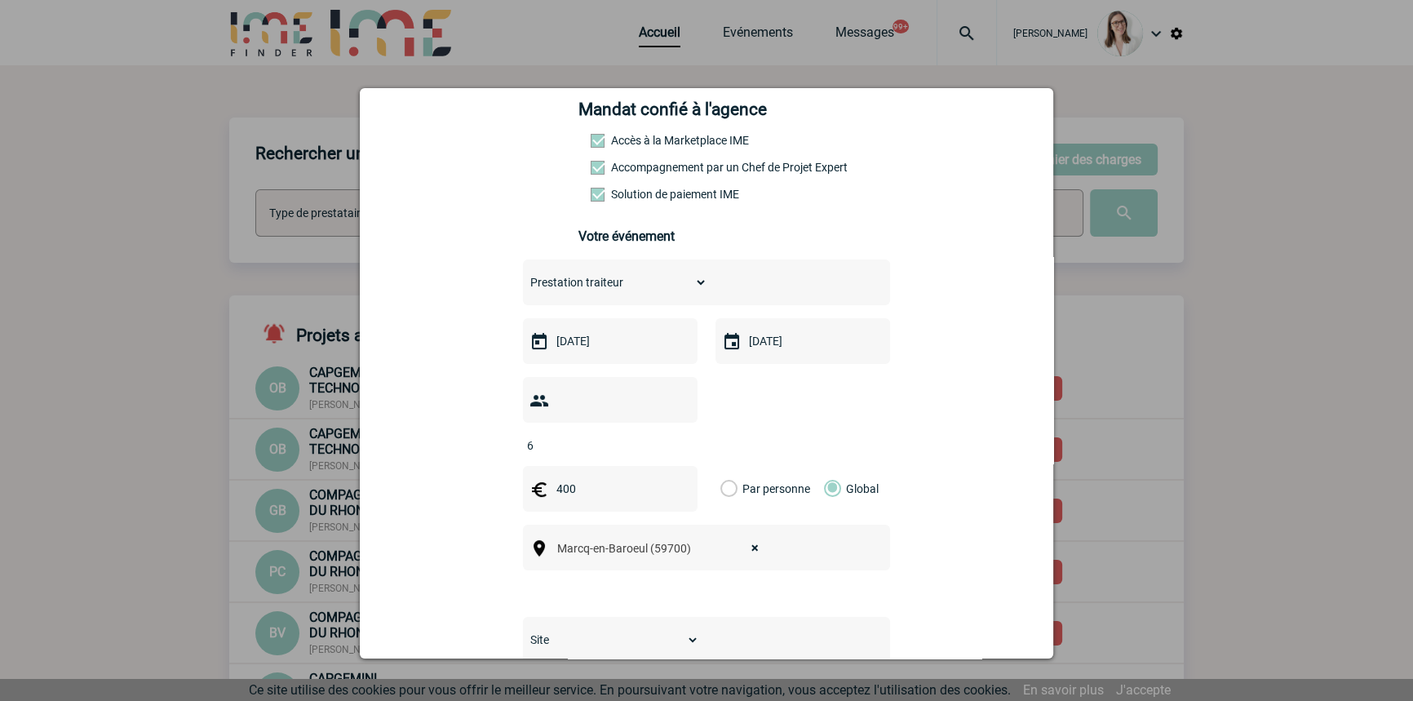
scroll to position [494, 0]
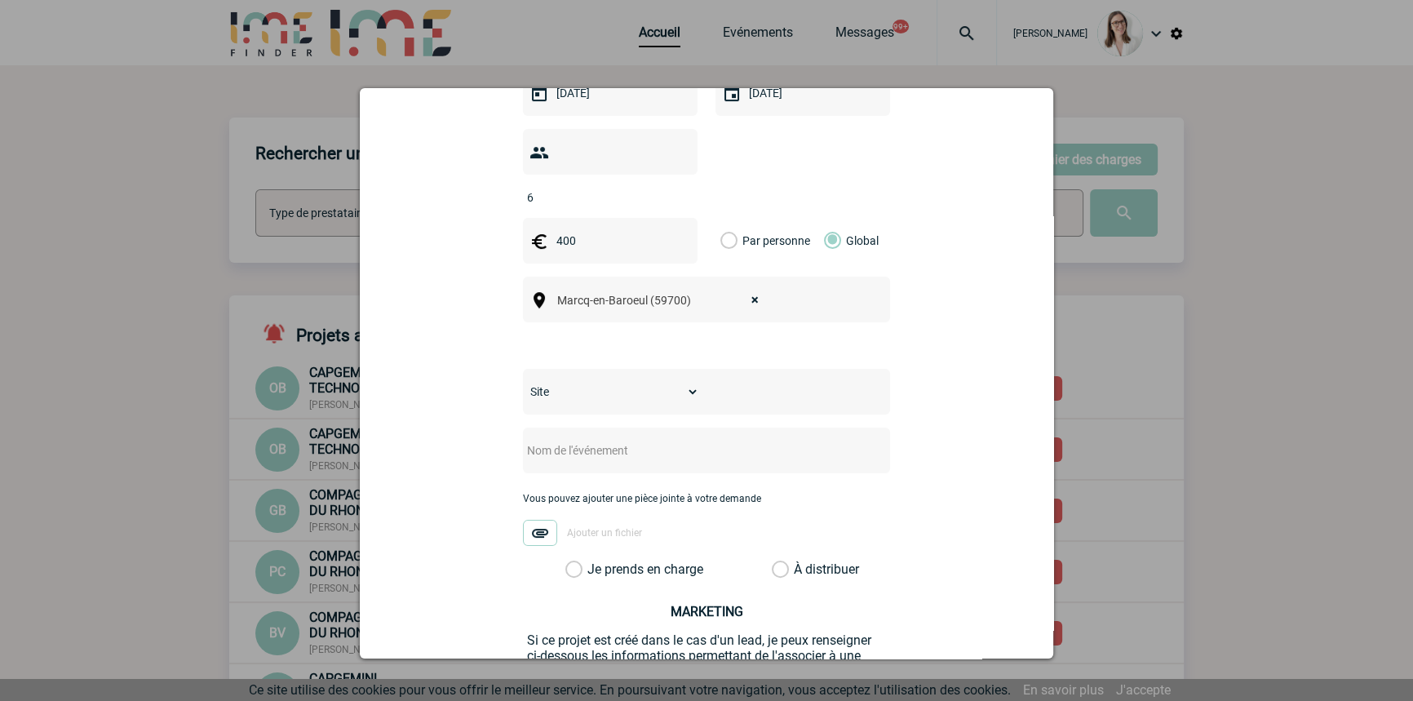
click at [652, 380] on select "Site SITE DE BOULOGNE-BILLANCOURT" at bounding box center [611, 391] width 176 height 23
click at [601, 380] on select "Site SITE DE BOULOGNE-BILLANCOURT" at bounding box center [611, 391] width 176 height 23
select select "26"
click at [523, 380] on select "Site SITE DE BOULOGNE-BILLANCOURT" at bounding box center [611, 391] width 176 height 23
click at [615, 440] on input "text" at bounding box center [685, 450] width 324 height 21
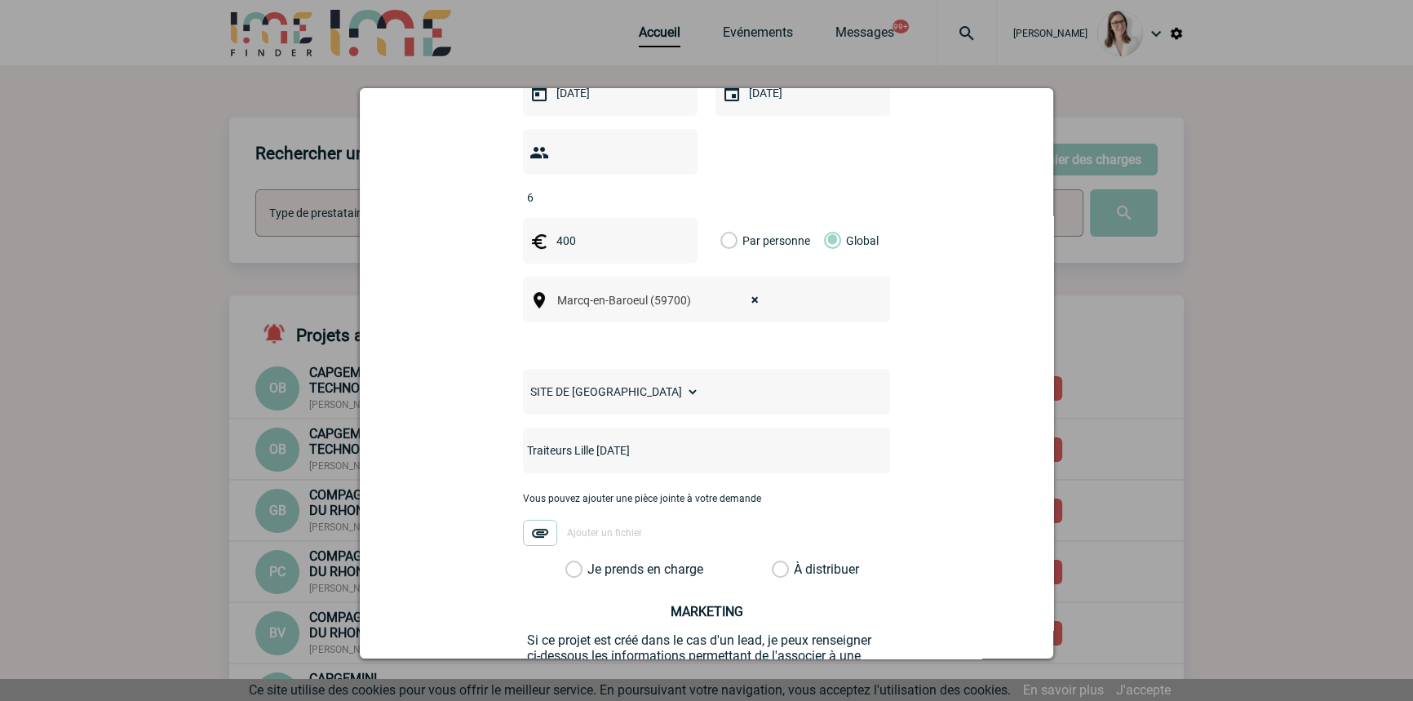
type input "Traiteurs Lille 16 octobre"
click at [593, 561] on label "Je prends en charge" at bounding box center [579, 569] width 28 height 16
click at [0, 0] on input "Je prends en charge" at bounding box center [0, 0] width 0 height 0
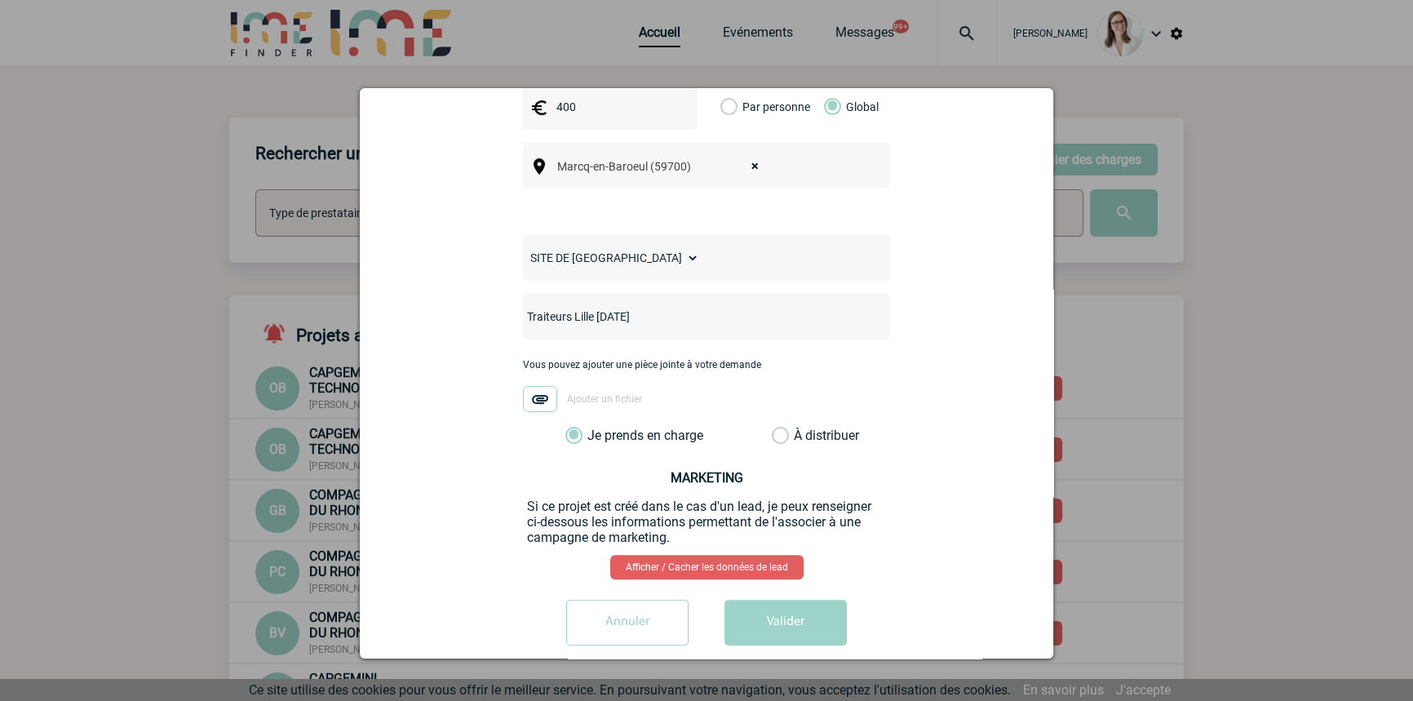
click at [768, 600] on button "Valider" at bounding box center [786, 623] width 122 height 46
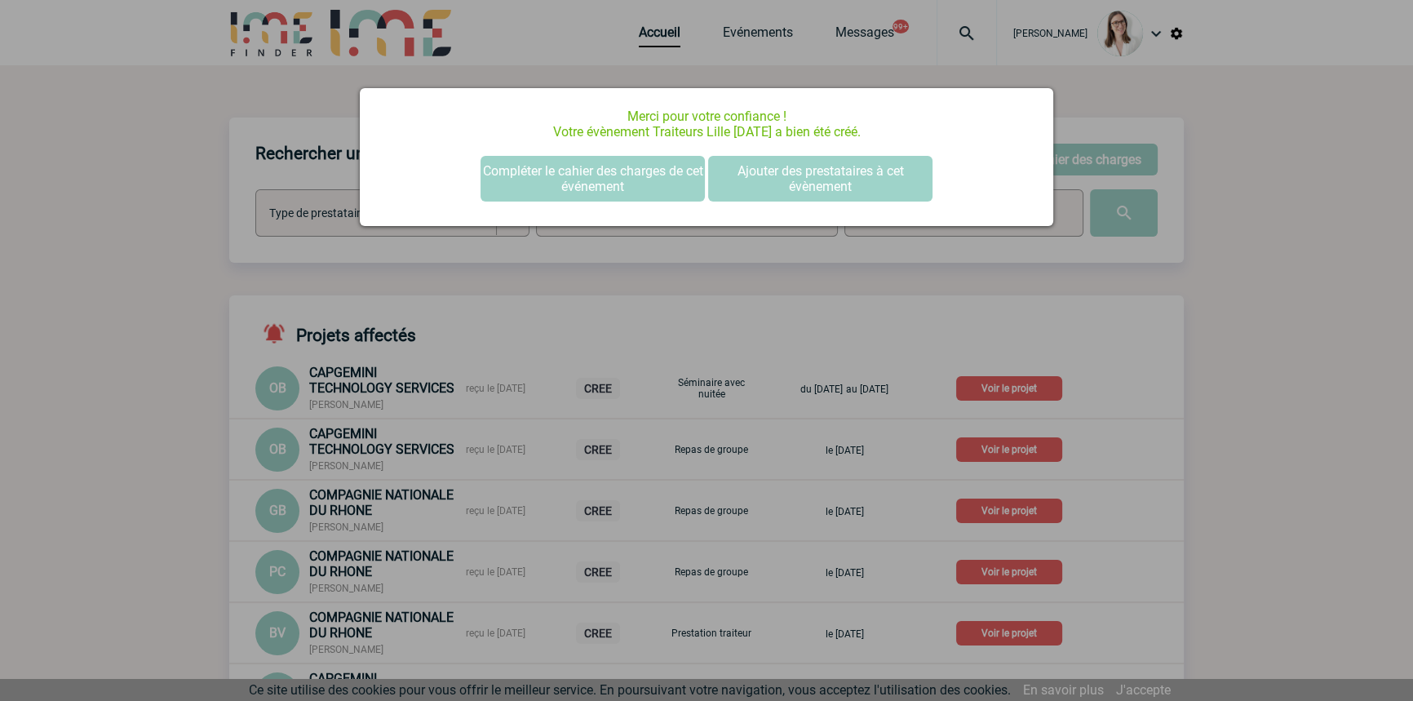
scroll to position [0, 0]
click at [516, 185] on button "Compléter le cahier des charges de cet événement" at bounding box center [593, 179] width 224 height 46
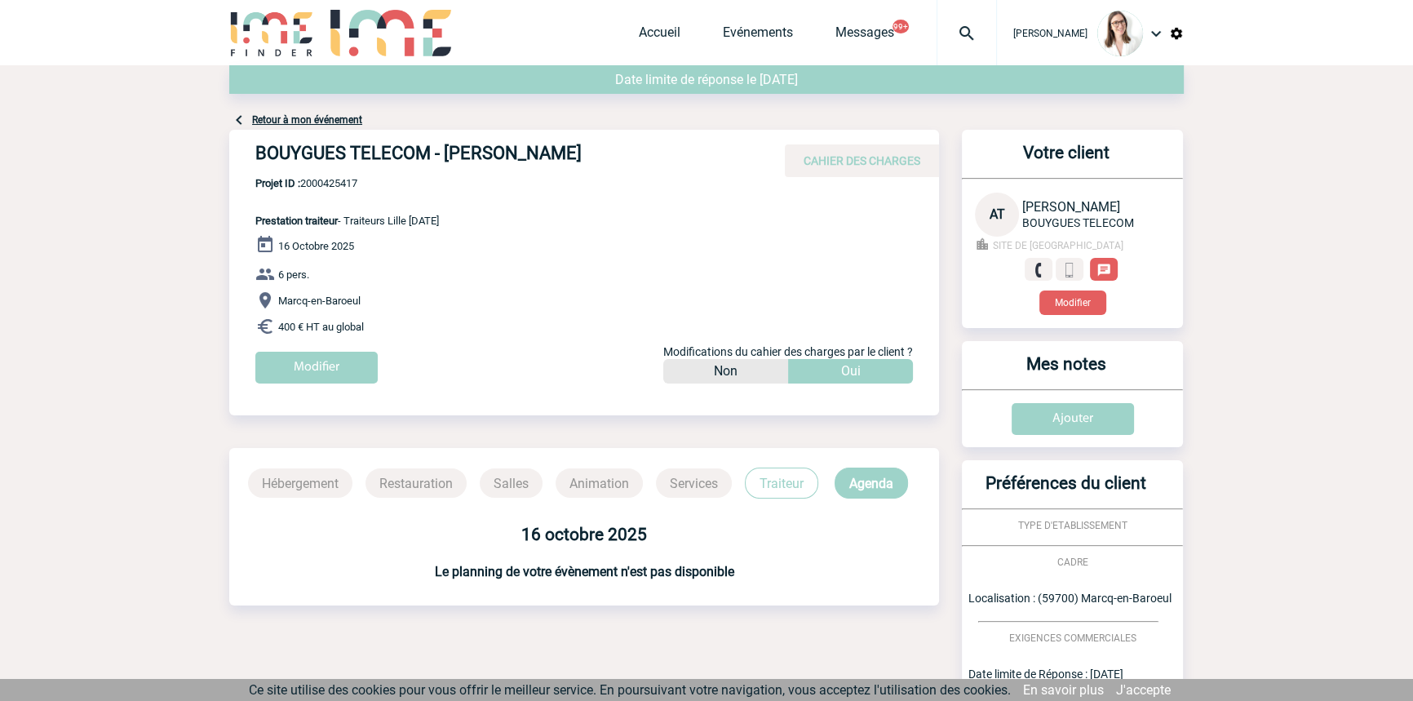
click at [350, 178] on span "Projet ID : 2000425417" at bounding box center [347, 183] width 184 height 12
copy span "2000425417"
click at [641, 27] on link "Accueil" at bounding box center [660, 35] width 42 height 23
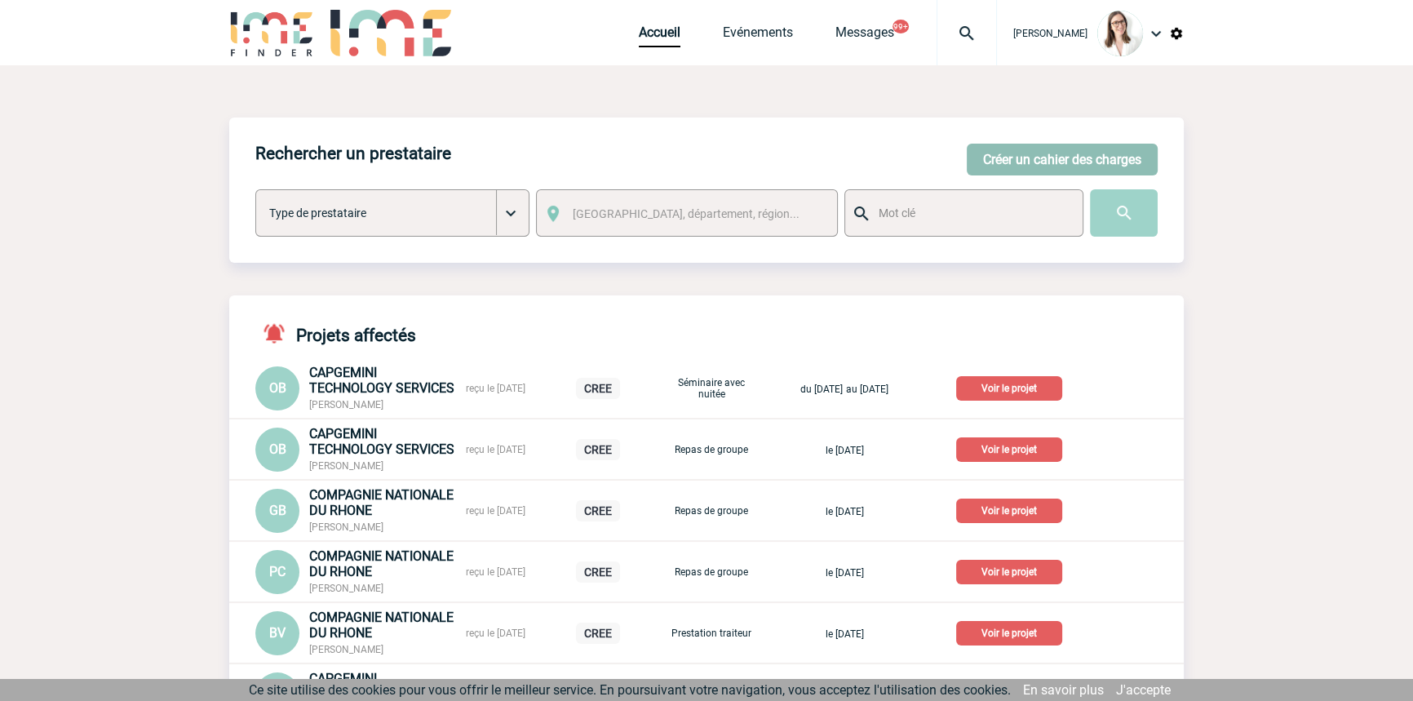
click at [1005, 159] on button "Créer un cahier des charges" at bounding box center [1062, 160] width 191 height 32
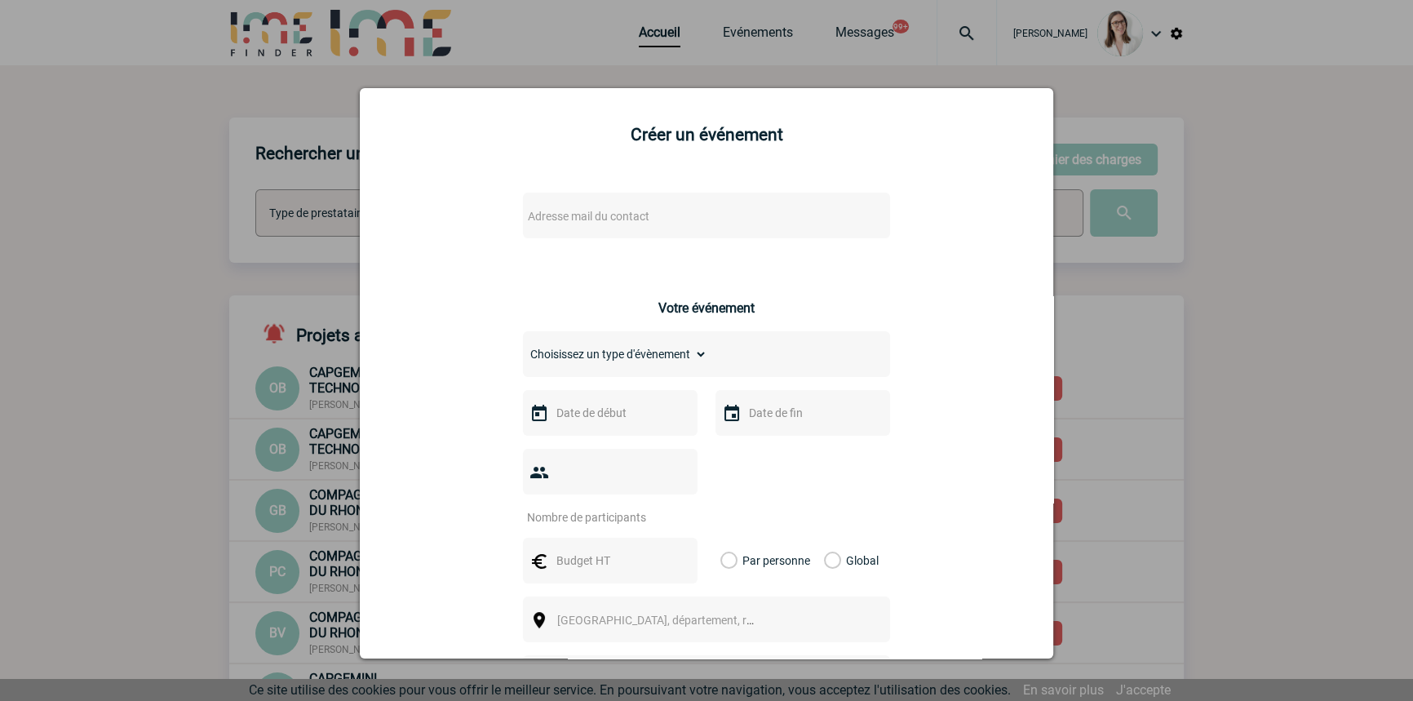
click at [565, 212] on span "Adresse mail du contact" at bounding box center [589, 216] width 122 height 13
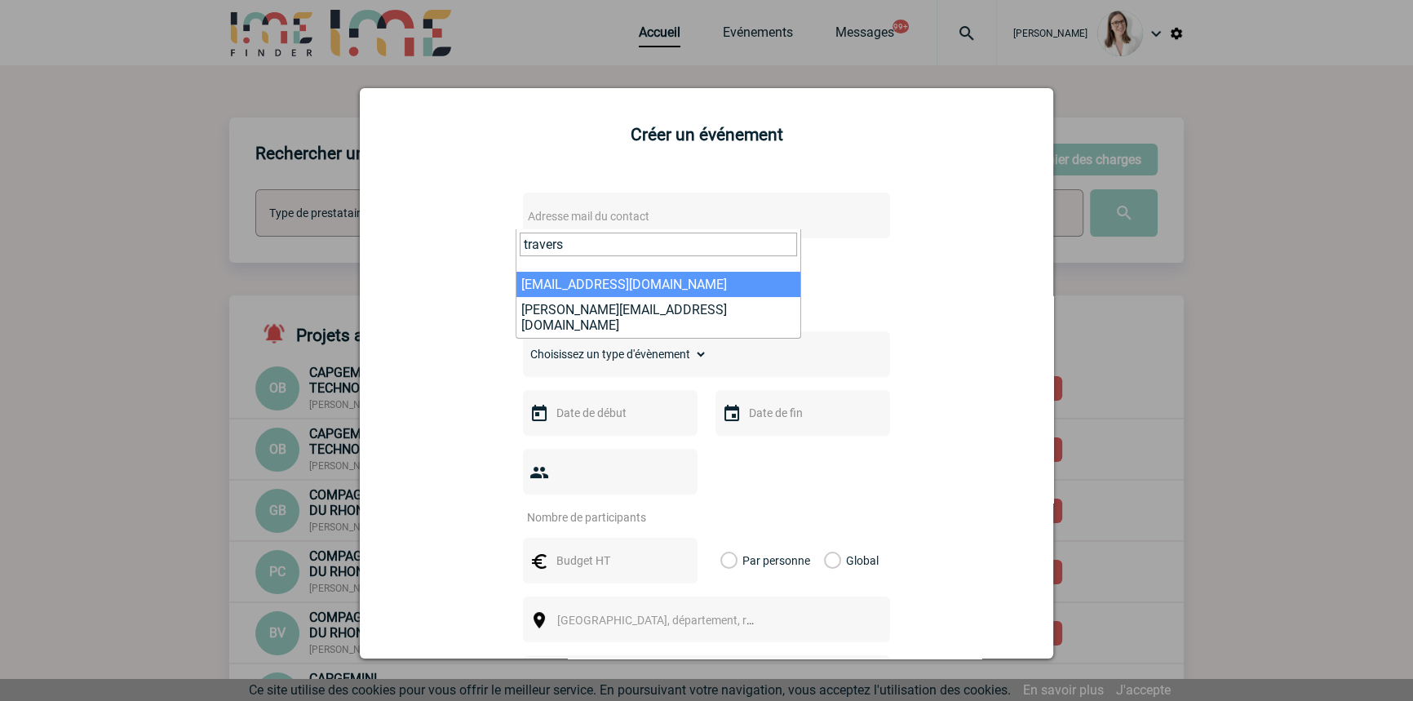
type input "travers"
select select "114631"
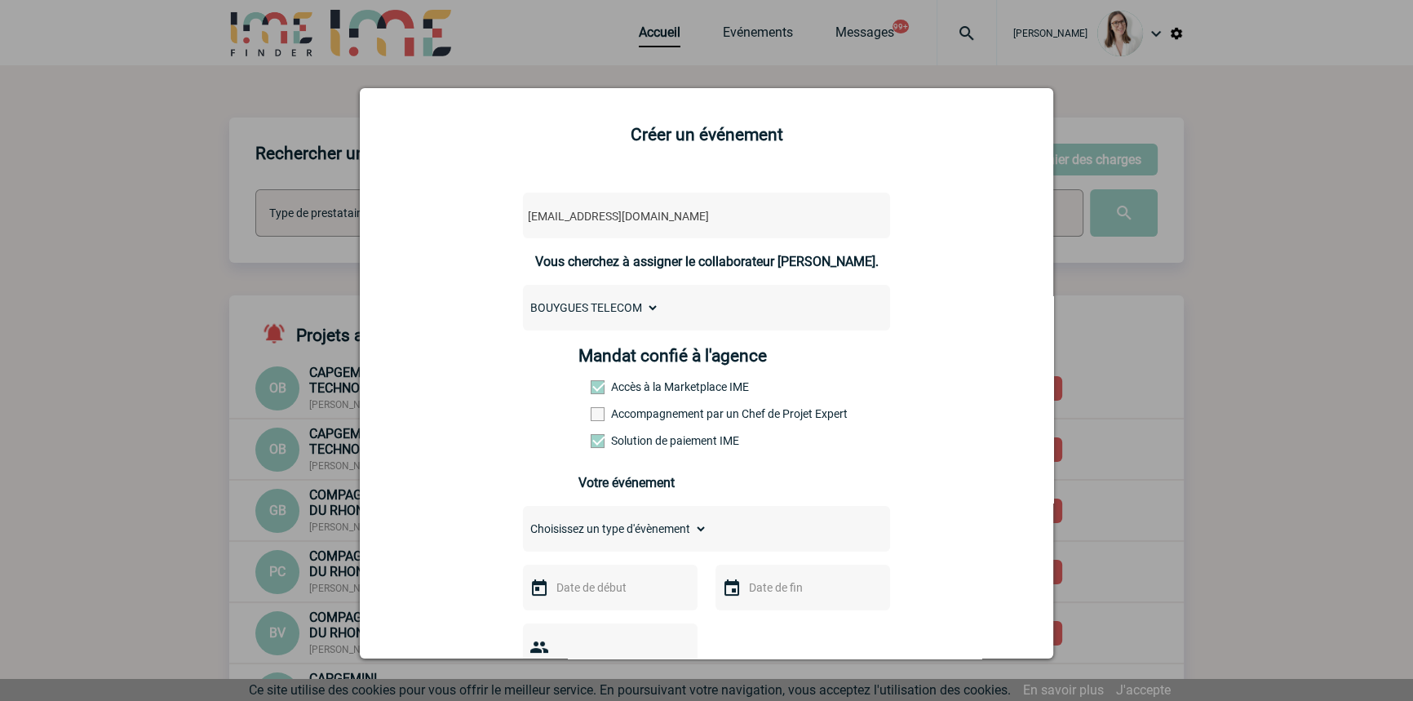
click at [632, 412] on label "Accompagnement par un Chef de Projet Expert" at bounding box center [627, 413] width 72 height 13
click at [0, 0] on input "Accompagnement par un Chef de Projet Expert" at bounding box center [0, 0] width 0 height 0
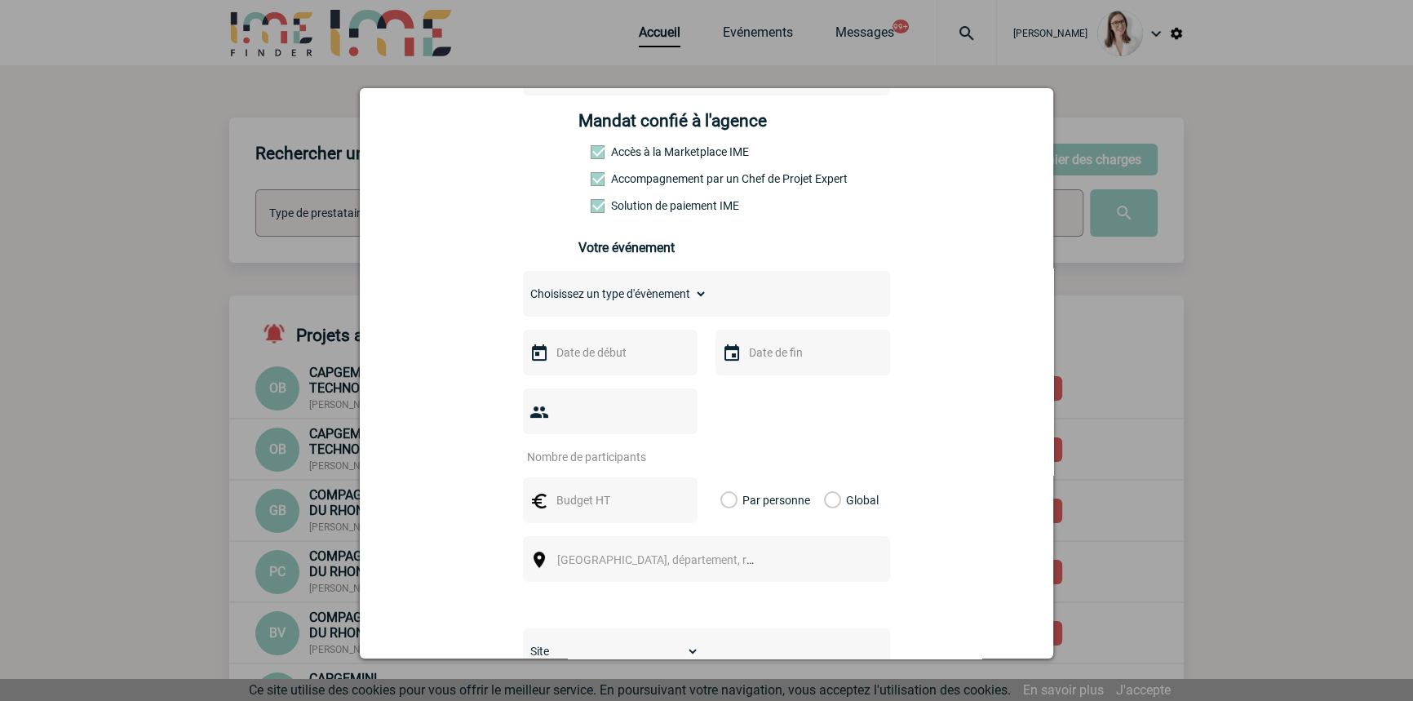
scroll to position [246, 0]
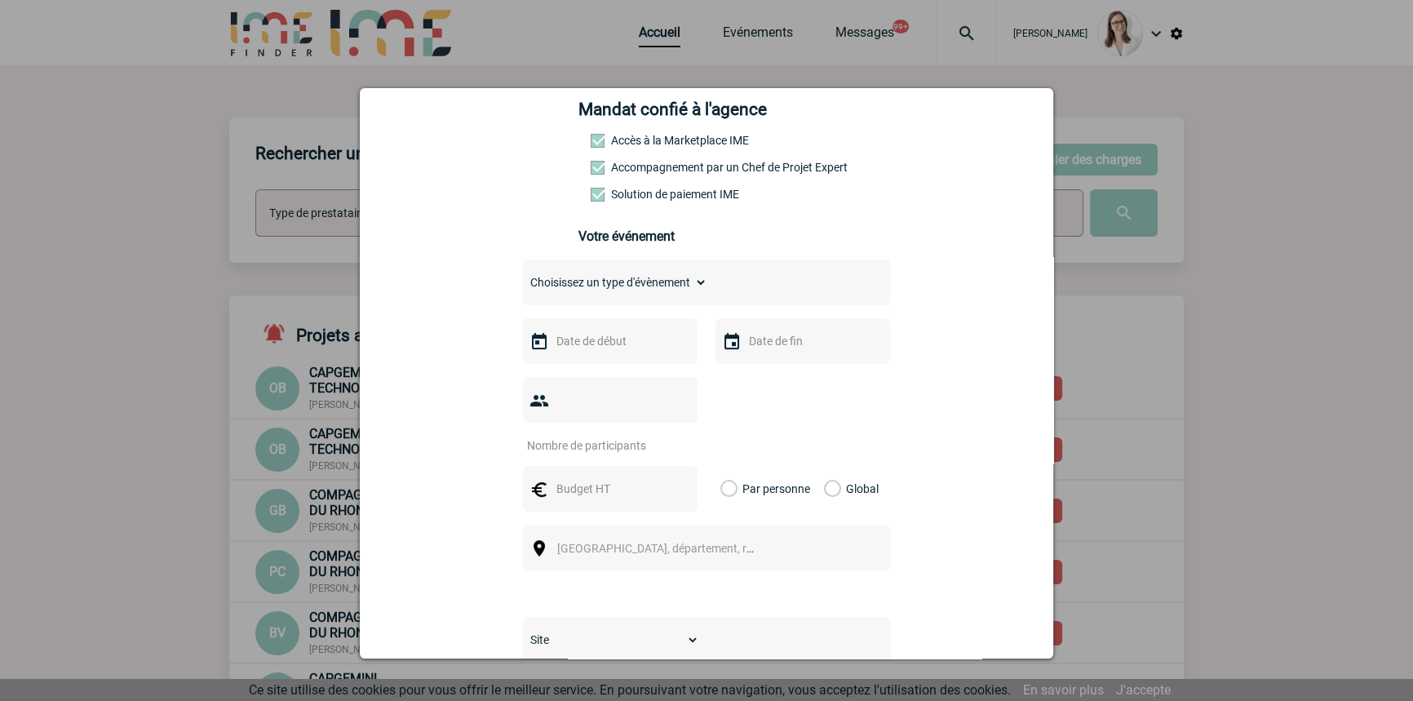
click at [629, 288] on select "Choisissez un type d'évènement Séminaire avec nuitée Séminaire sans nuitée Repa…" at bounding box center [615, 282] width 184 height 23
click at [636, 284] on select "Choisissez un type d'évènement Séminaire avec nuitée Séminaire sans nuitée Repa…" at bounding box center [615, 282] width 184 height 23
select select "5"
click at [523, 276] on select "Choisissez un type d'évènement Séminaire avec nuitée Séminaire sans nuitée Repa…" at bounding box center [615, 282] width 184 height 23
click at [604, 344] on input "text" at bounding box center [608, 340] width 113 height 21
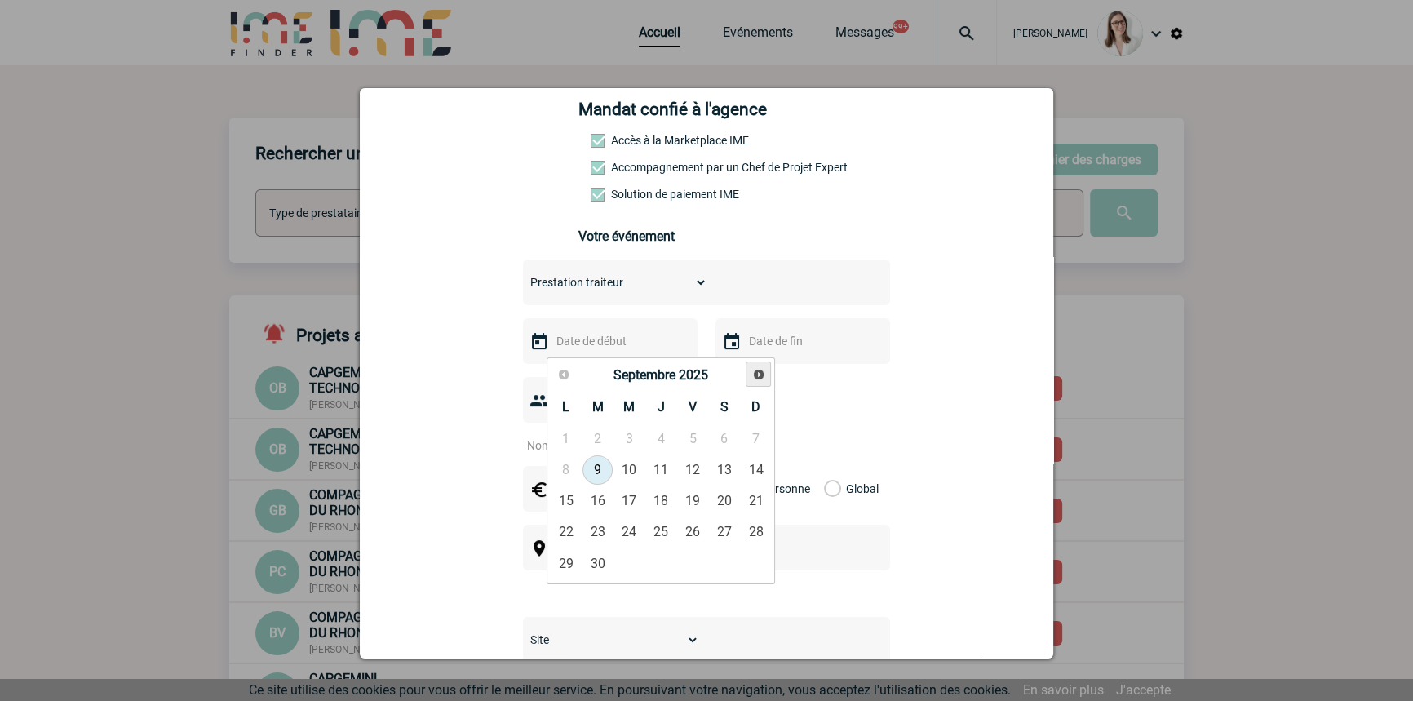
click at [753, 368] on span "Suivant" at bounding box center [758, 374] width 13 height 13
click at [601, 498] on link "14" at bounding box center [598, 500] width 30 height 29
type input "14-10-2025"
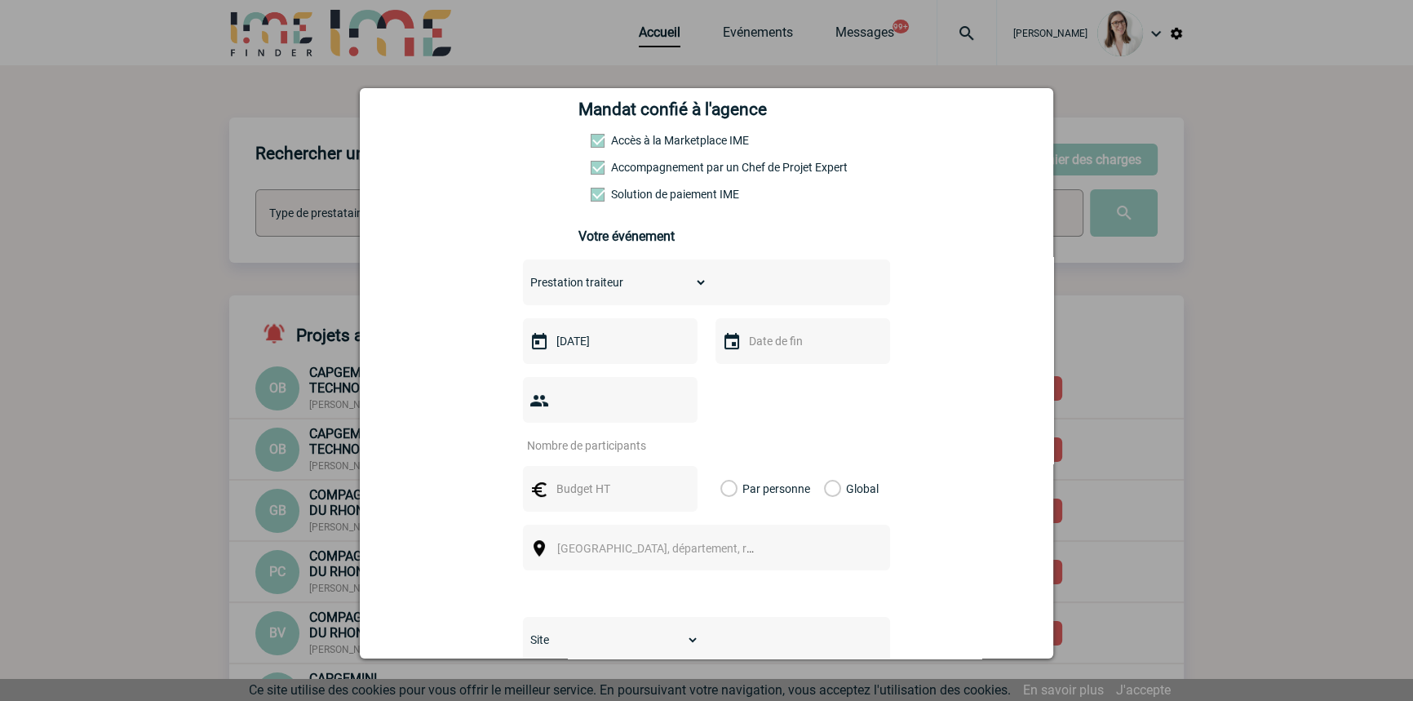
click at [731, 331] on div at bounding box center [803, 341] width 175 height 46
click at [750, 344] on input "text" at bounding box center [801, 340] width 113 height 21
click at [790, 525] on link "21" at bounding box center [790, 531] width 30 height 29
type input "21-10-2025"
click at [627, 417] on div at bounding box center [610, 400] width 175 height 46
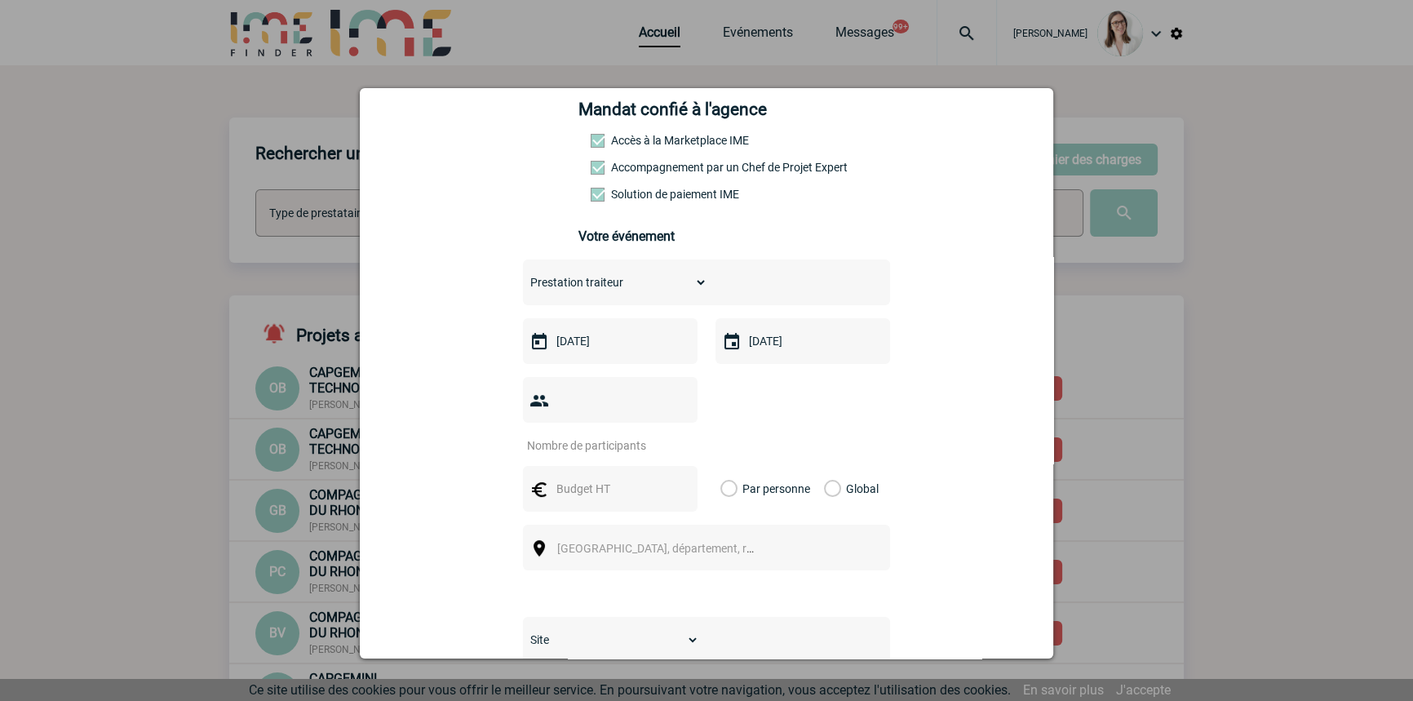
click at [626, 435] on input "number" at bounding box center [599, 445] width 153 height 21
type input "8"
type input "10"
click at [656, 478] on input "text" at bounding box center [608, 488] width 113 height 21
type input "700"
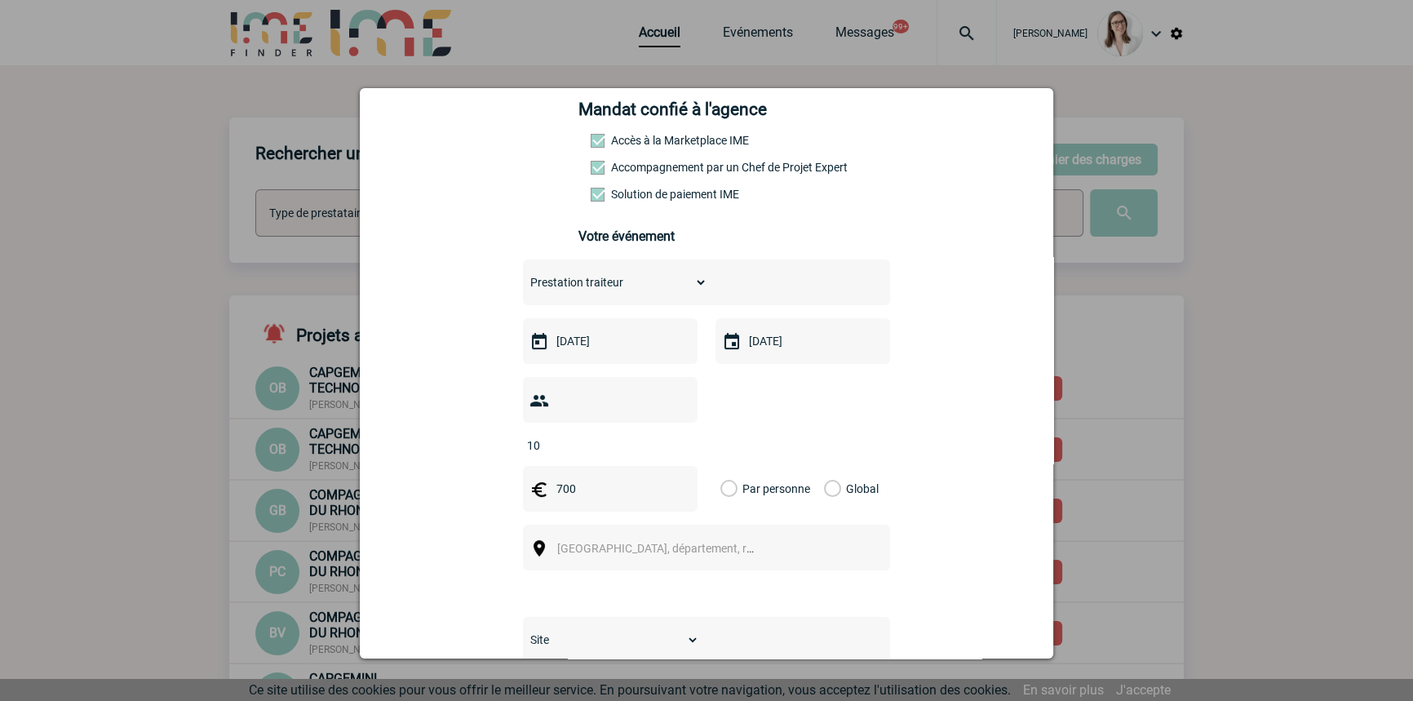
click at [826, 466] on label "Global" at bounding box center [829, 489] width 11 height 46
click at [0, 0] on input "Global" at bounding box center [0, 0] width 0 height 0
click at [630, 542] on span "Ville, département, région..." at bounding box center [670, 548] width 227 height 13
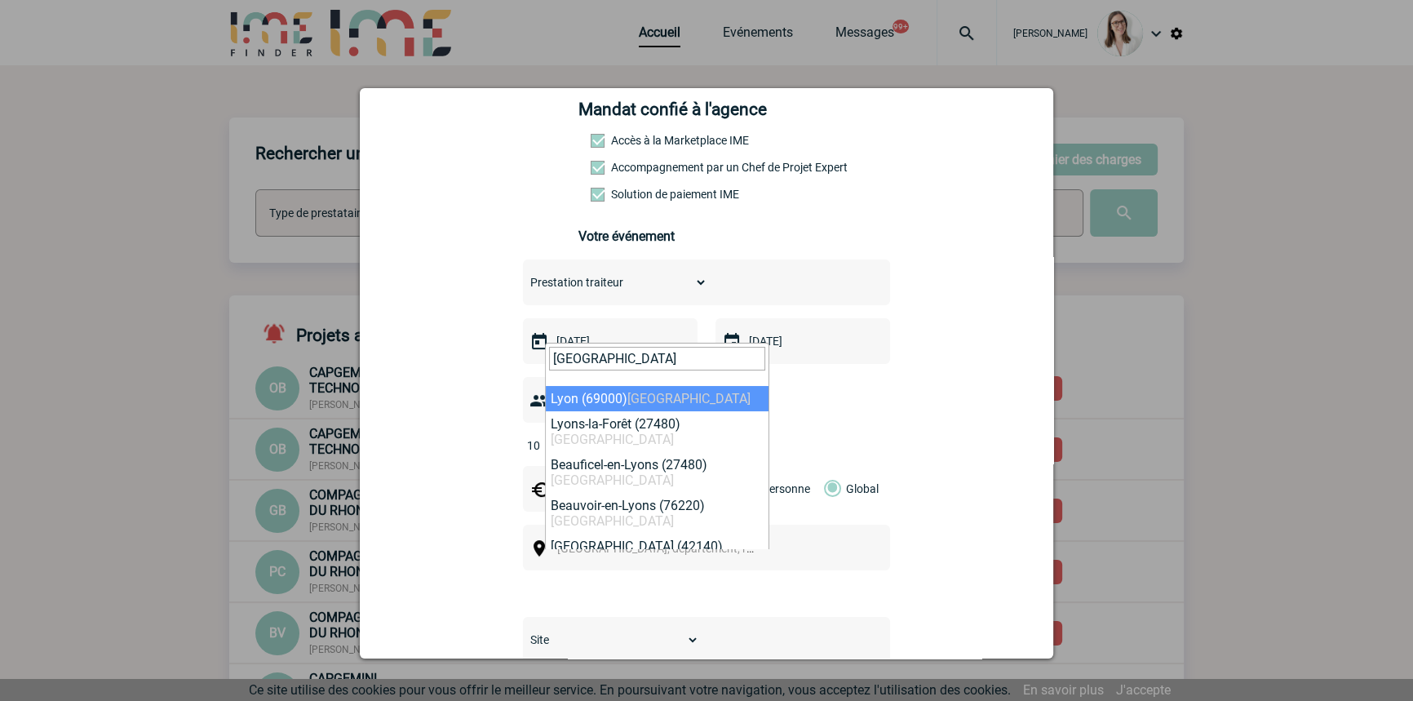
type input "lyon"
select select "36544"
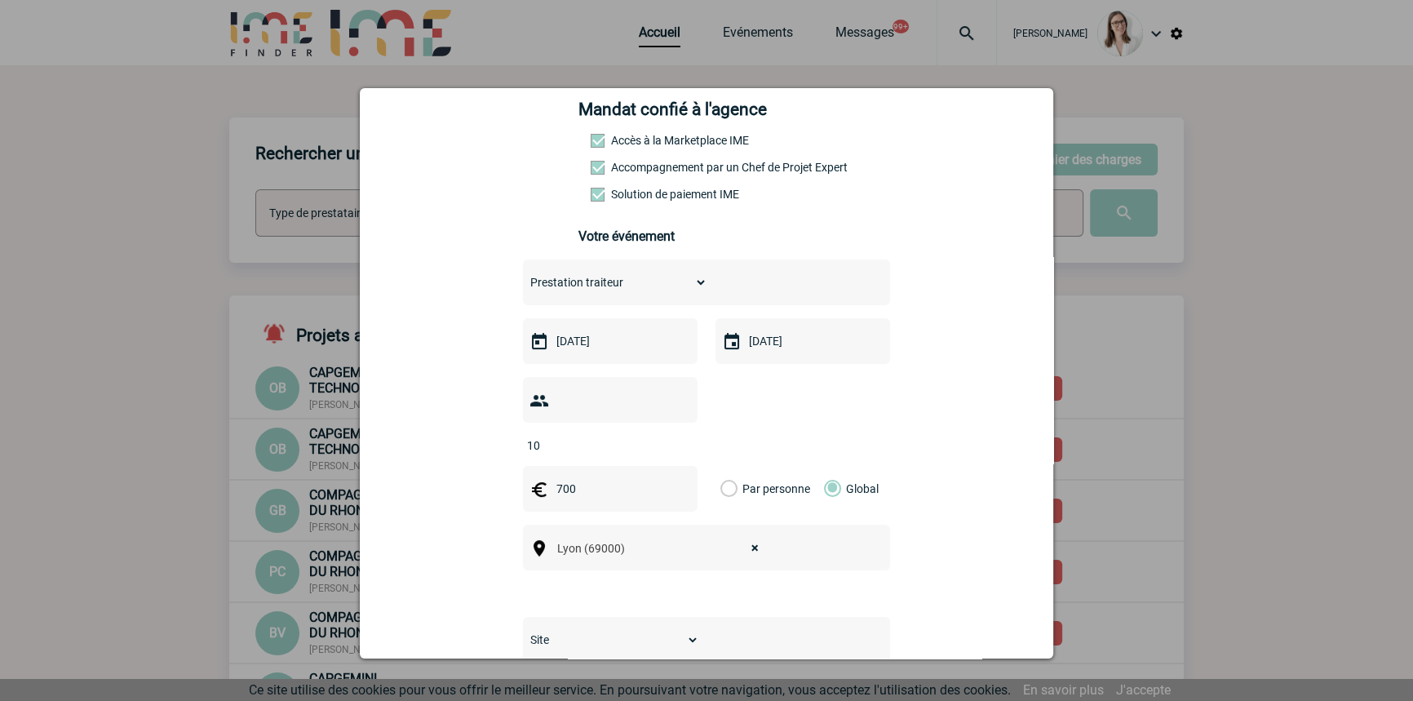
scroll to position [494, 0]
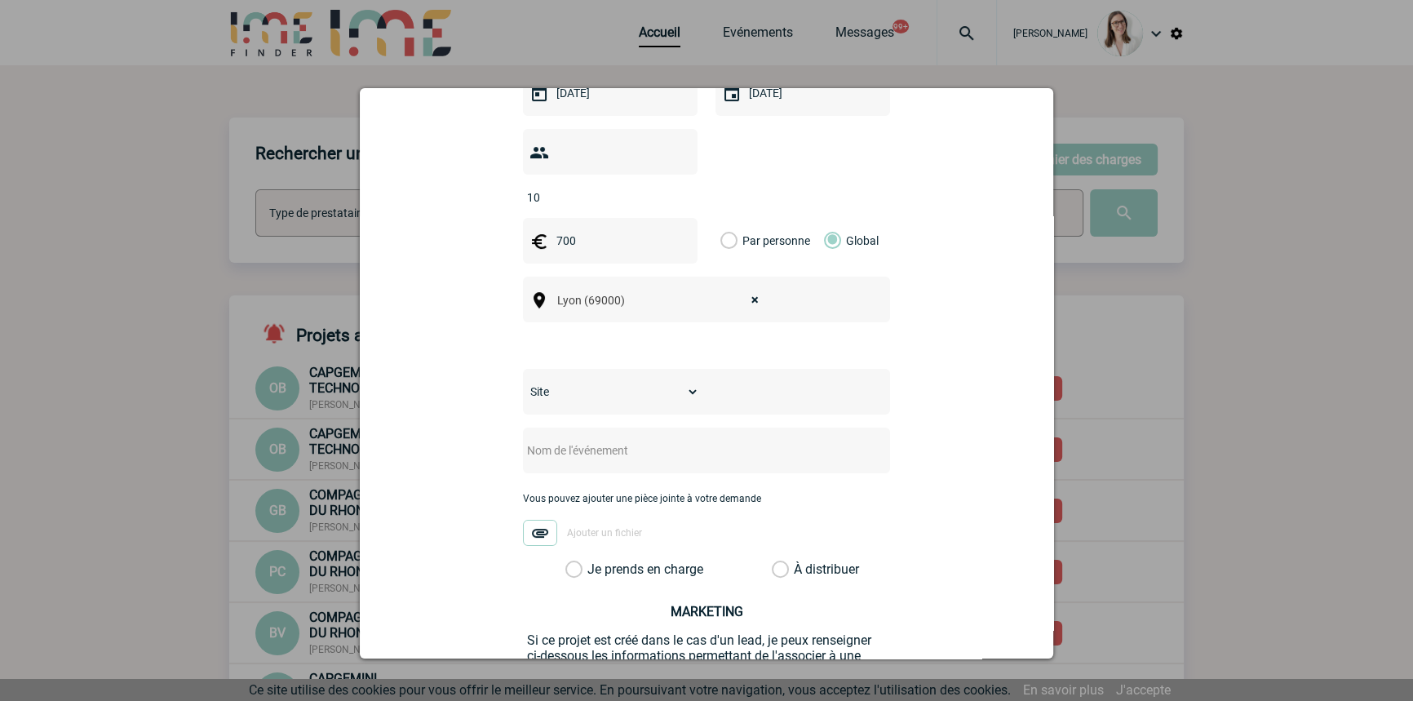
click at [628, 379] on div "Site SITE DE BOULOGNE-BILLANCOURT" at bounding box center [706, 392] width 367 height 46
drag, startPoint x: 623, startPoint y: 363, endPoint x: 621, endPoint y: 378, distance: 14.9
click at [623, 380] on select "Site SITE DE BOULOGNE-BILLANCOURT" at bounding box center [611, 391] width 176 height 23
select select "26"
click at [523, 380] on select "Site SITE DE BOULOGNE-BILLANCOURT" at bounding box center [611, 391] width 176 height 23
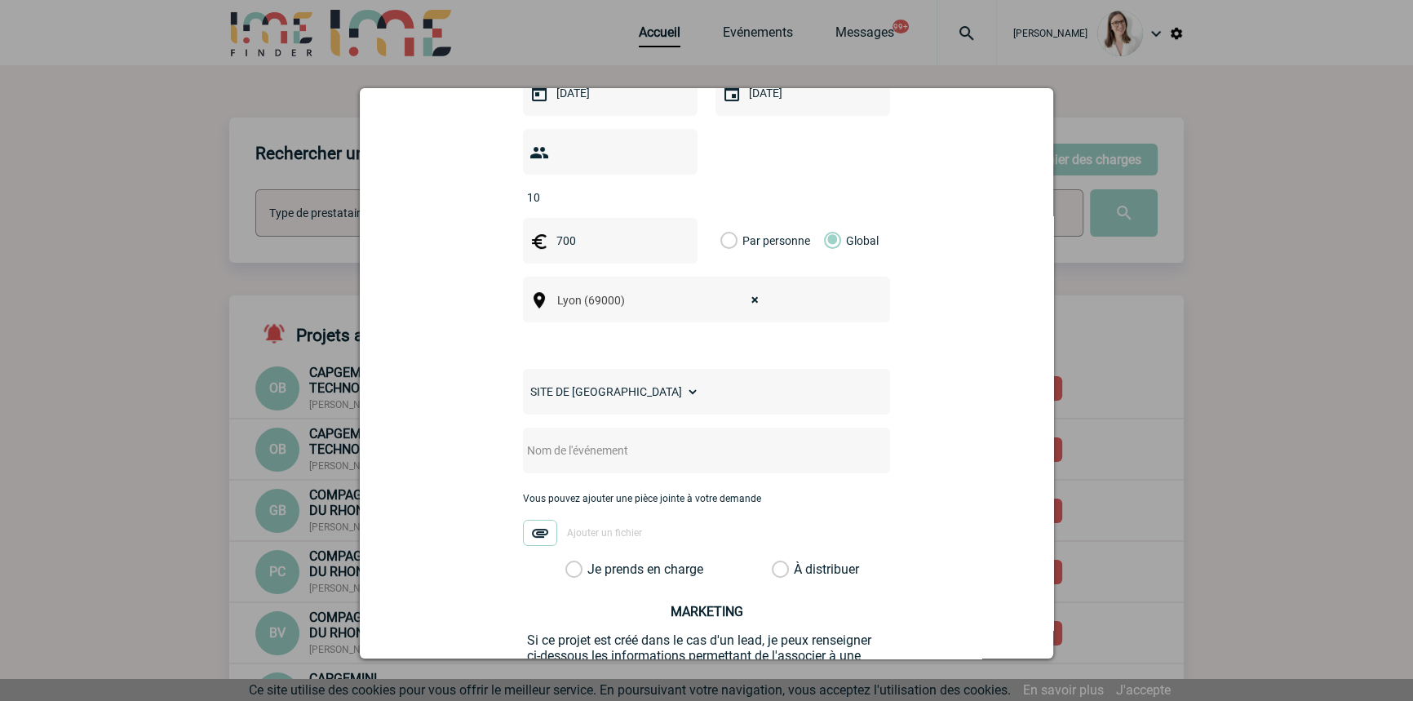
click at [632, 440] on input "text" at bounding box center [685, 450] width 324 height 21
drag, startPoint x: 608, startPoint y: 422, endPoint x: 754, endPoint y: 485, distance: 159.3
click at [610, 440] on input "Traiteur Lyon 14n 15 et 21 octobre" at bounding box center [685, 450] width 324 height 21
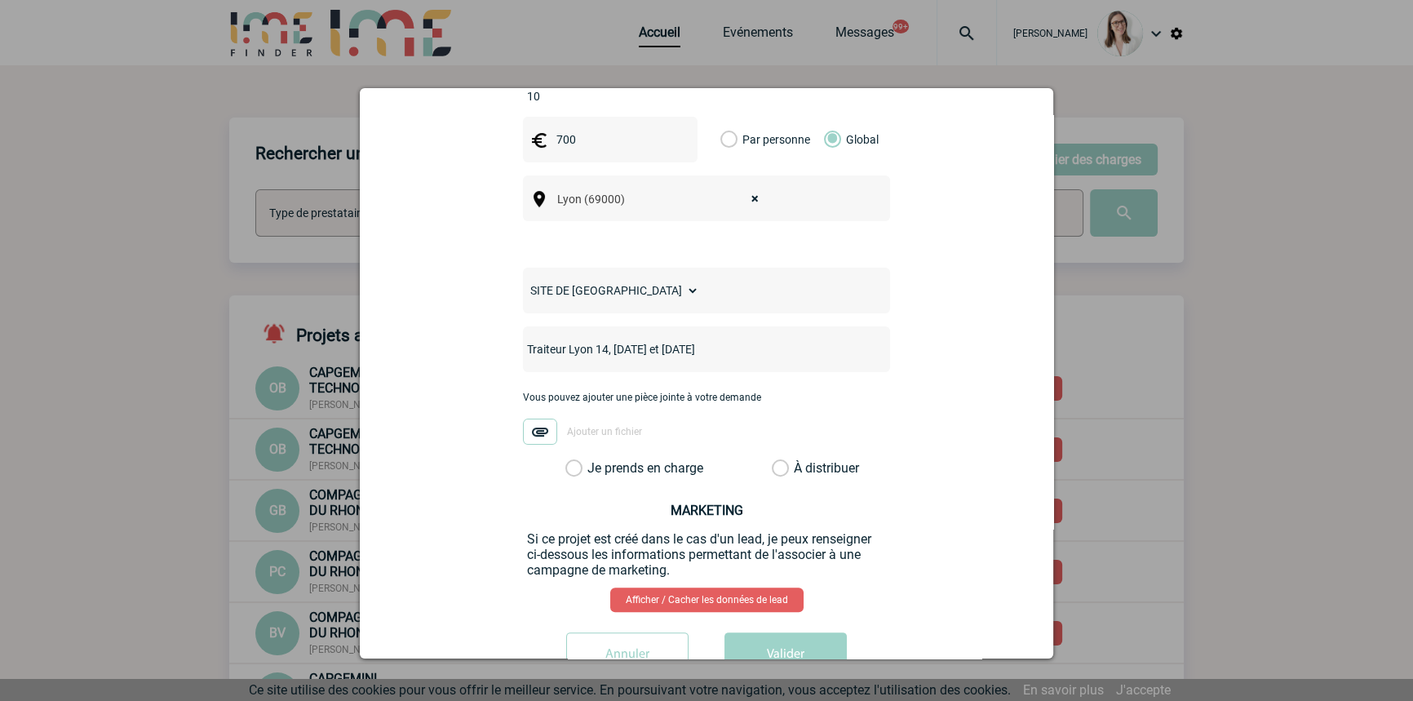
scroll to position [628, 0]
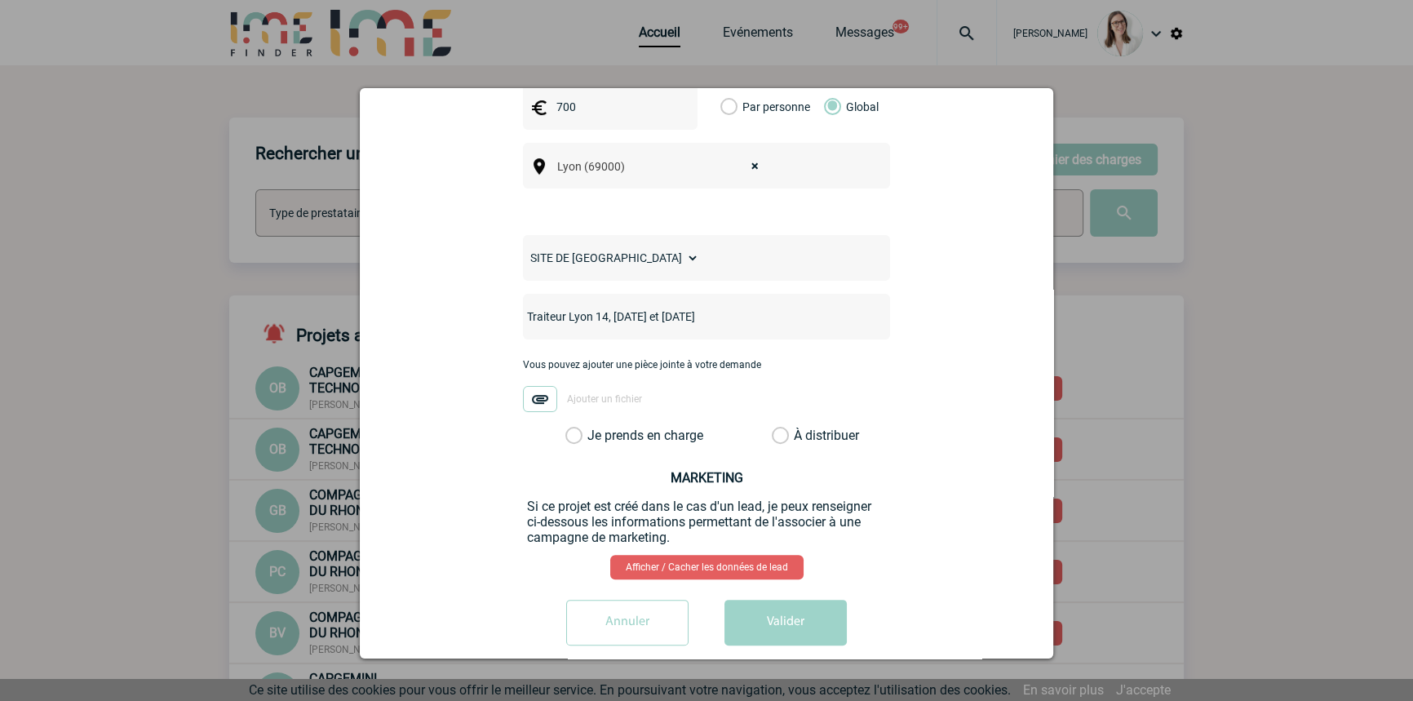
type input "Traiteur Lyon 14, 15 et 21 octobre"
click at [593, 428] on label "Je prends en charge" at bounding box center [579, 436] width 28 height 16
click at [0, 0] on input "Je prends en charge" at bounding box center [0, 0] width 0 height 0
click at [768, 600] on button "Valider" at bounding box center [786, 623] width 122 height 46
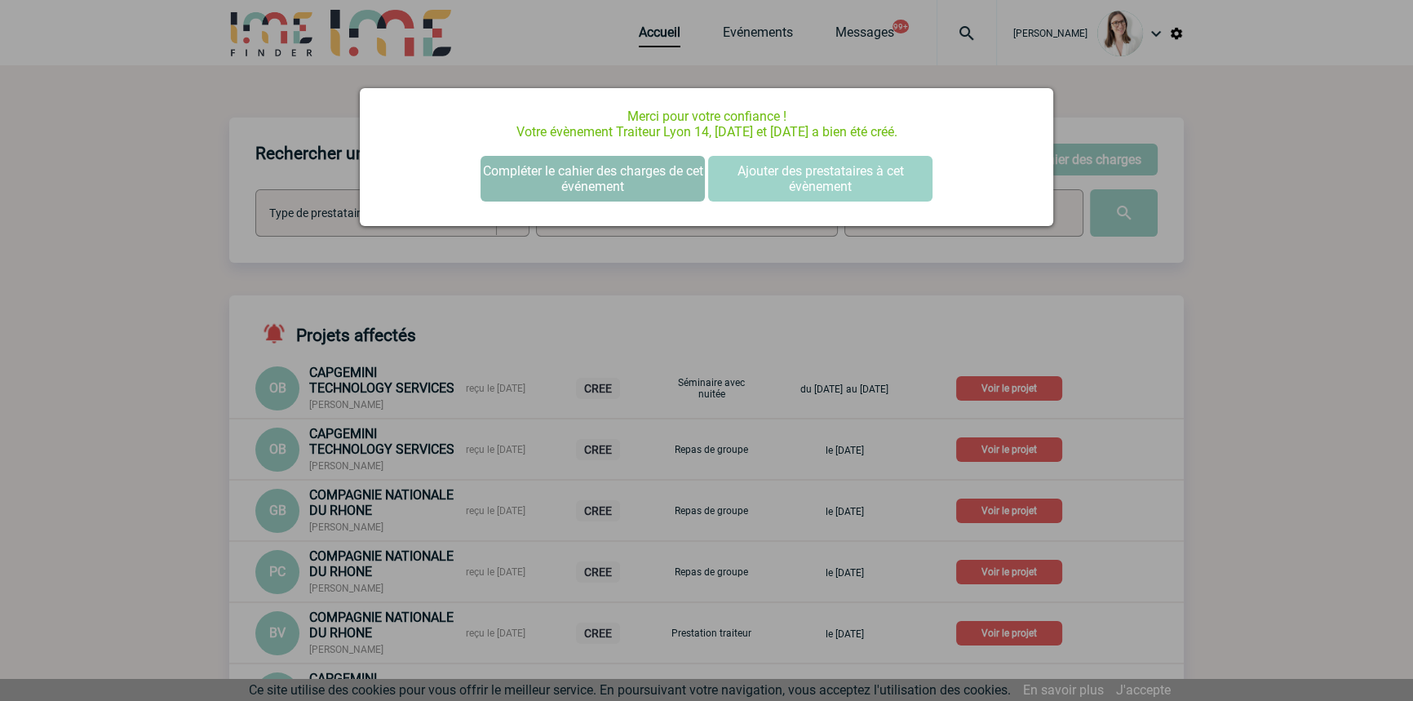
click at [626, 197] on button "Compléter le cahier des charges de cet événement" at bounding box center [593, 179] width 224 height 46
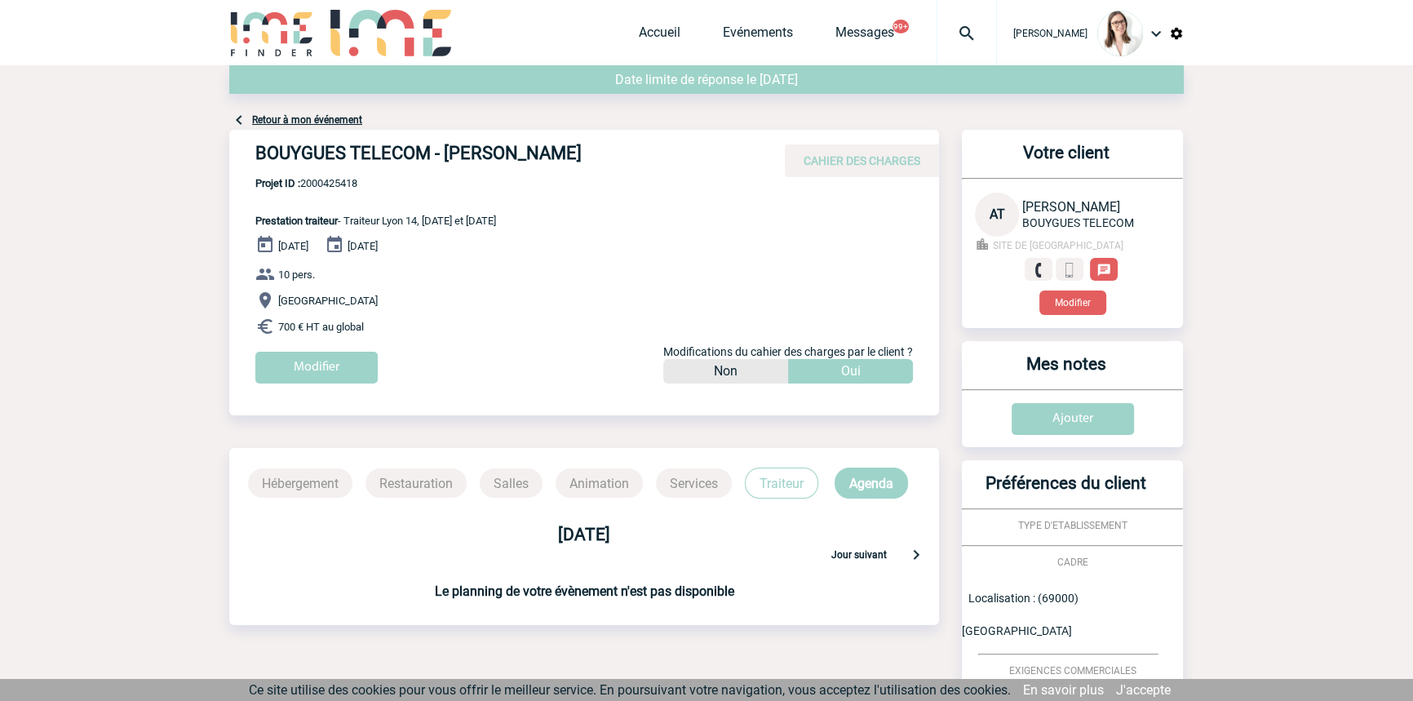
click at [348, 181] on span "Projet ID : 2000425418" at bounding box center [375, 183] width 241 height 12
copy span "2000425418"
click at [938, 31] on img at bounding box center [967, 34] width 59 height 20
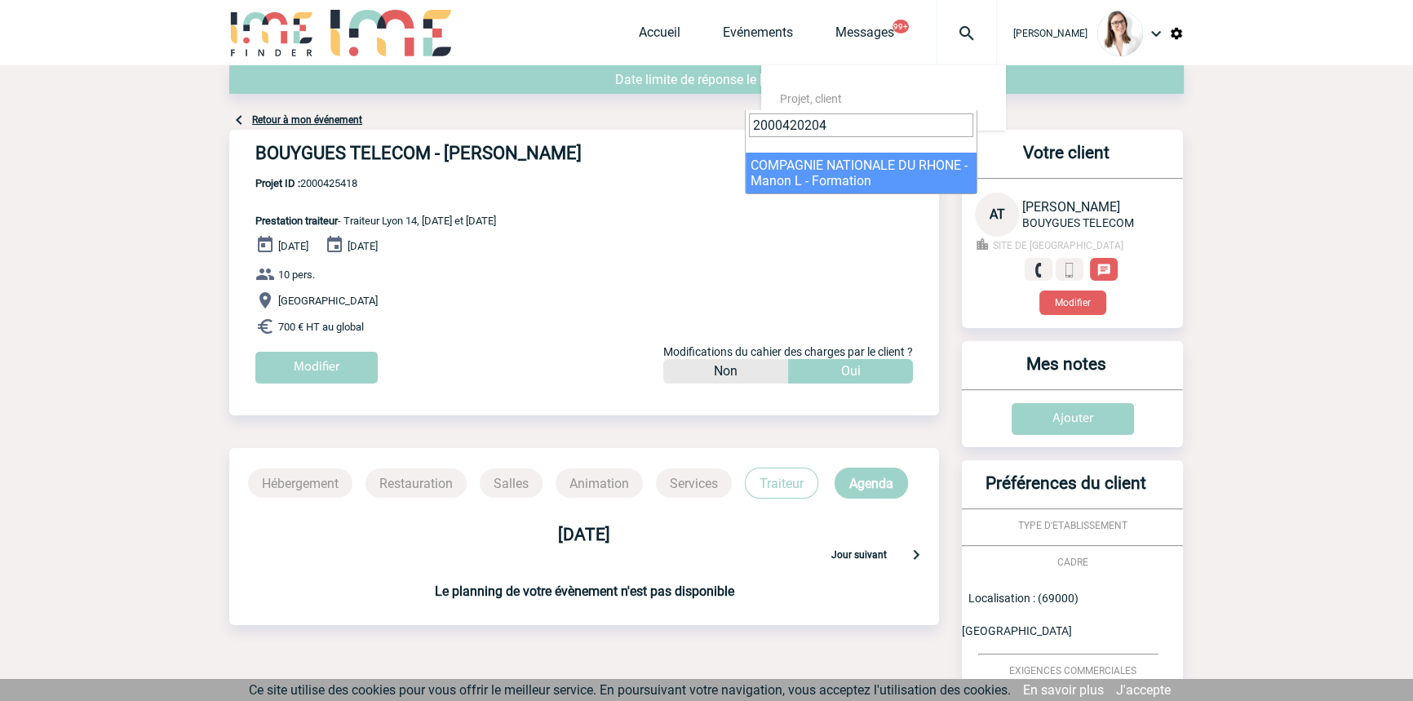
type input "2000420204"
drag, startPoint x: 760, startPoint y: 160, endPoint x: 787, endPoint y: 176, distance: 31.5
select select "19705"
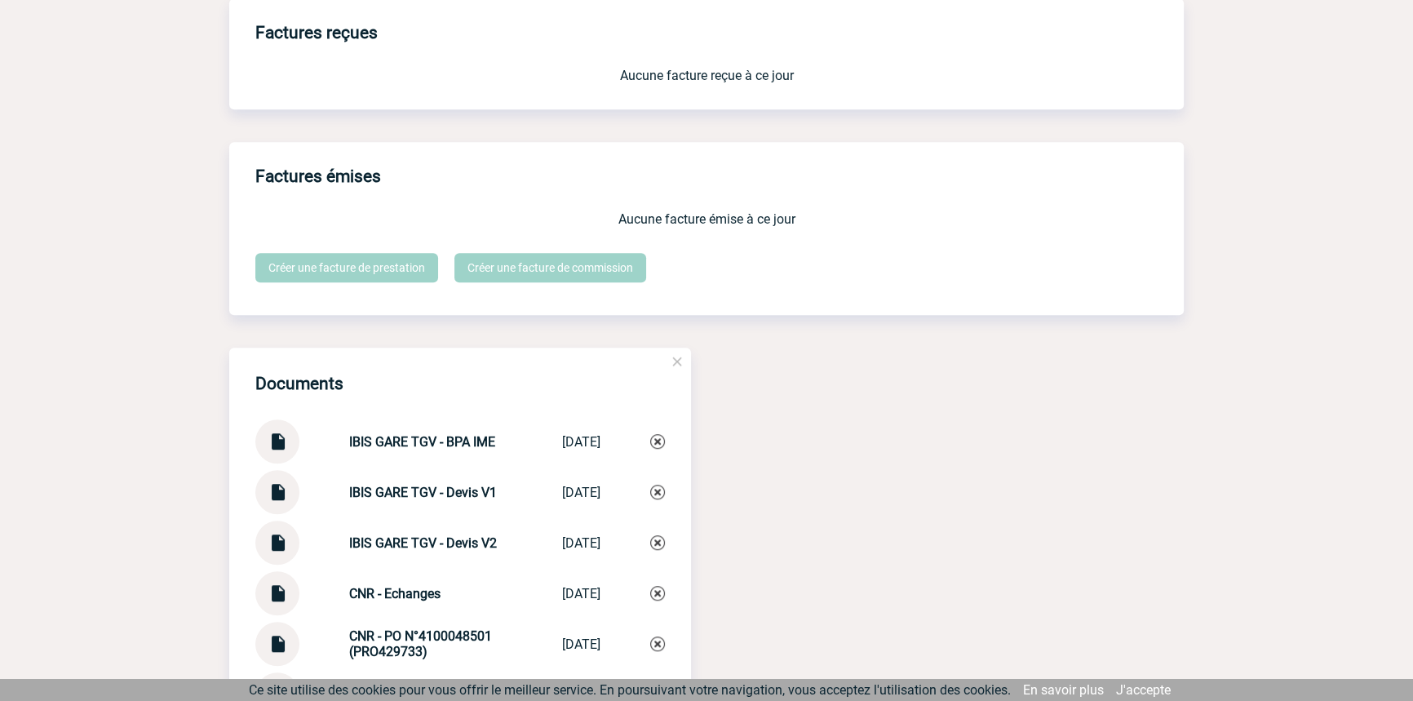
scroll to position [1725, 0]
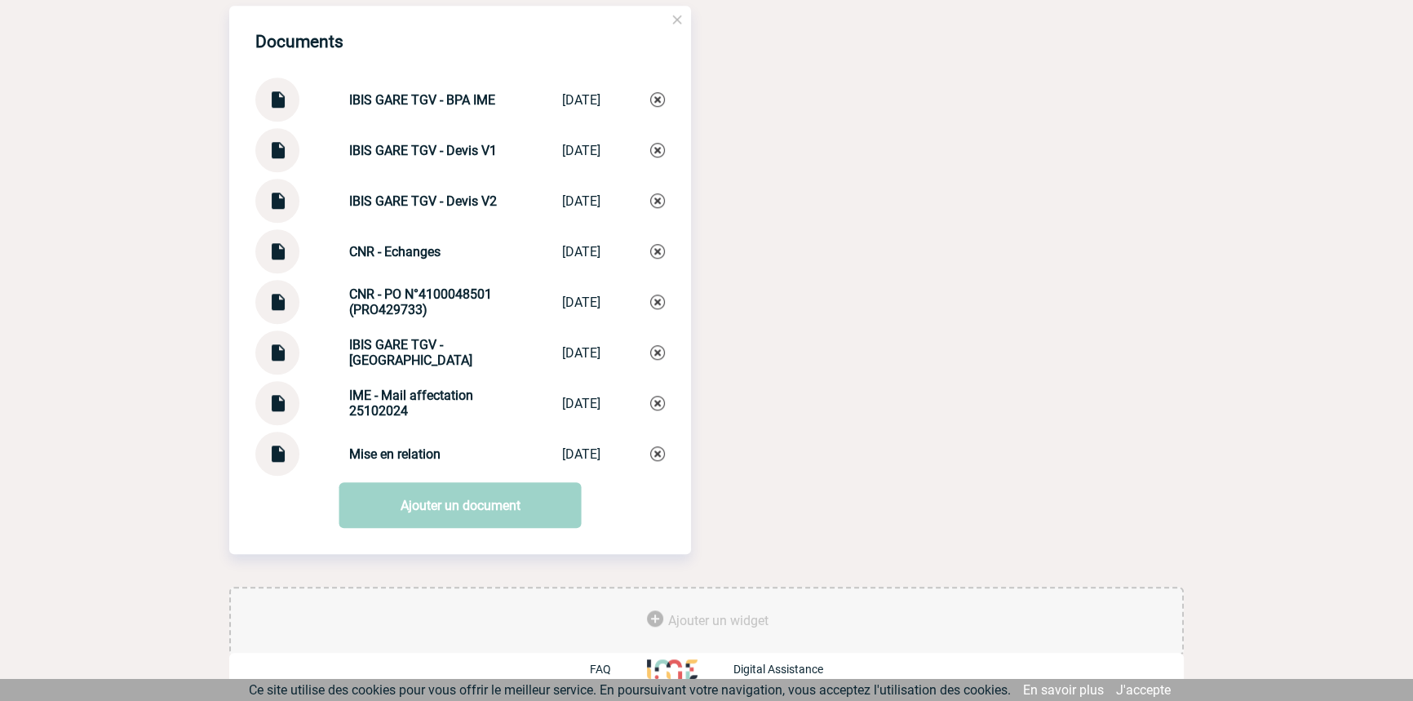
click at [375, 454] on strong "Mise en relation" at bounding box center [394, 454] width 91 height 16
click at [376, 454] on strong "Mise en relation" at bounding box center [394, 454] width 91 height 16
copy div "Mise en relation Mise en relation"
click at [661, 453] on img at bounding box center [657, 453] width 15 height 15
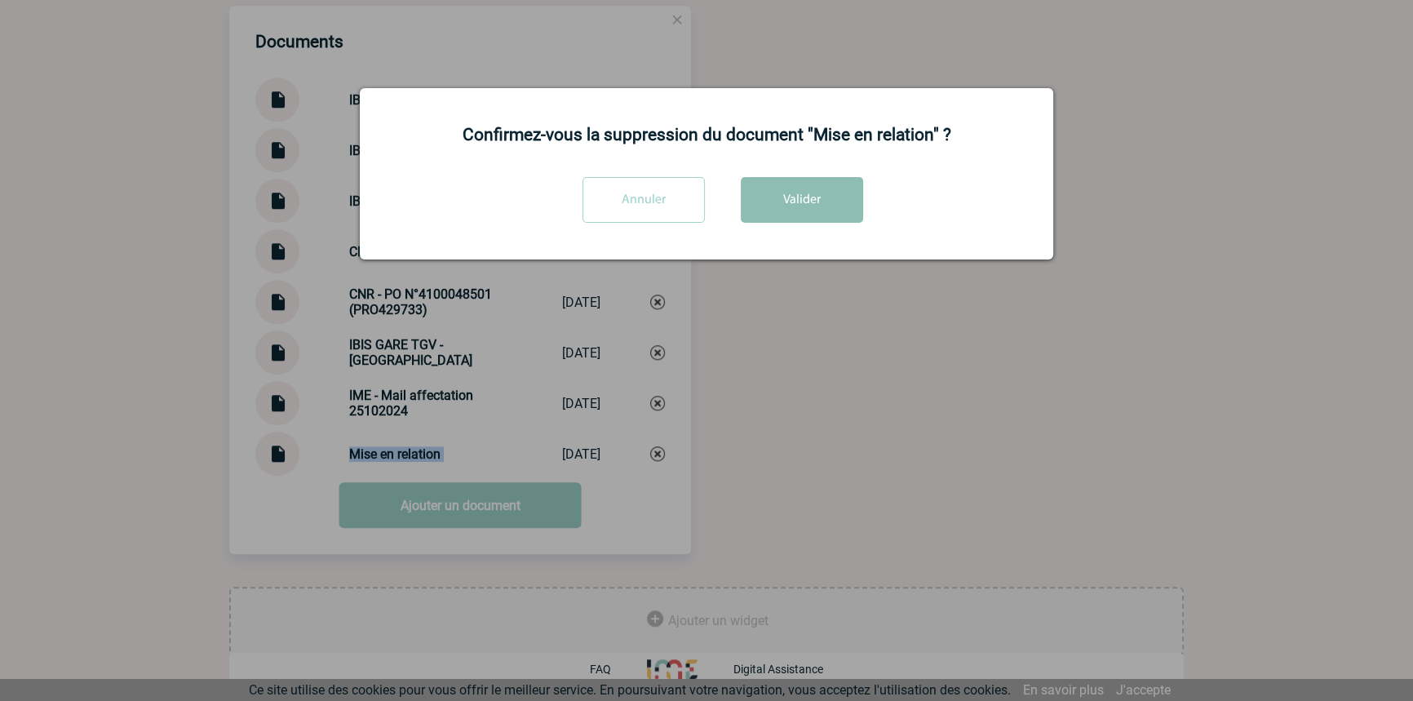
click at [797, 186] on button "Valider" at bounding box center [802, 200] width 122 height 46
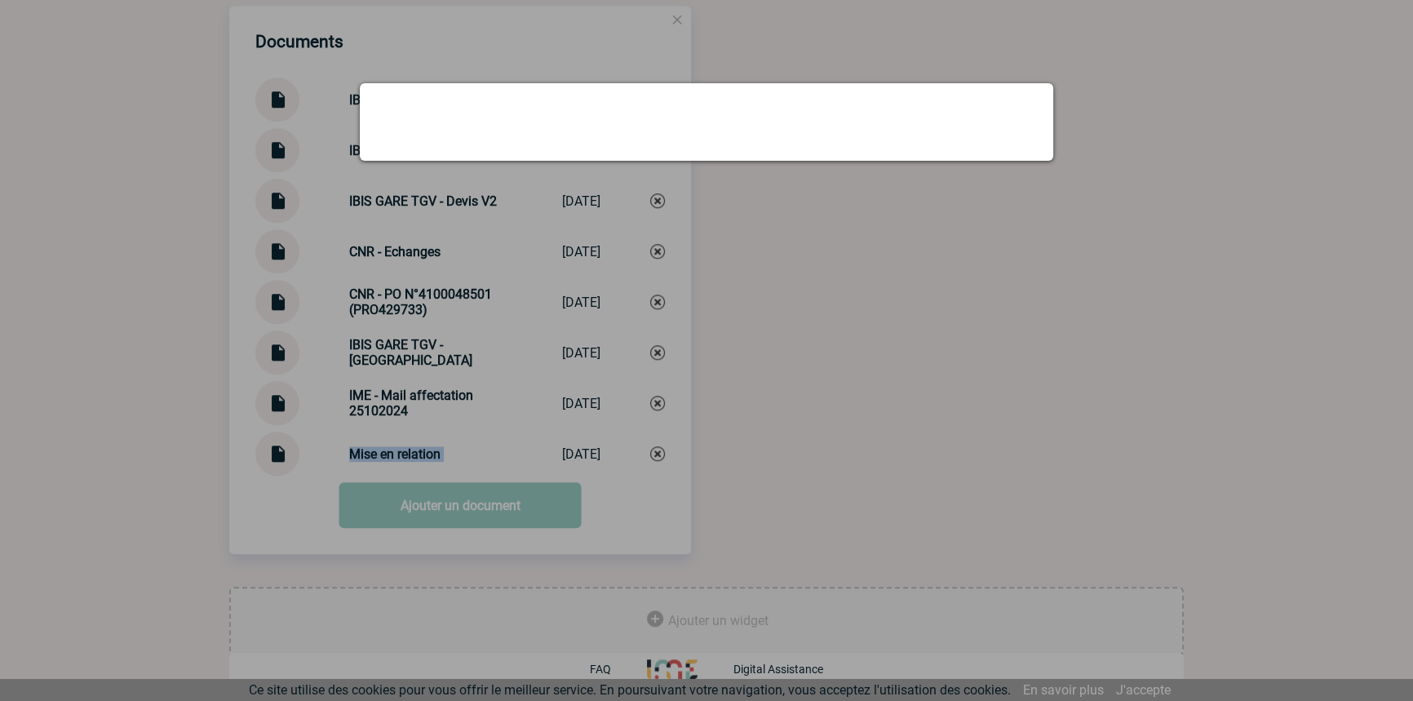
scroll to position [1673, 0]
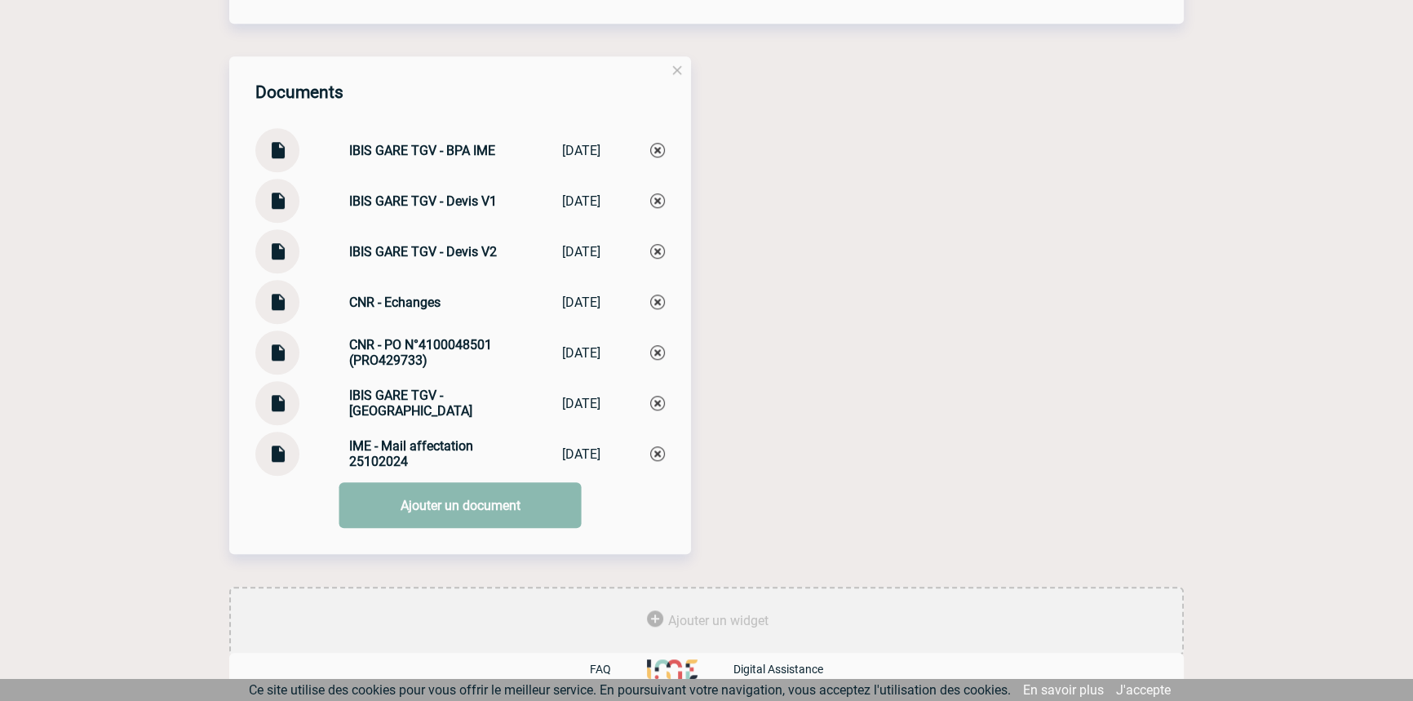
click at [423, 499] on link "Ajouter un document" at bounding box center [460, 505] width 242 height 46
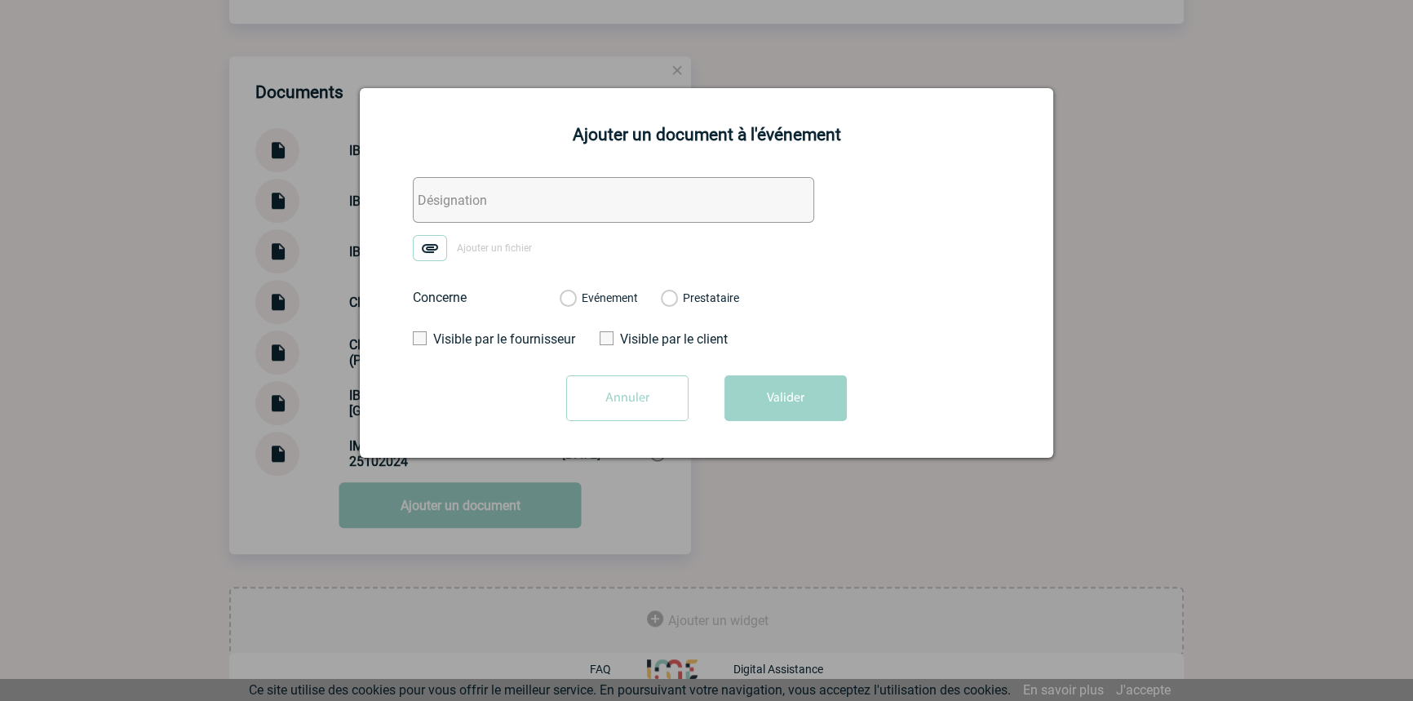
click at [504, 208] on input "text" at bounding box center [613, 200] width 401 height 46
paste input "Mise en relation"
type input "Mise en relation"
click at [437, 257] on img at bounding box center [430, 248] width 34 height 26
click at [0, 0] on input "Ajouter un fichier" at bounding box center [0, 0] width 0 height 0
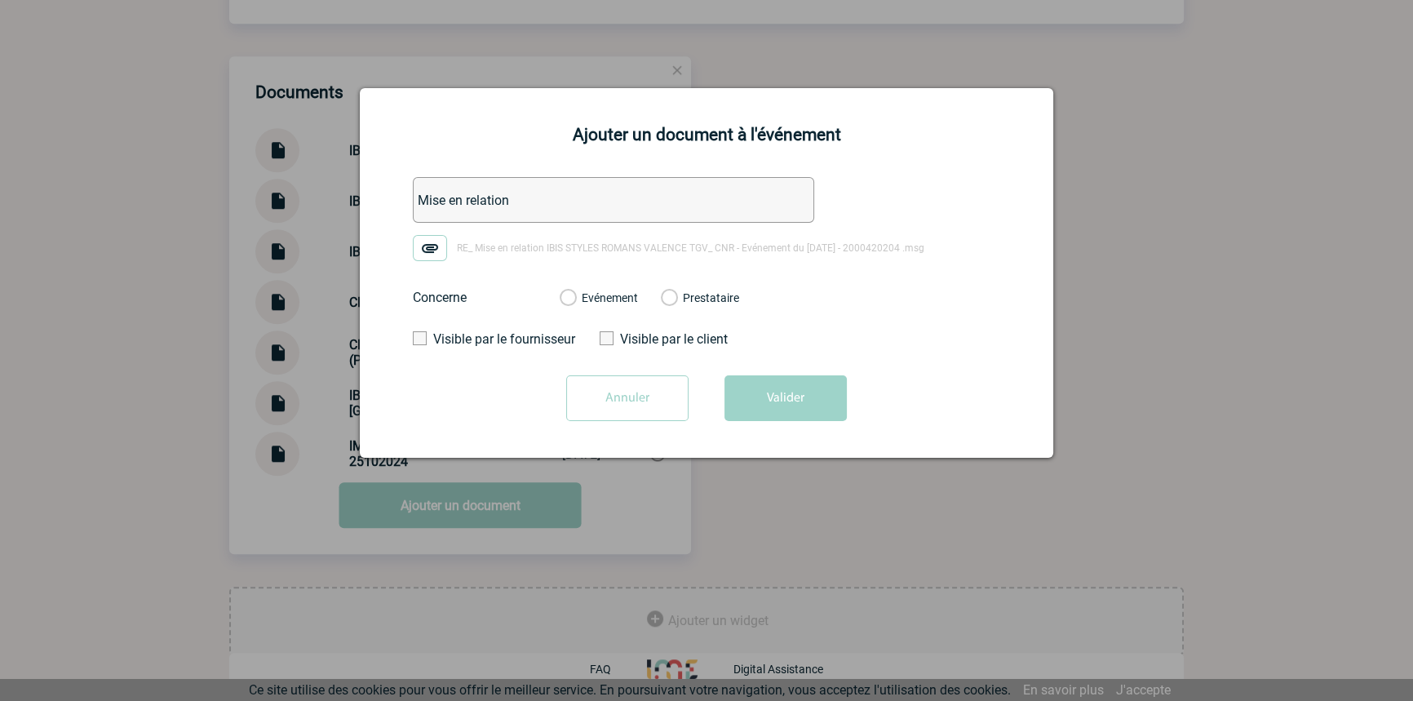
drag, startPoint x: 437, startPoint y: 257, endPoint x: 643, endPoint y: 321, distance: 216.3
click at [575, 298] on label "Evénement" at bounding box center [568, 298] width 16 height 15
click at [0, 0] on input "Evénement" at bounding box center [0, 0] width 0 height 0
click at [751, 392] on button "Valider" at bounding box center [786, 398] width 122 height 46
